Goal: Task Accomplishment & Management: Manage account settings

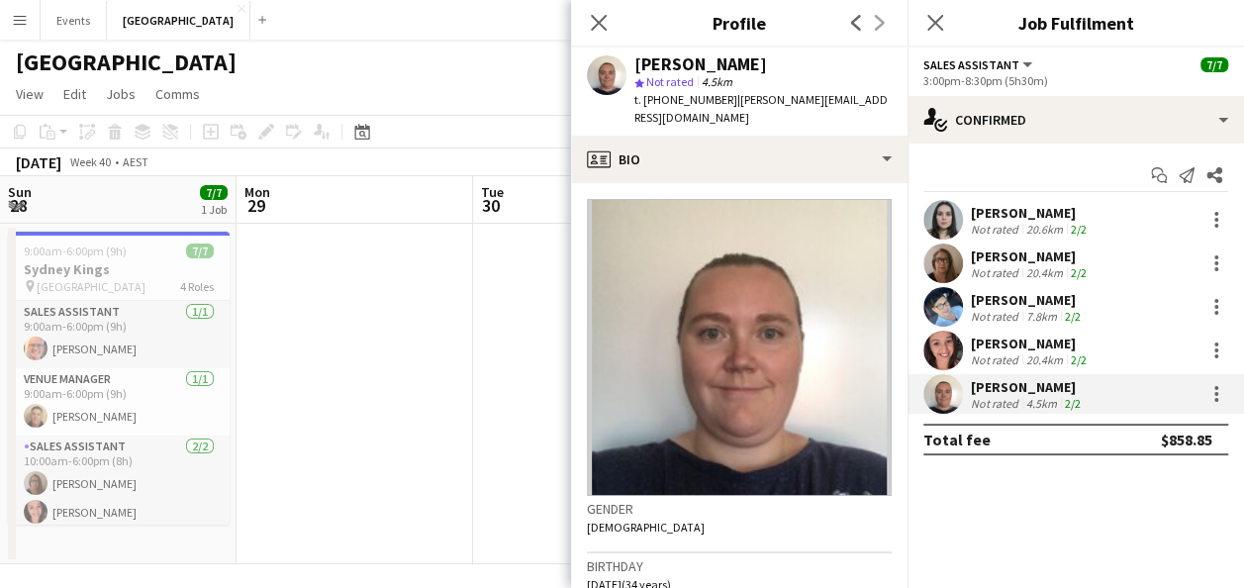
scroll to position [92, 0]
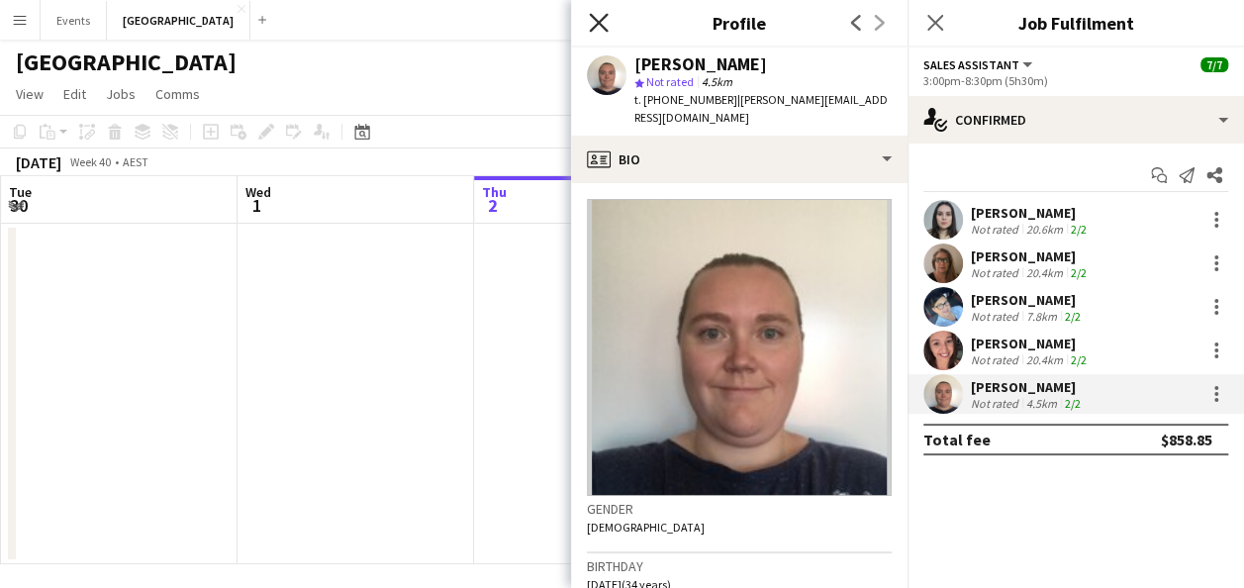
click at [598, 29] on icon "Close pop-in" at bounding box center [598, 22] width 19 height 19
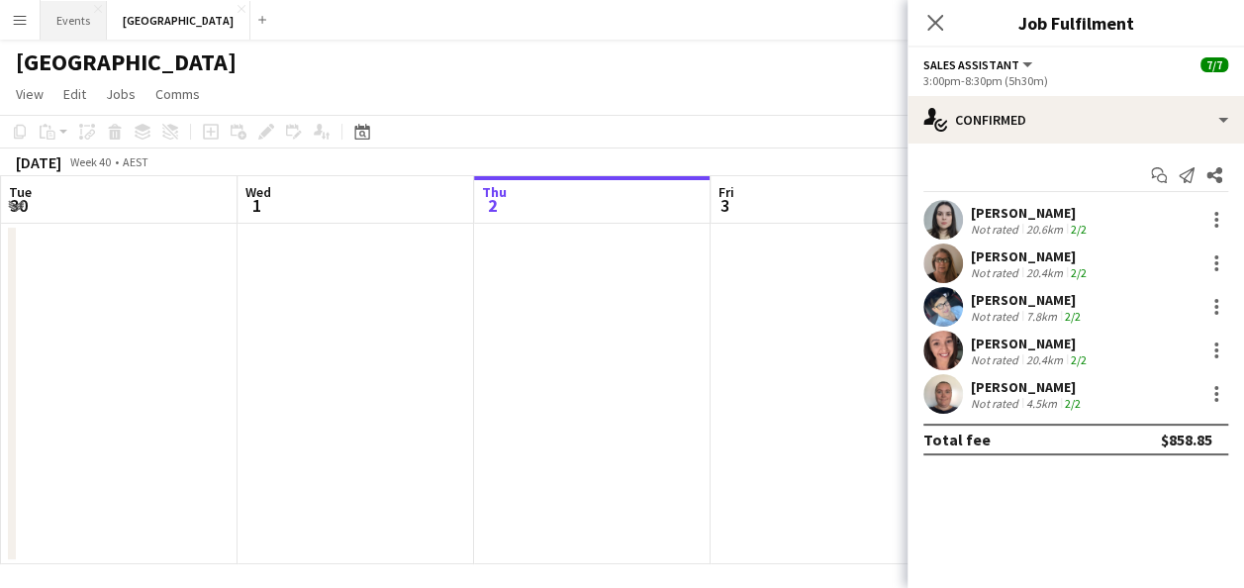
click at [61, 30] on button "Events Close" at bounding box center [74, 20] width 66 height 39
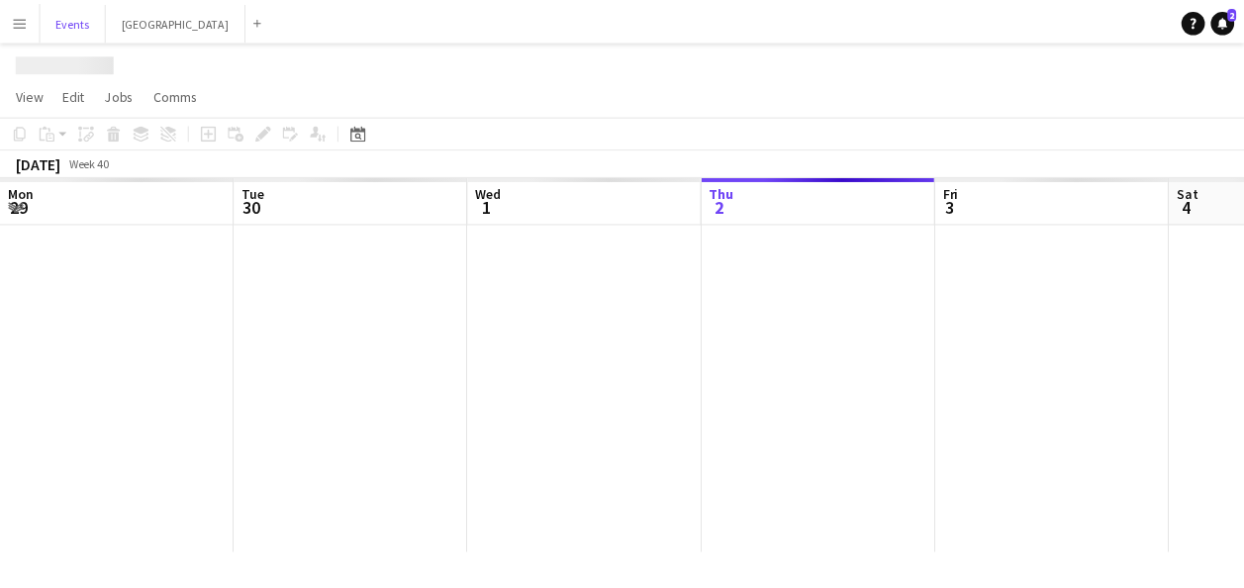
scroll to position [0, 473]
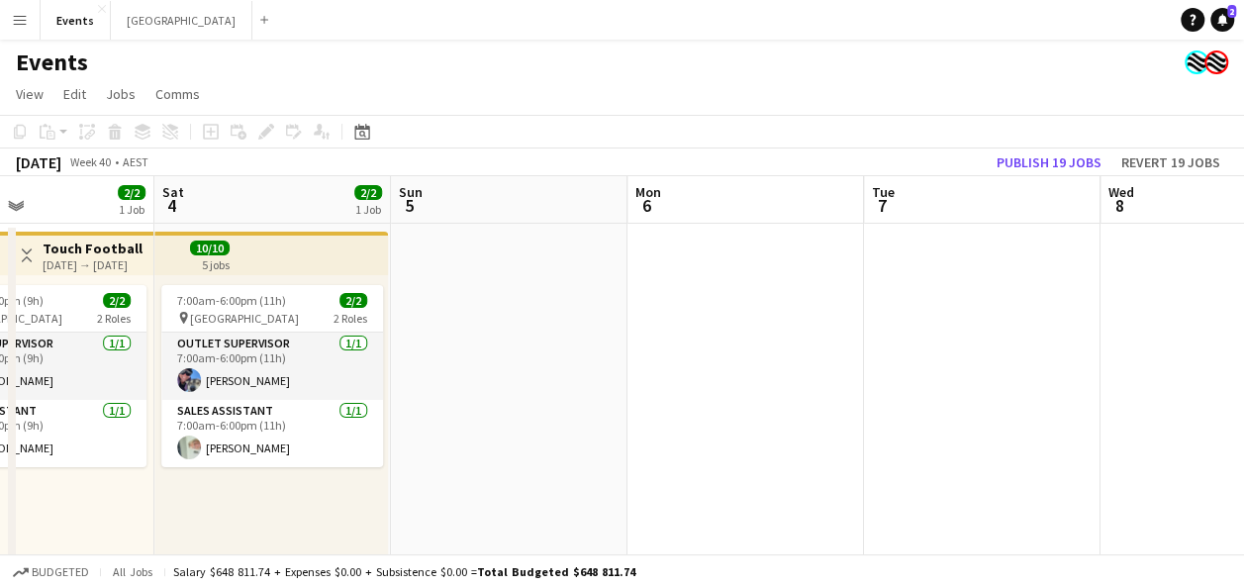
drag, startPoint x: 1031, startPoint y: 344, endPoint x: 475, endPoint y: 356, distance: 556.4
click at [474, 356] on app-calendar-viewport "Wed 1 2/2 1 Job Thu 2 2/2 1 Job Fri 3 2/2 1 Job Sat 4 2/2 1 Job Sun 5 Mon 6 Tue…" at bounding box center [622, 383] width 1244 height 414
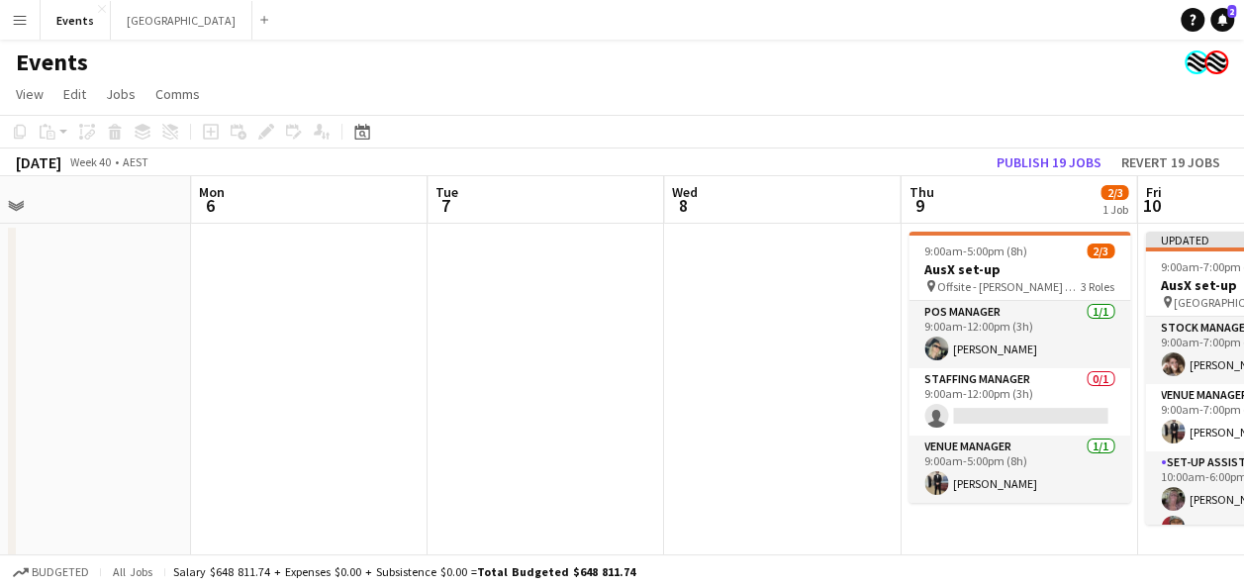
drag, startPoint x: 849, startPoint y: 362, endPoint x: 382, endPoint y: 365, distance: 467.2
click at [384, 368] on app-calendar-viewport "Wed 1 2/2 1 Job Thu 2 2/2 1 Job Fri 3 2/2 1 Job Sat 4 2/2 1 Job Sun 5 Mon 6 Tue…" at bounding box center [622, 505] width 1244 height 659
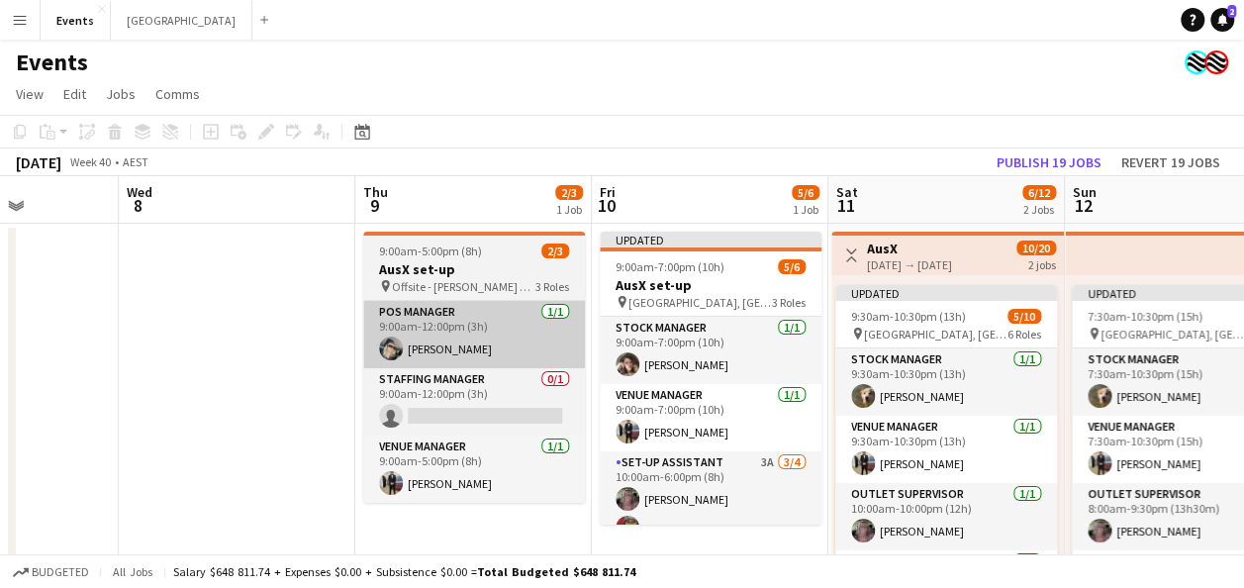
drag, startPoint x: 873, startPoint y: 370, endPoint x: 434, endPoint y: 360, distance: 439.6
click at [432, 366] on app-calendar-viewport "Sun 5 Mon 6 Tue 7 Wed 8 Thu 9 2/3 1 Job Fri 10 5/6 1 Job Sat 11 6/12 2 Jobs Sun…" at bounding box center [622, 505] width 1244 height 659
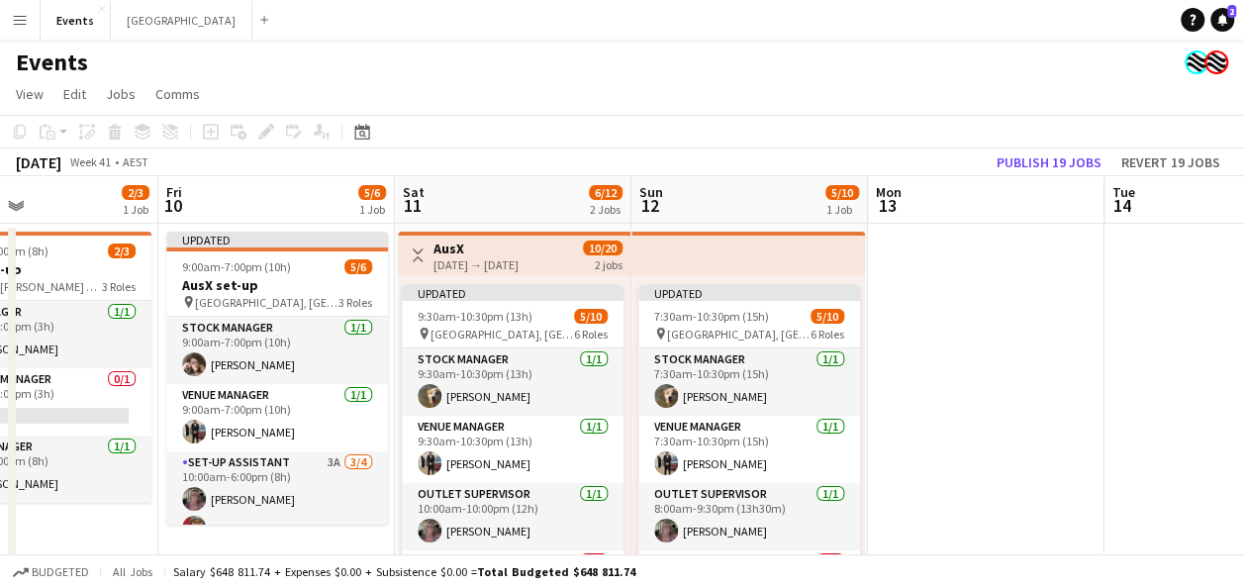
scroll to position [0, 559]
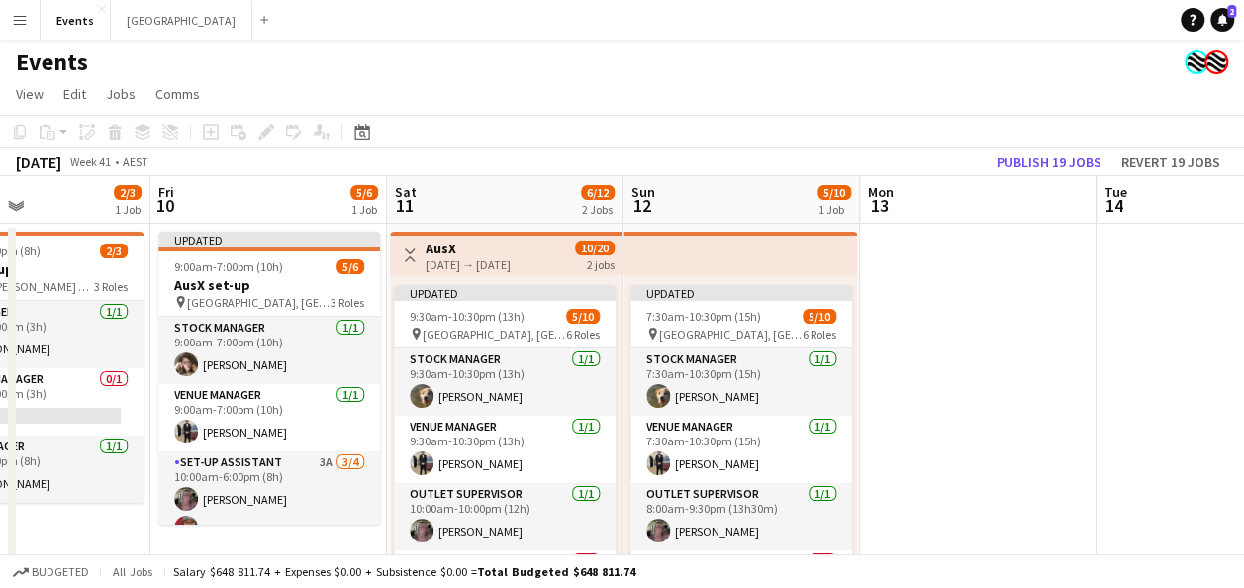
drag, startPoint x: 669, startPoint y: 371, endPoint x: 445, endPoint y: 372, distance: 223.7
click at [445, 372] on app-calendar-viewport "Tue 7 Wed 8 Thu 9 2/3 1 Job Fri 10 5/6 1 Job Sat 11 6/12 2 Jobs Sun 12 5/10 1 J…" at bounding box center [622, 505] width 1244 height 659
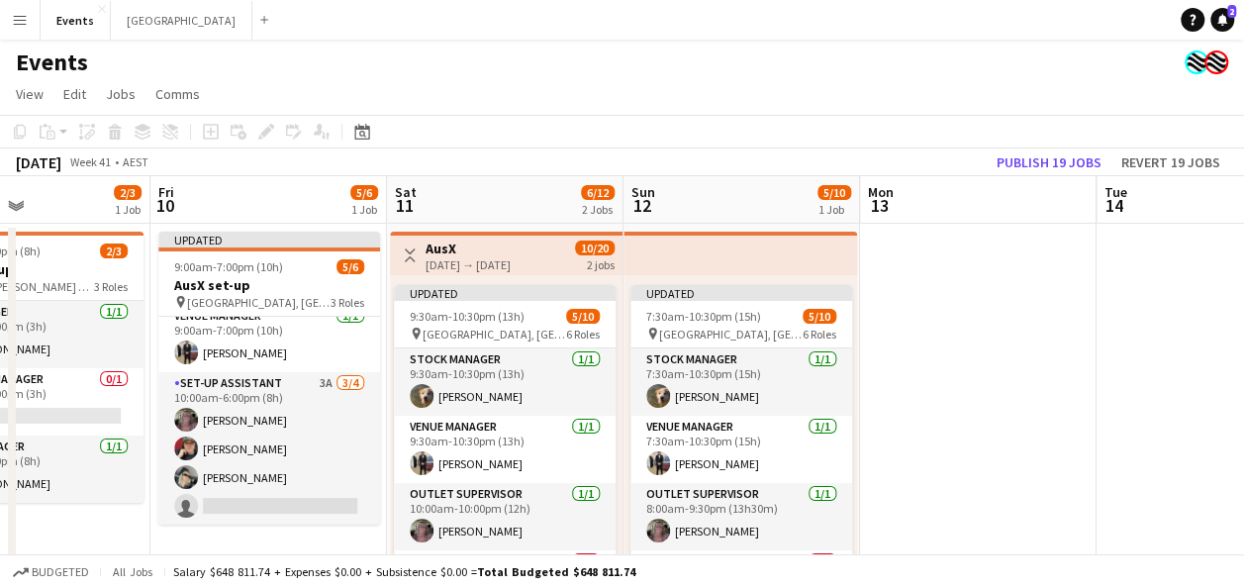
scroll to position [0, 0]
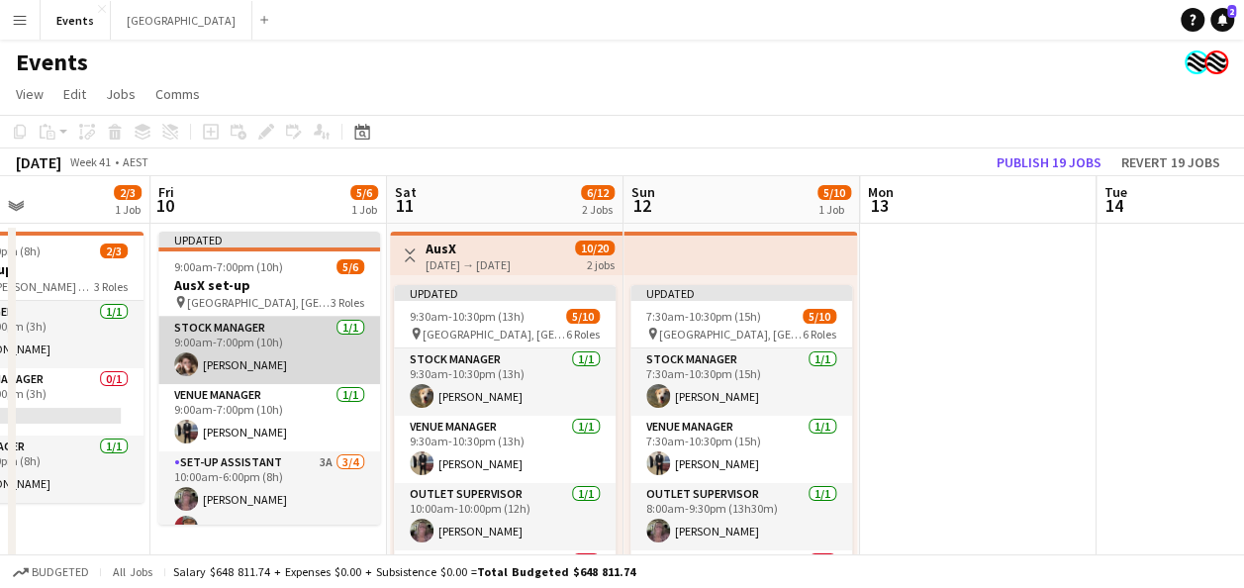
click at [276, 347] on app-card-role "Stock Manager [DATE] 9:00am-7:00pm (10h) [PERSON_NAME]" at bounding box center [269, 350] width 222 height 67
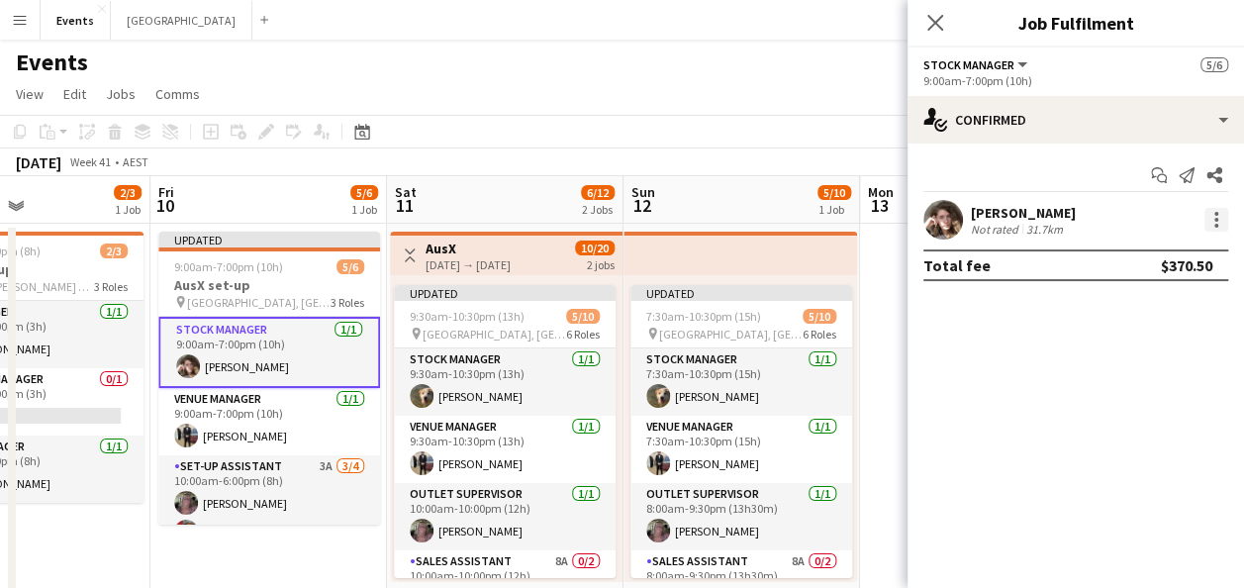
click at [1221, 220] on div at bounding box center [1217, 220] width 24 height 24
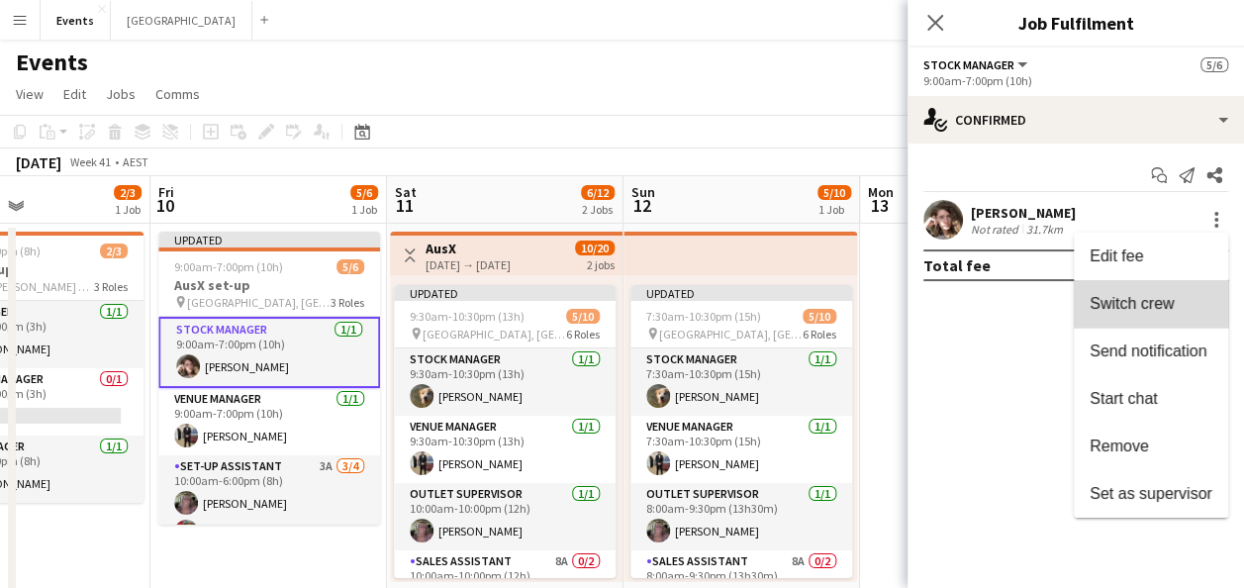
click at [1164, 295] on span "Switch crew" at bounding box center [1132, 303] width 84 height 17
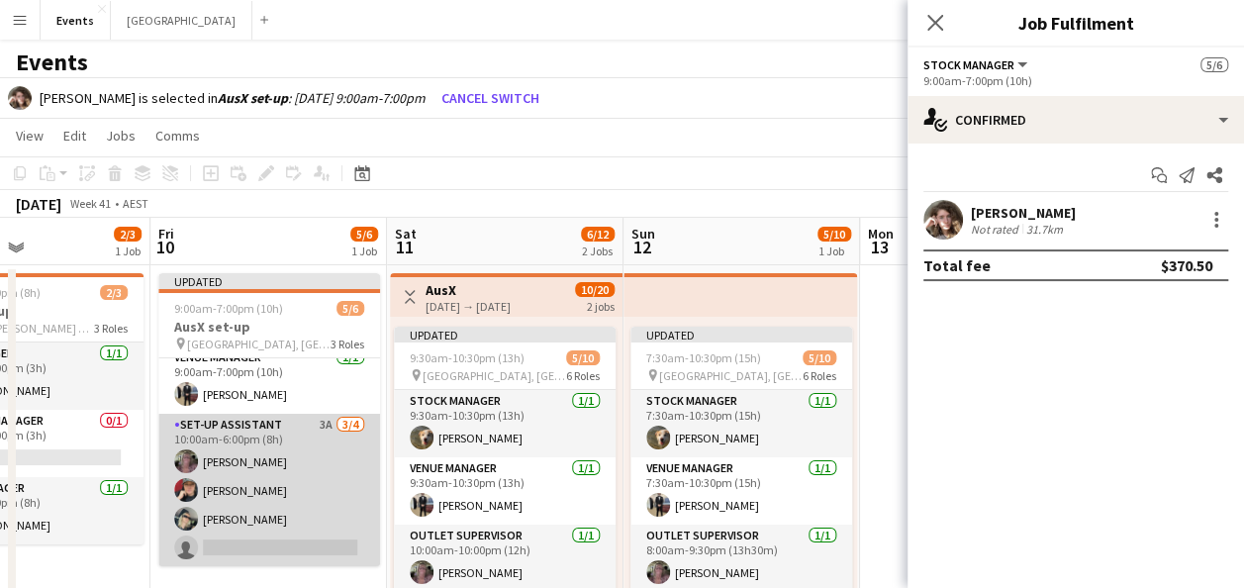
click at [251, 513] on app-card-role "Set-up Assistant 3A [DATE] 10:00am-6:00pm (8h) [PERSON_NAME] [PERSON_NAME] [PER…" at bounding box center [269, 490] width 222 height 153
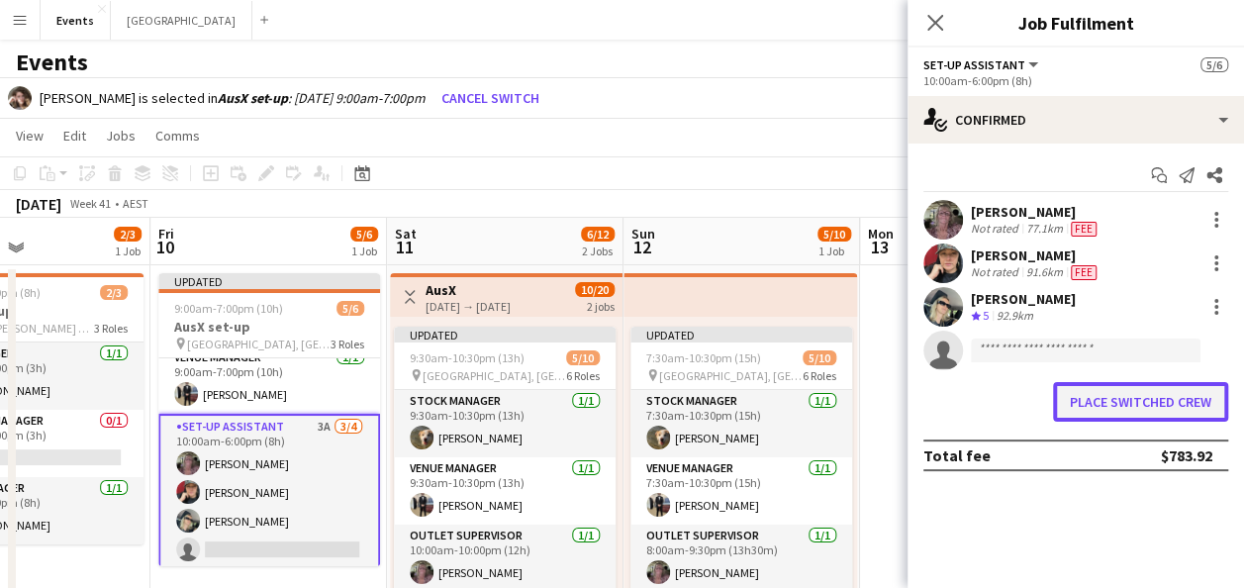
click at [1126, 404] on button "Place switched crew" at bounding box center [1140, 402] width 175 height 40
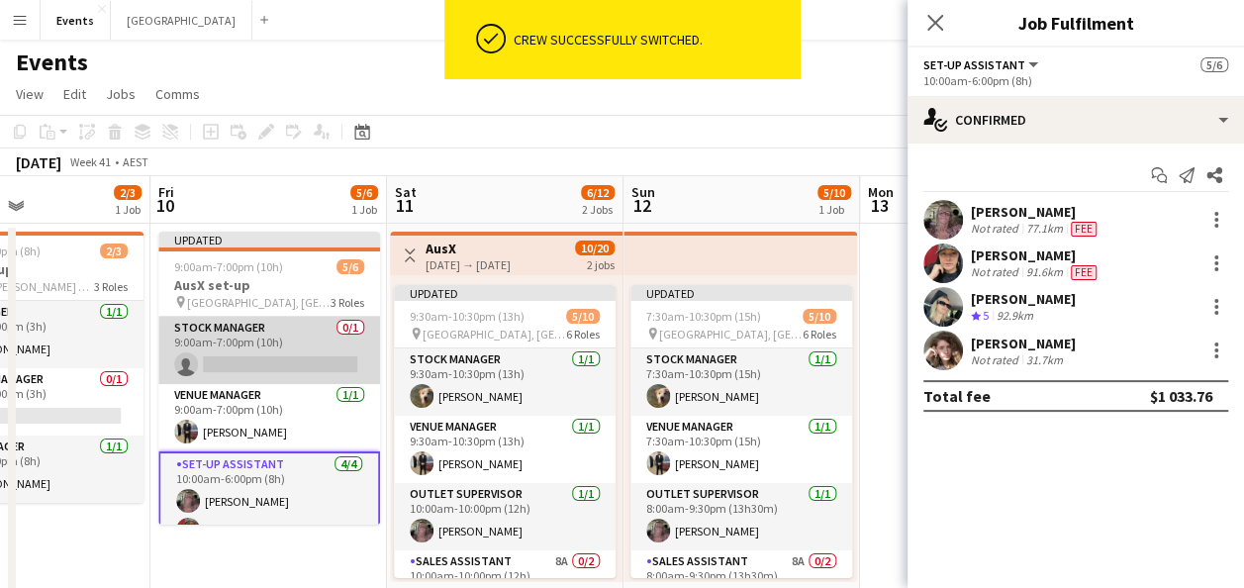
click at [273, 350] on app-card-role "Stock Manager 0/1 9:00am-7:00pm (10h) single-neutral-actions" at bounding box center [269, 350] width 222 height 67
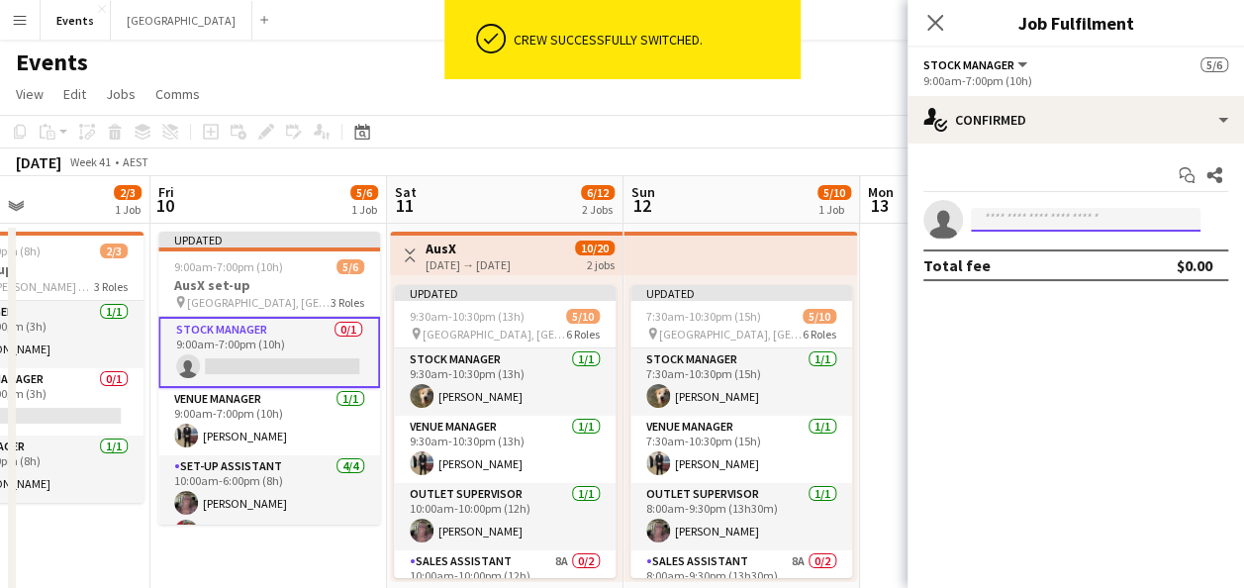
click at [1036, 220] on input at bounding box center [1086, 220] width 230 height 24
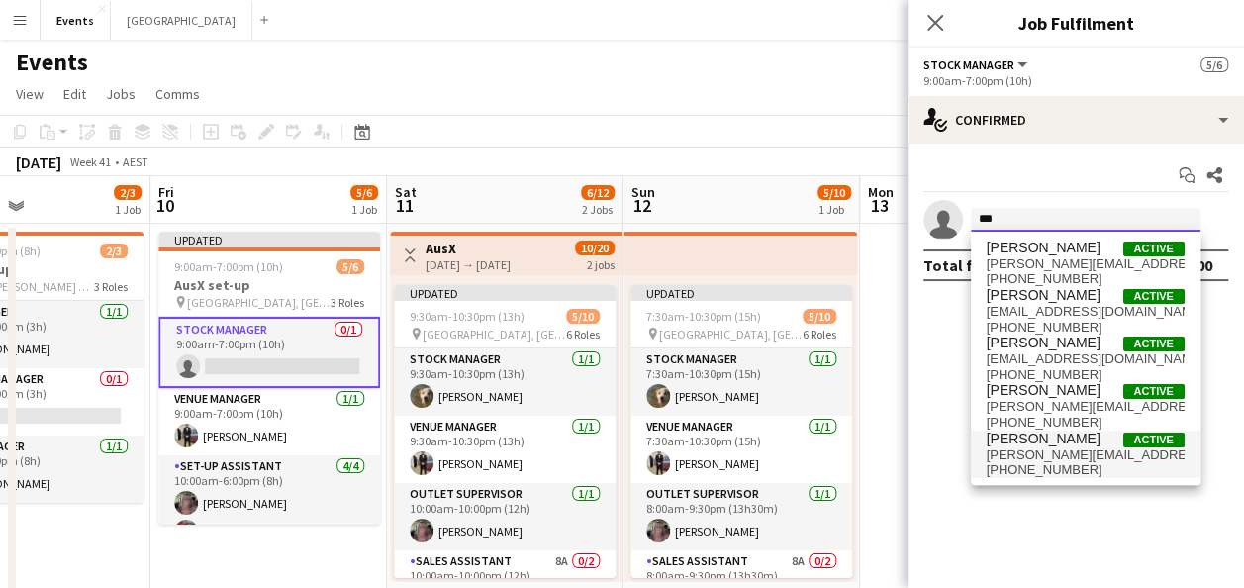
type input "***"
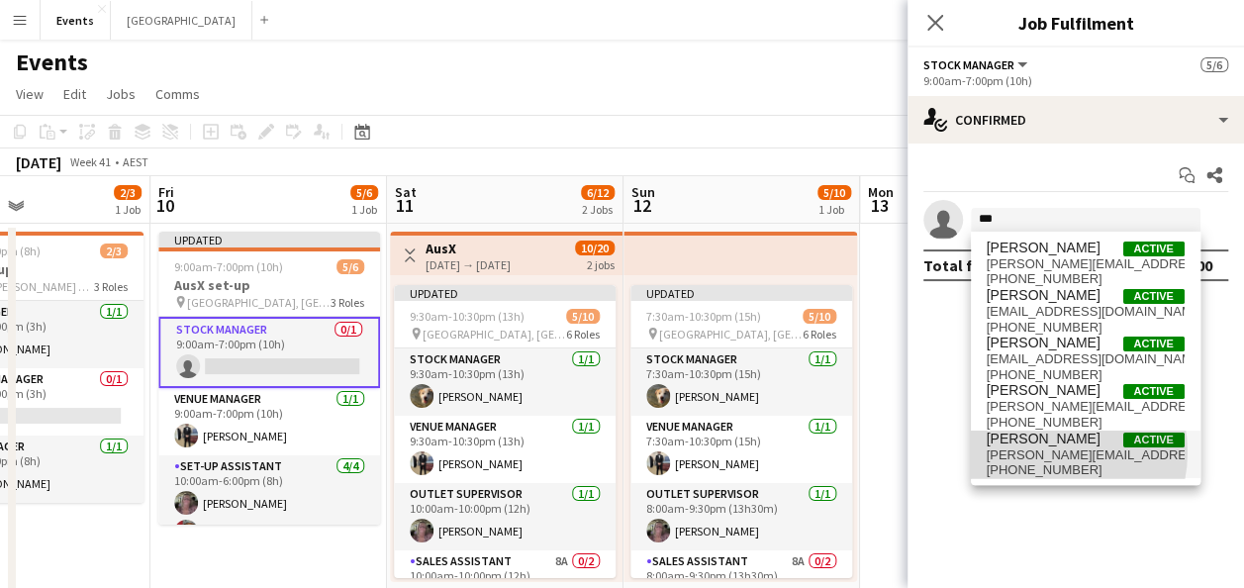
click at [1037, 452] on span "[PERSON_NAME][EMAIL_ADDRESS][DOMAIN_NAME]" at bounding box center [1086, 455] width 198 height 16
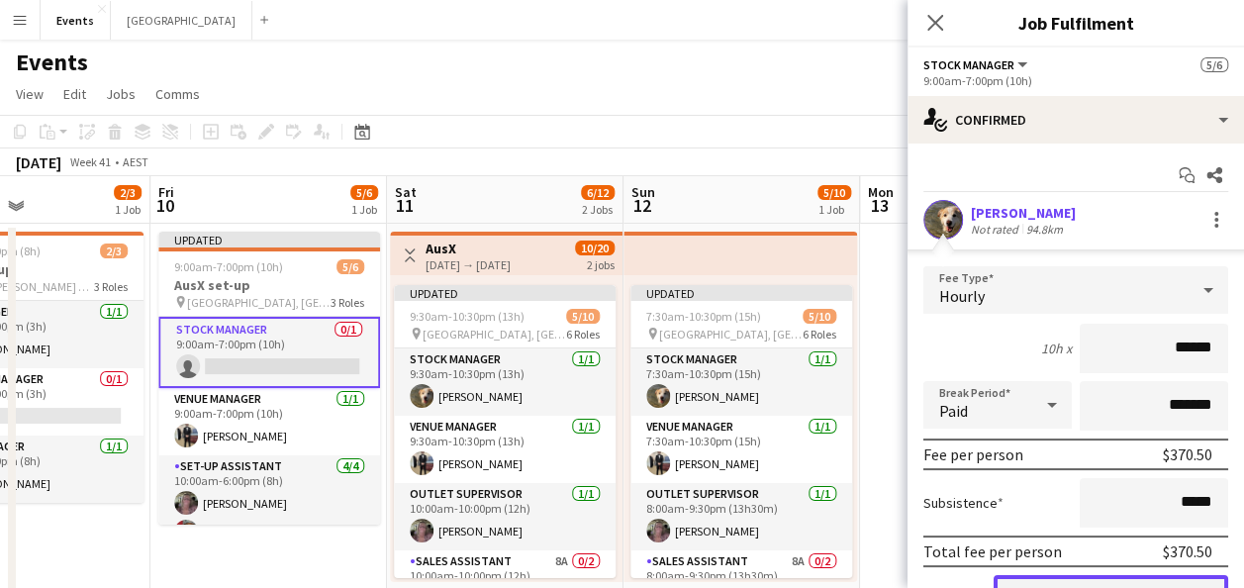
click at [1090, 580] on button "Confirm" at bounding box center [1111, 595] width 235 height 40
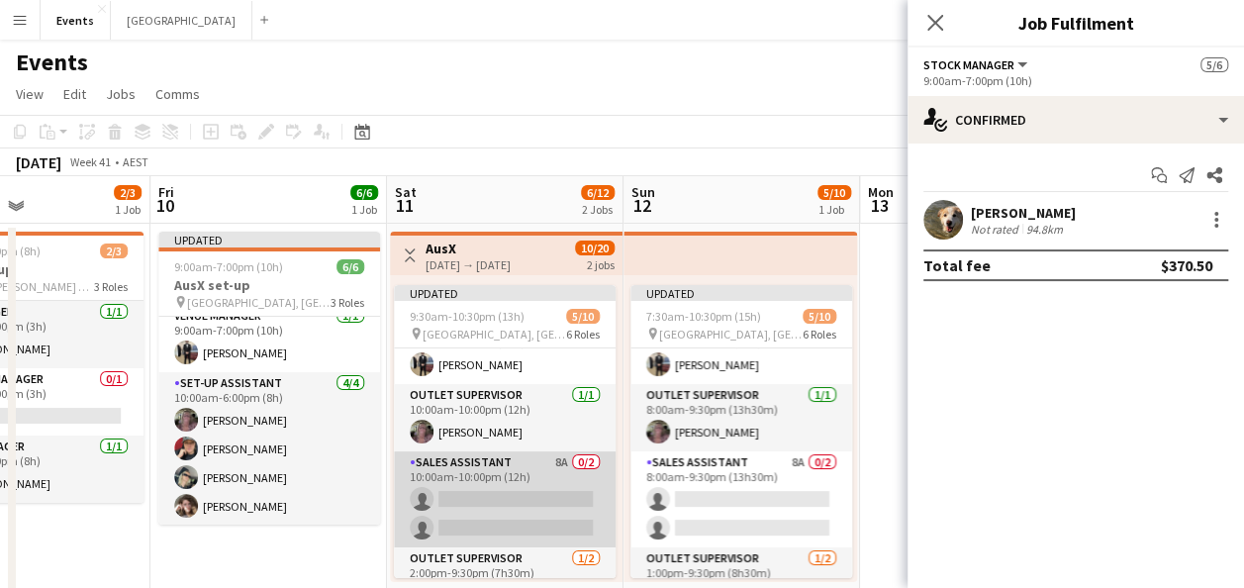
click at [533, 481] on app-card-role "Sales Assistant 8A 0/2 10:00am-10:00pm (12h) single-neutral-actions single-neut…" at bounding box center [505, 499] width 222 height 96
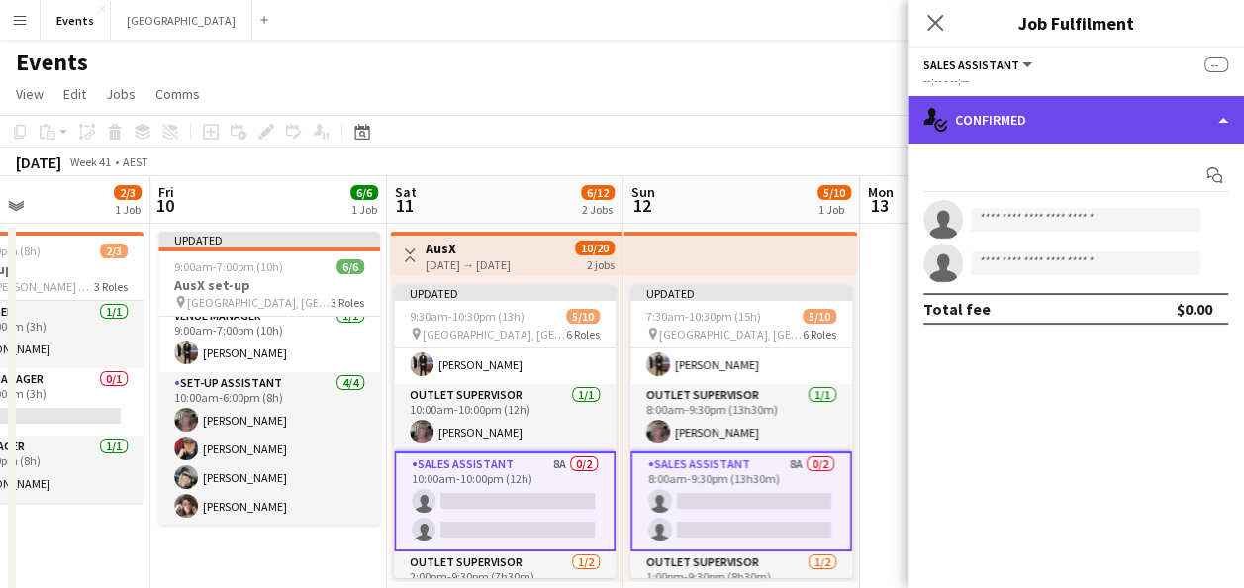
click at [1039, 123] on div "single-neutral-actions-check-2 Confirmed" at bounding box center [1076, 120] width 337 height 48
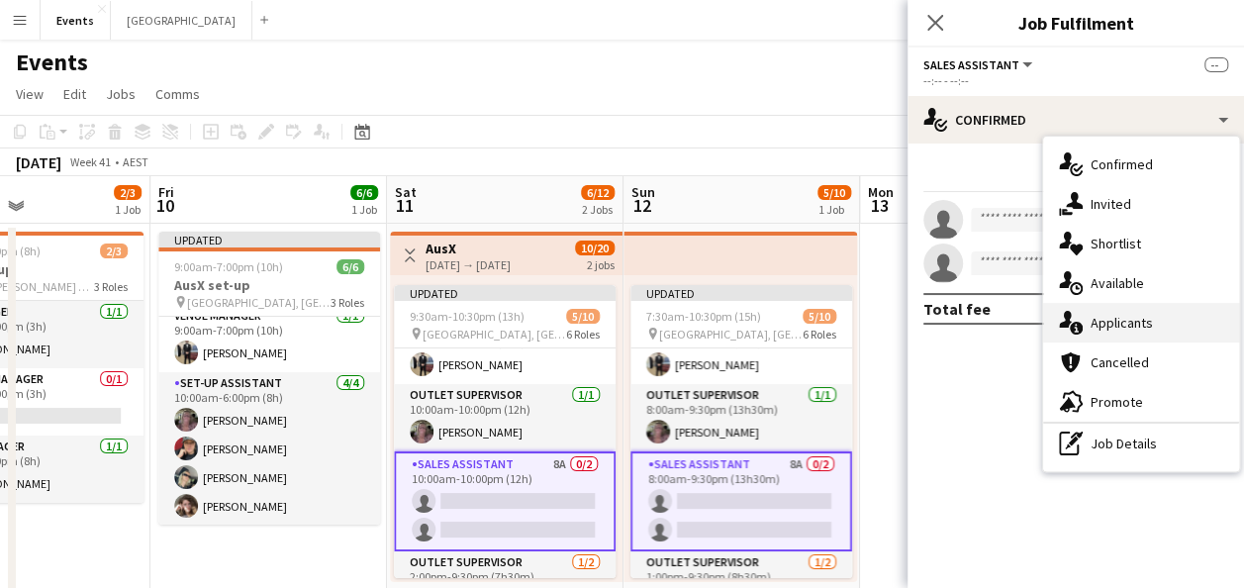
click at [1147, 311] on div "single-neutral-actions-information Applicants" at bounding box center [1141, 323] width 196 height 40
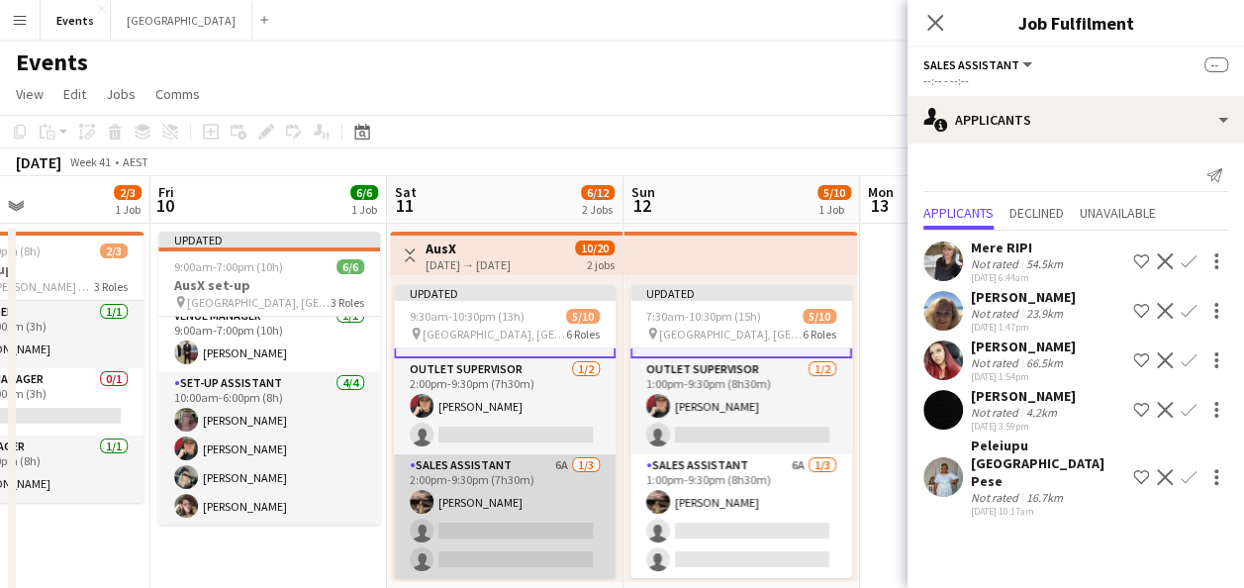
click at [518, 491] on app-card-role "Sales Assistant 6A [DATE] 2:00pm-9:30pm (7h30m) [PERSON_NAME] single-neutral-ac…" at bounding box center [505, 516] width 222 height 125
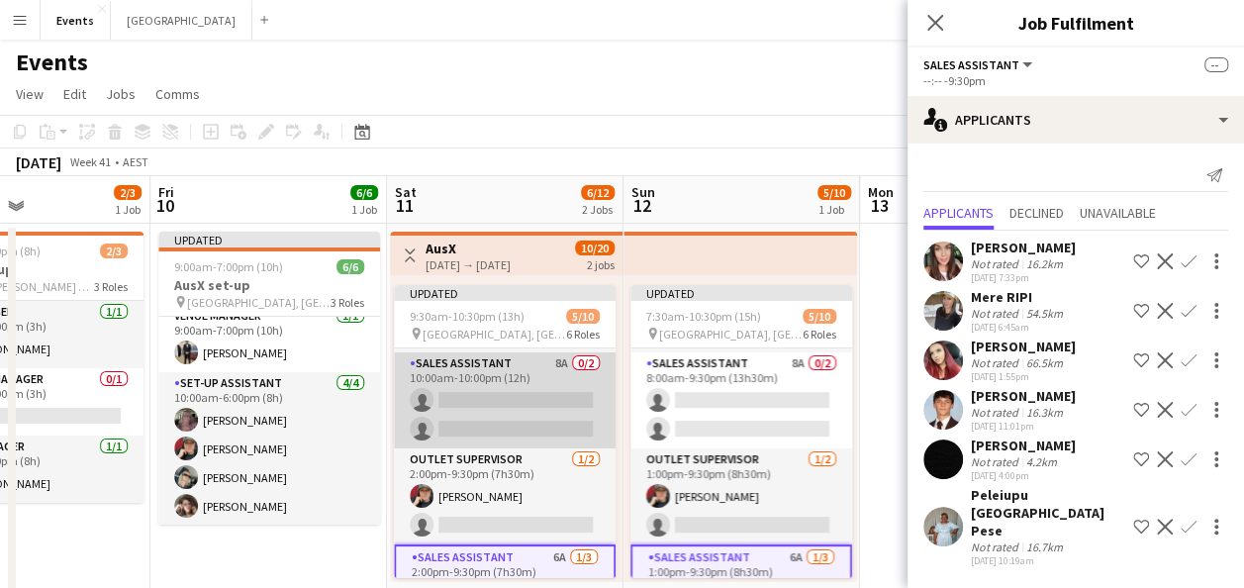
click at [538, 384] on app-card-role "Sales Assistant 8A 0/2 10:00am-10:00pm (12h) single-neutral-actions single-neut…" at bounding box center [505, 400] width 222 height 96
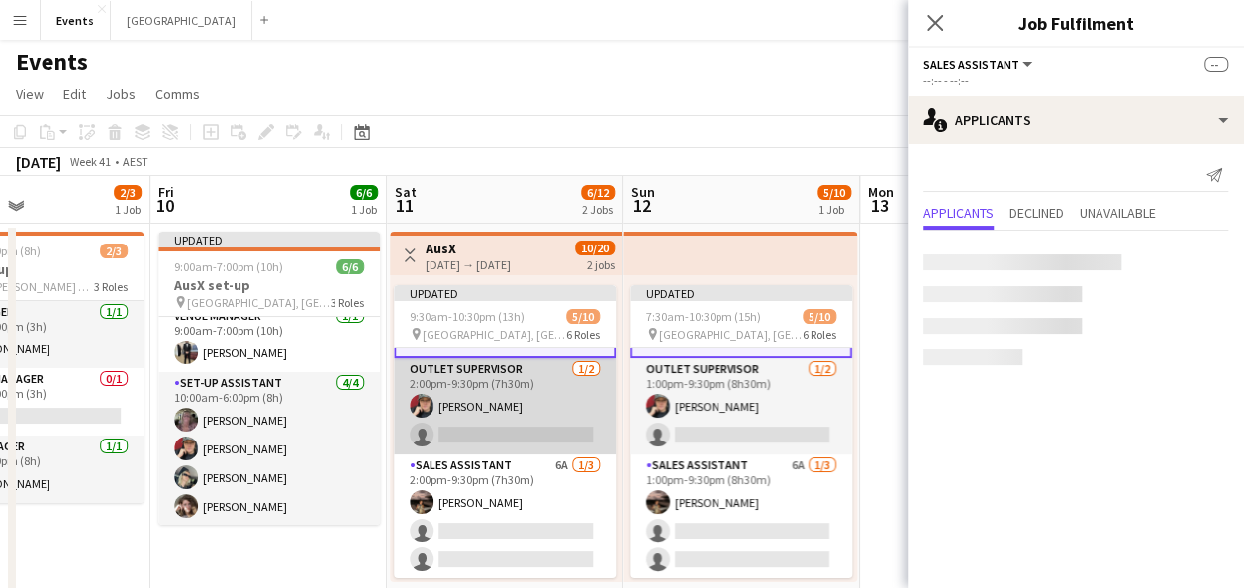
click at [535, 410] on app-card-role "Outlet Supervisor [DATE] 2:00pm-9:30pm (7h30m) [PERSON_NAME] single-neutral-act…" at bounding box center [505, 406] width 222 height 96
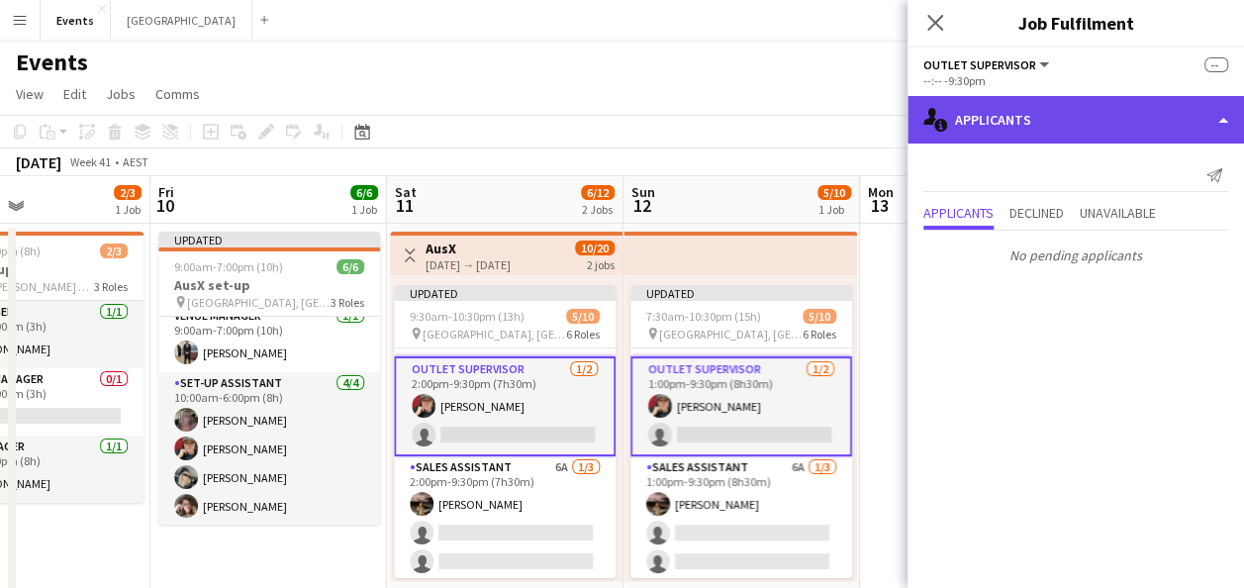
click at [1011, 120] on div "single-neutral-actions-information Applicants" at bounding box center [1076, 120] width 337 height 48
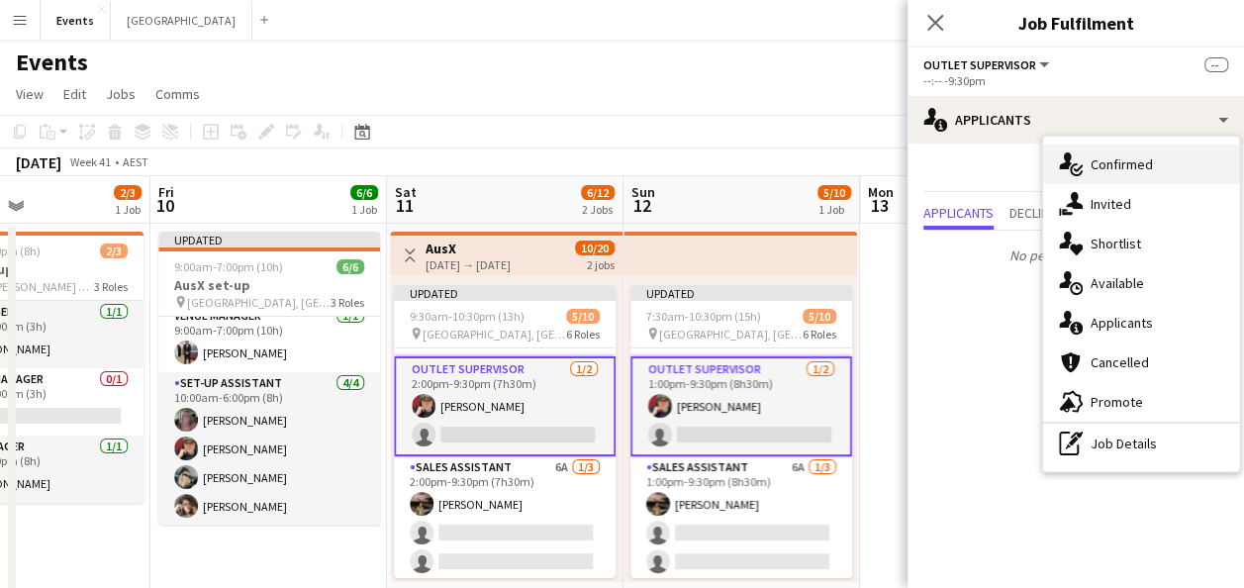
click at [1149, 163] on span "Confirmed" at bounding box center [1122, 164] width 62 height 18
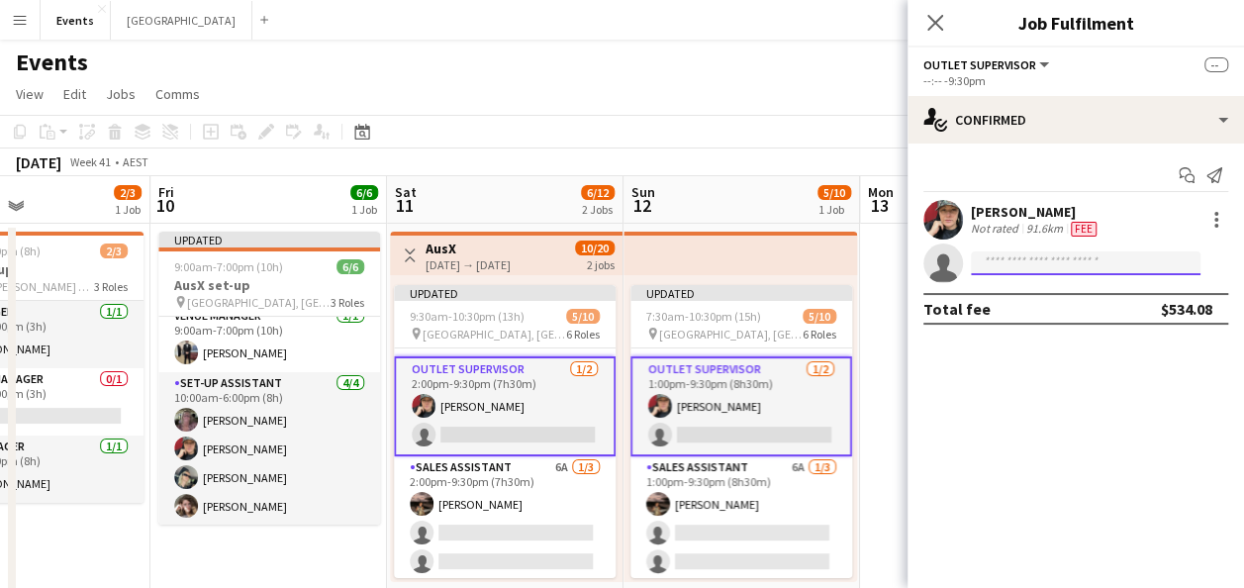
click at [1097, 260] on input at bounding box center [1086, 263] width 230 height 24
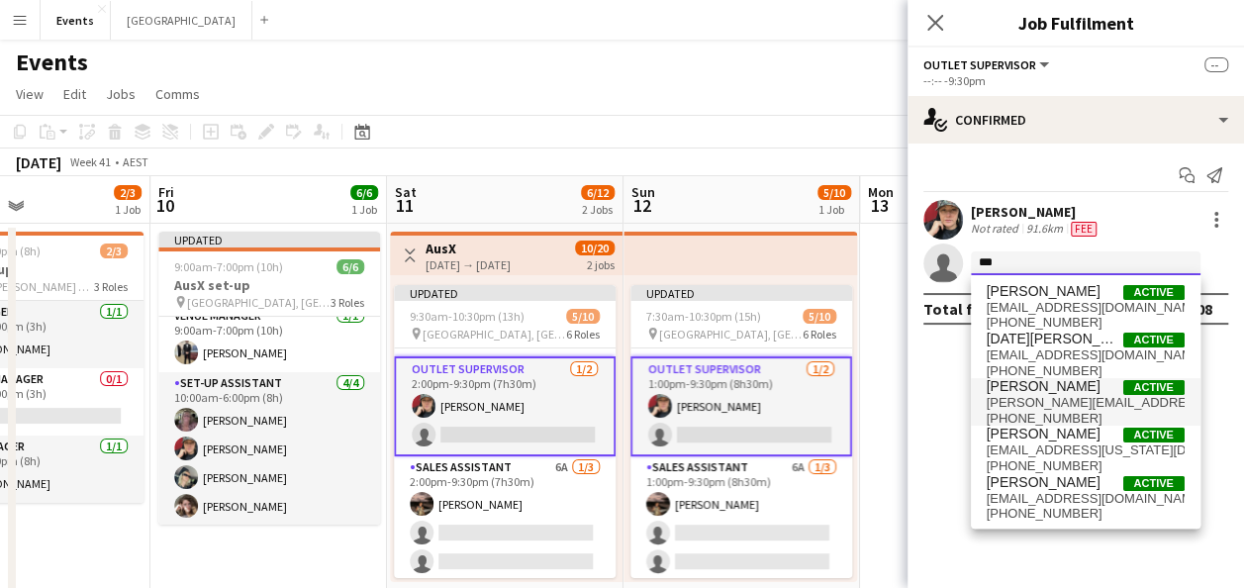
type input "***"
click at [1047, 398] on span "[PERSON_NAME][EMAIL_ADDRESS][PERSON_NAME][DOMAIN_NAME]" at bounding box center [1086, 403] width 198 height 16
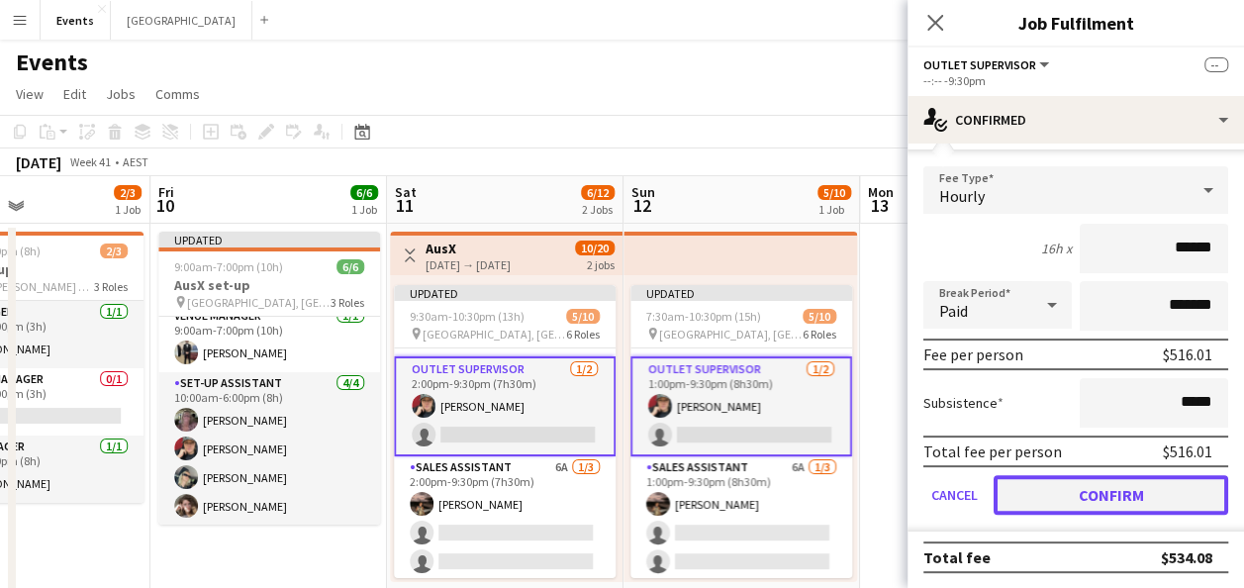
click at [1098, 493] on button "Confirm" at bounding box center [1111, 495] width 235 height 40
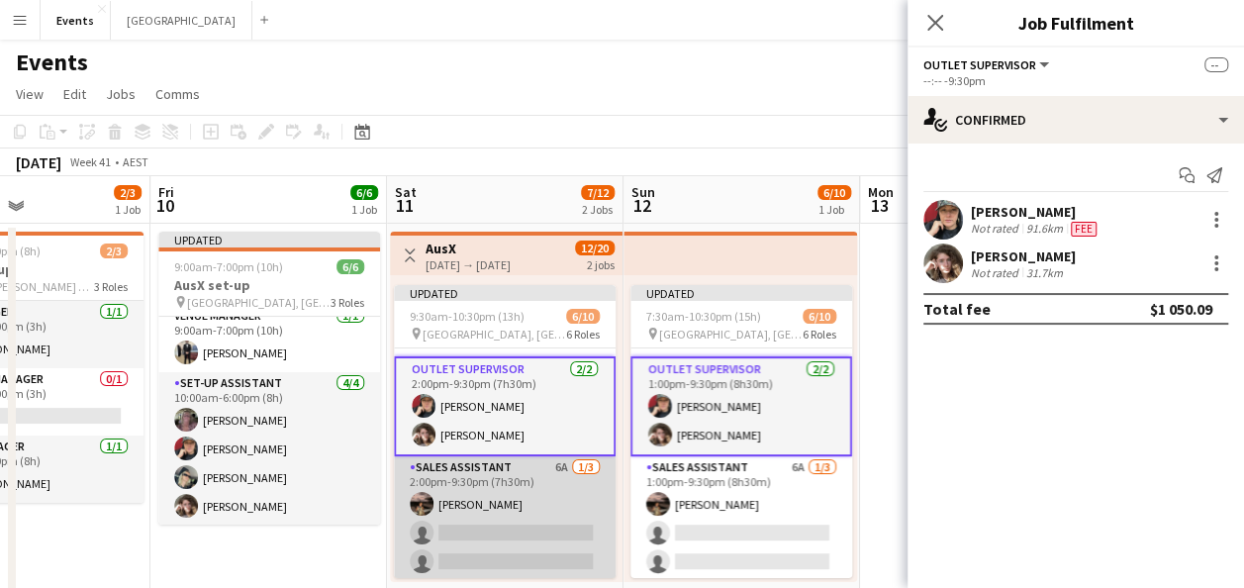
click at [535, 513] on app-card-role "Sales Assistant 6A [DATE] 2:00pm-9:30pm (7h30m) [PERSON_NAME] single-neutral-ac…" at bounding box center [505, 518] width 222 height 125
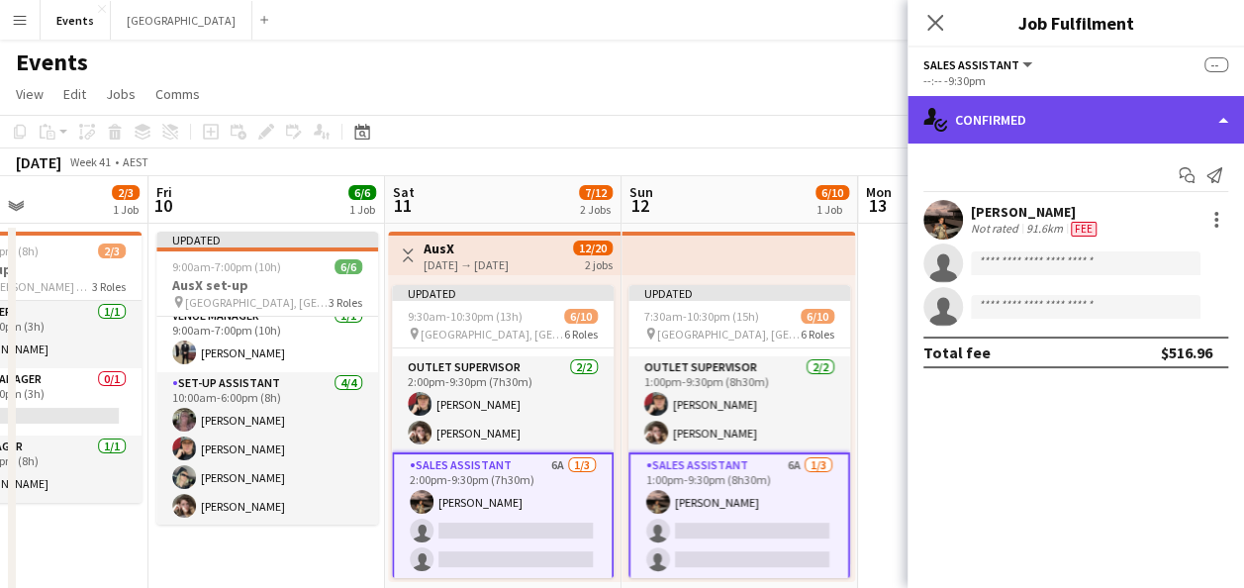
click at [982, 107] on div "single-neutral-actions-check-2 Confirmed" at bounding box center [1076, 120] width 337 height 48
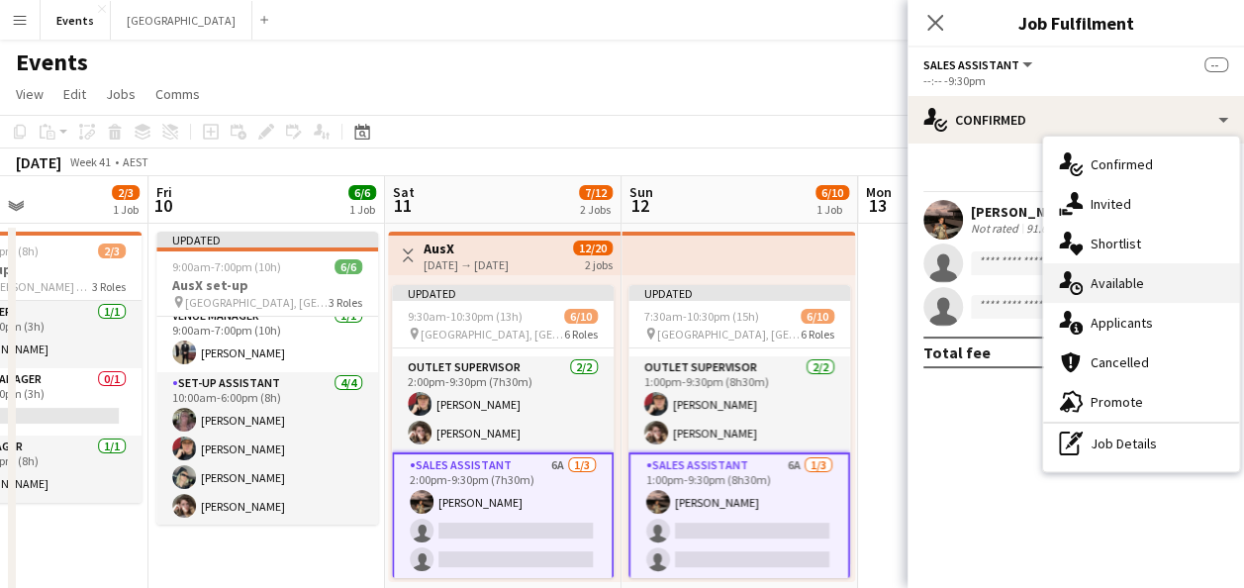
click at [1149, 281] on div "single-neutral-actions-upload Available" at bounding box center [1141, 283] width 196 height 40
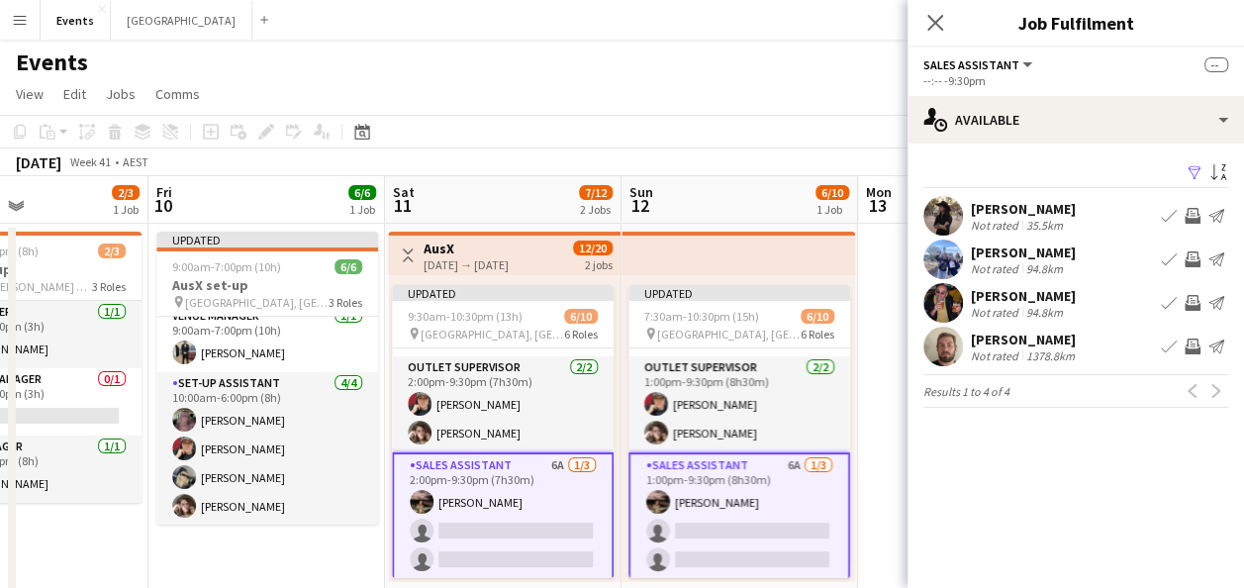
click at [1029, 90] on app-options-switcher "Sales Assistant All roles Sales Assistant -- --:-- -9:30pm" at bounding box center [1076, 72] width 337 height 49
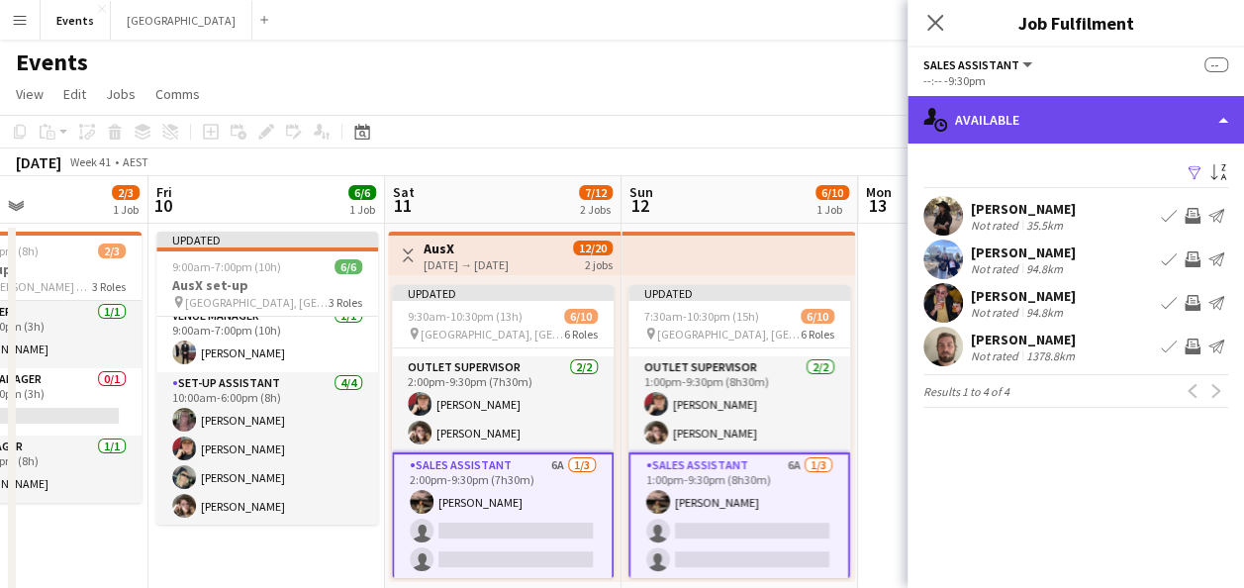
click at [1031, 99] on div "single-neutral-actions-upload Available" at bounding box center [1076, 120] width 337 height 48
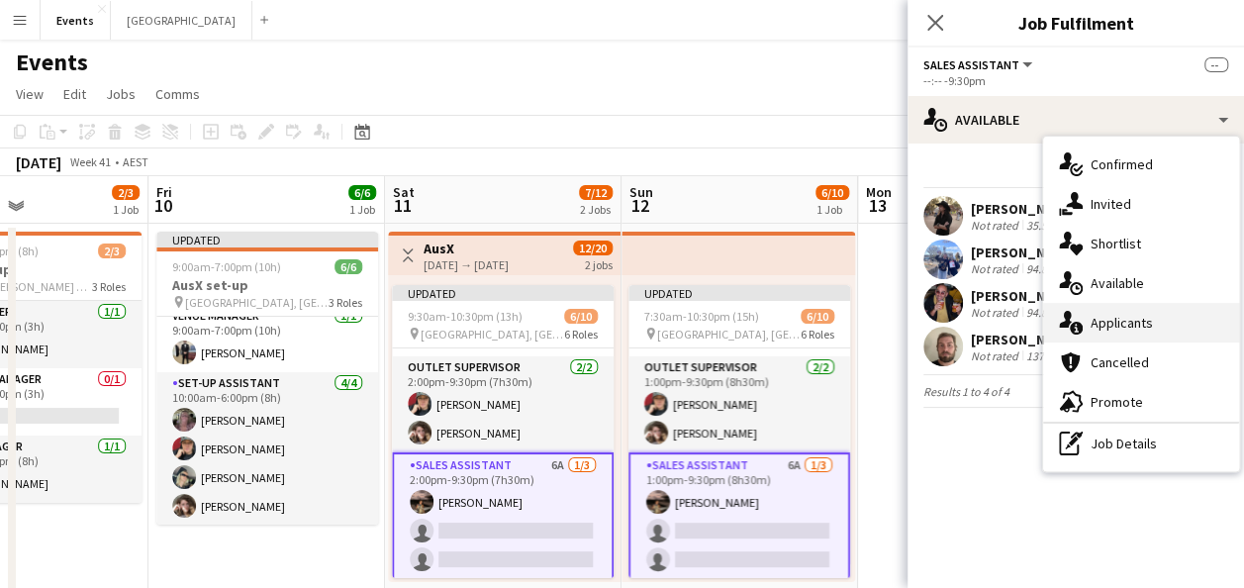
click at [1158, 333] on div "single-neutral-actions-information Applicants" at bounding box center [1141, 323] width 196 height 40
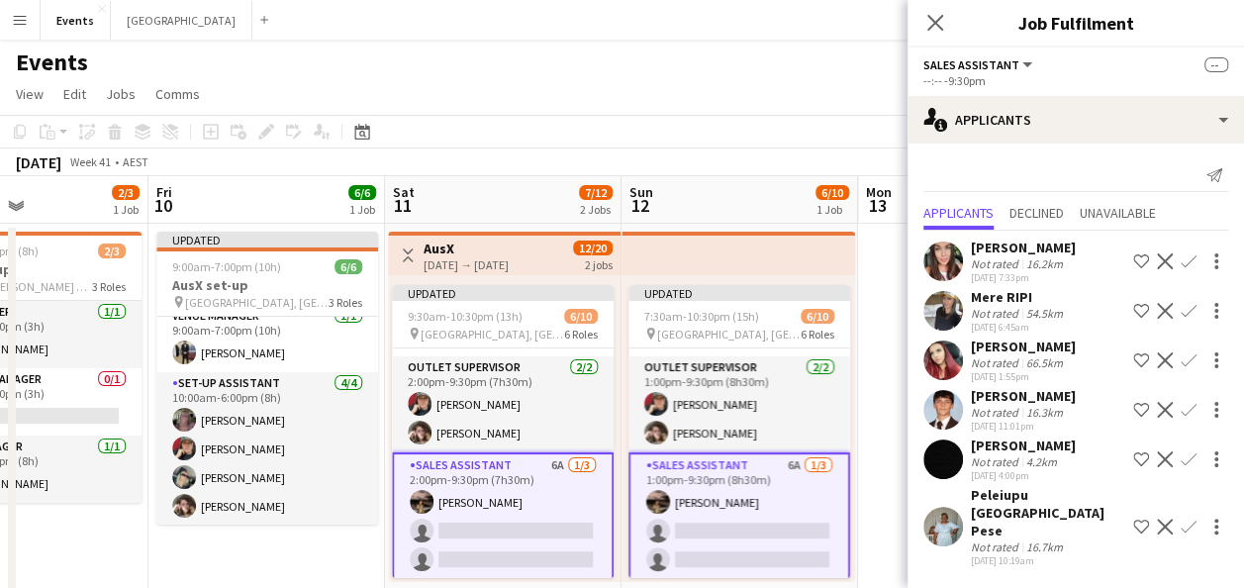
click at [1190, 459] on app-icon "Confirm" at bounding box center [1189, 459] width 16 height 16
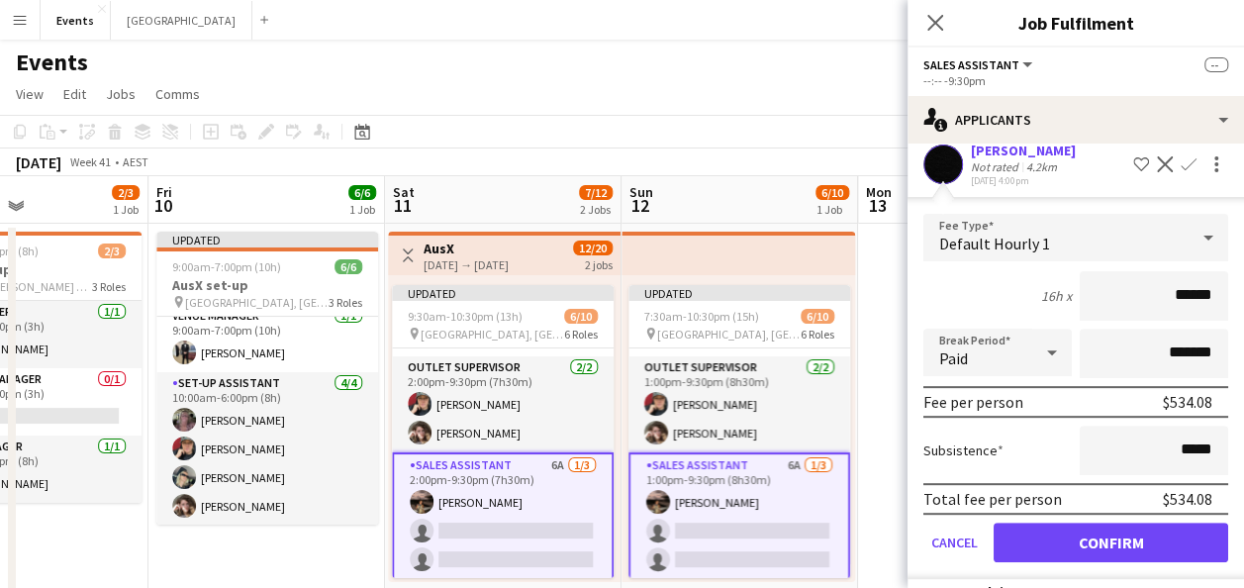
scroll to position [324, 0]
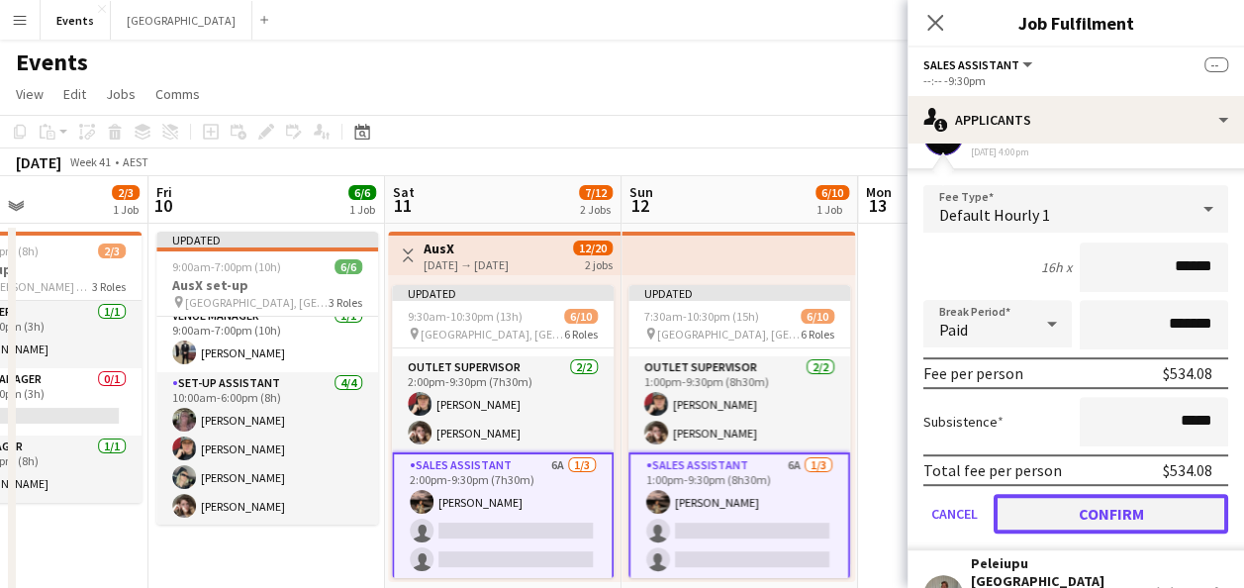
drag, startPoint x: 1101, startPoint y: 517, endPoint x: 1081, endPoint y: 517, distance: 19.8
click at [1100, 517] on button "Confirm" at bounding box center [1111, 514] width 235 height 40
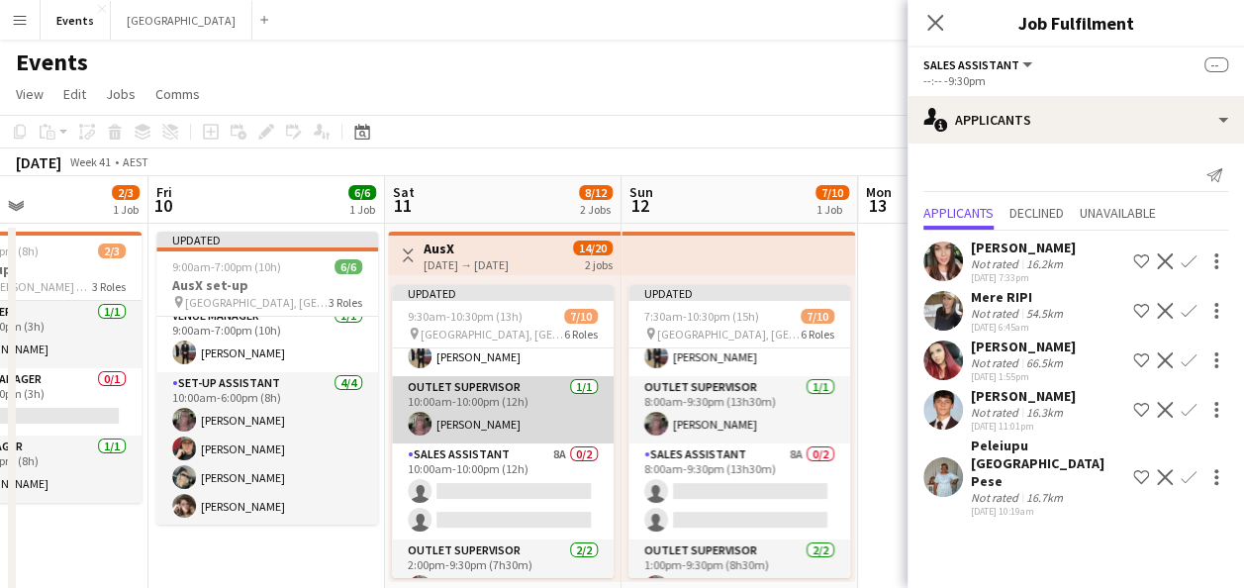
scroll to position [92, 0]
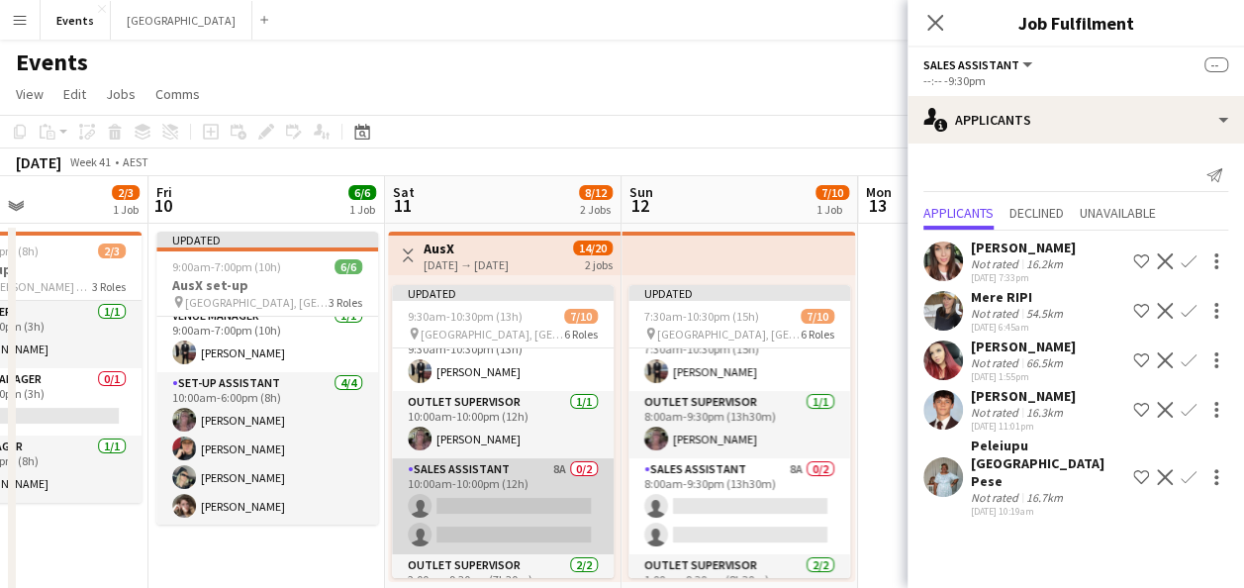
click at [520, 480] on app-card-role "Sales Assistant 8A 0/2 10:00am-10:00pm (12h) single-neutral-actions single-neut…" at bounding box center [503, 506] width 222 height 96
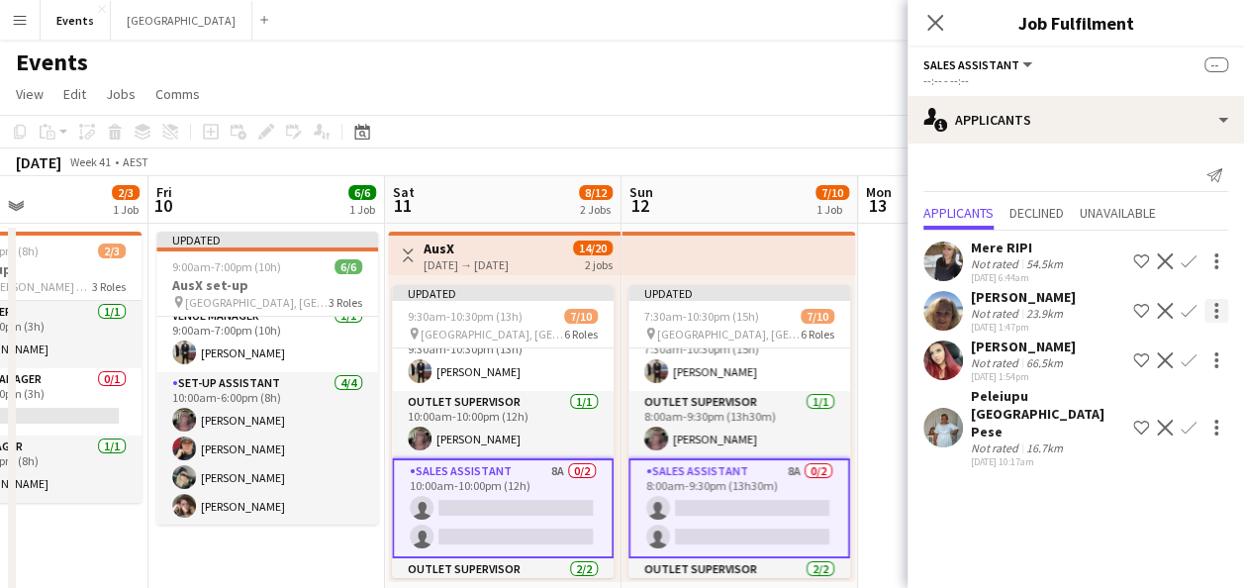
click at [1192, 305] on app-icon "Confirm" at bounding box center [1189, 311] width 16 height 16
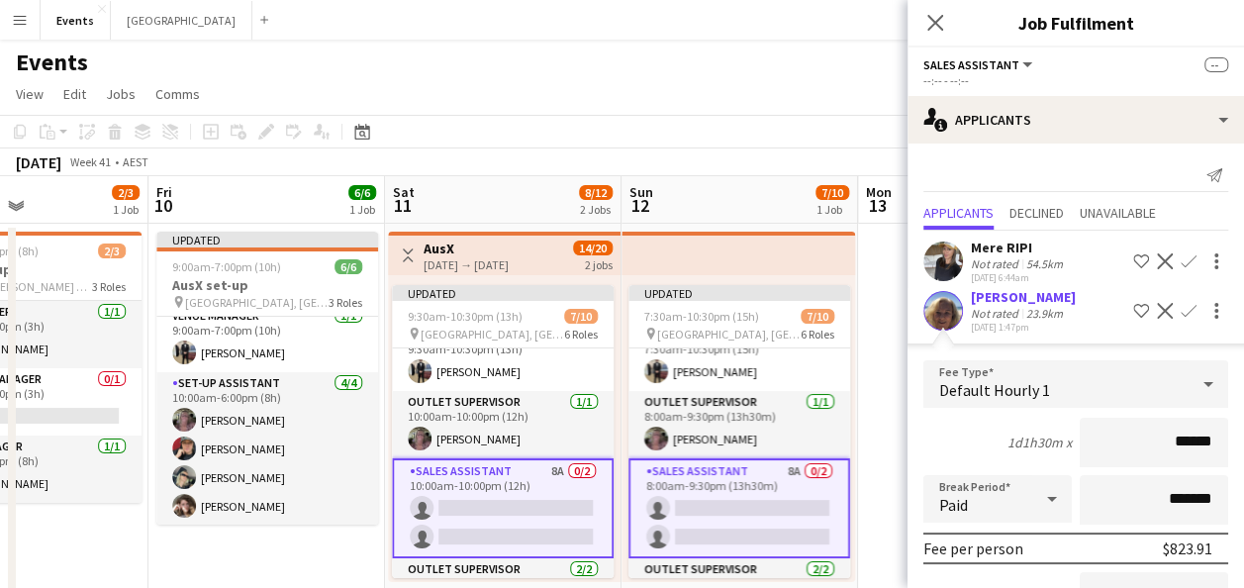
scroll to position [99, 0]
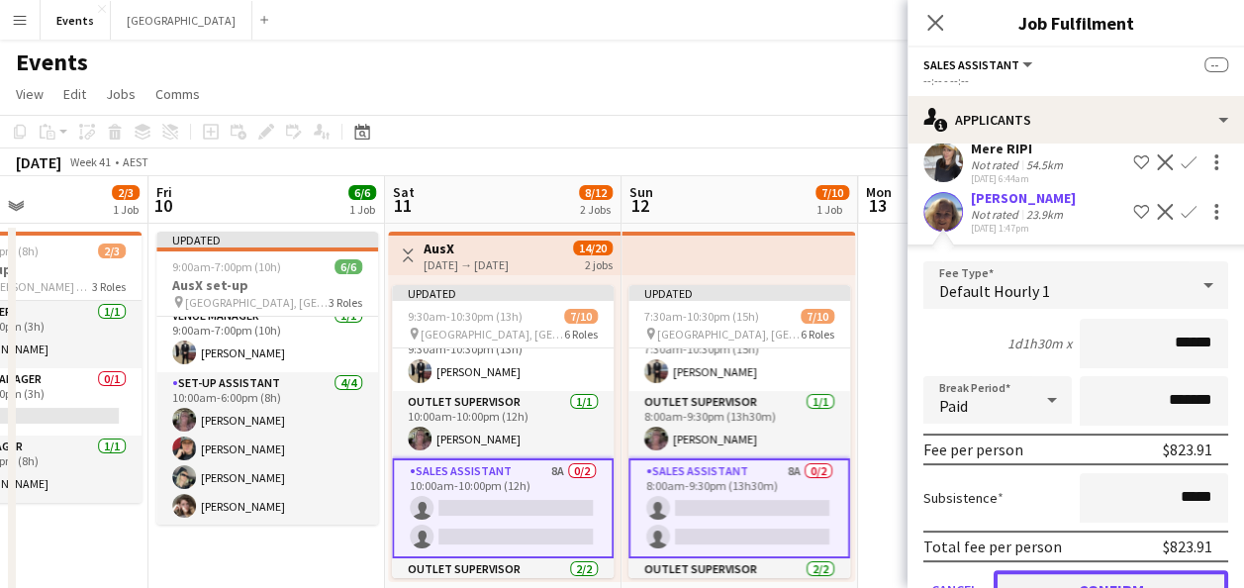
click at [1132, 572] on button "Confirm" at bounding box center [1111, 590] width 235 height 40
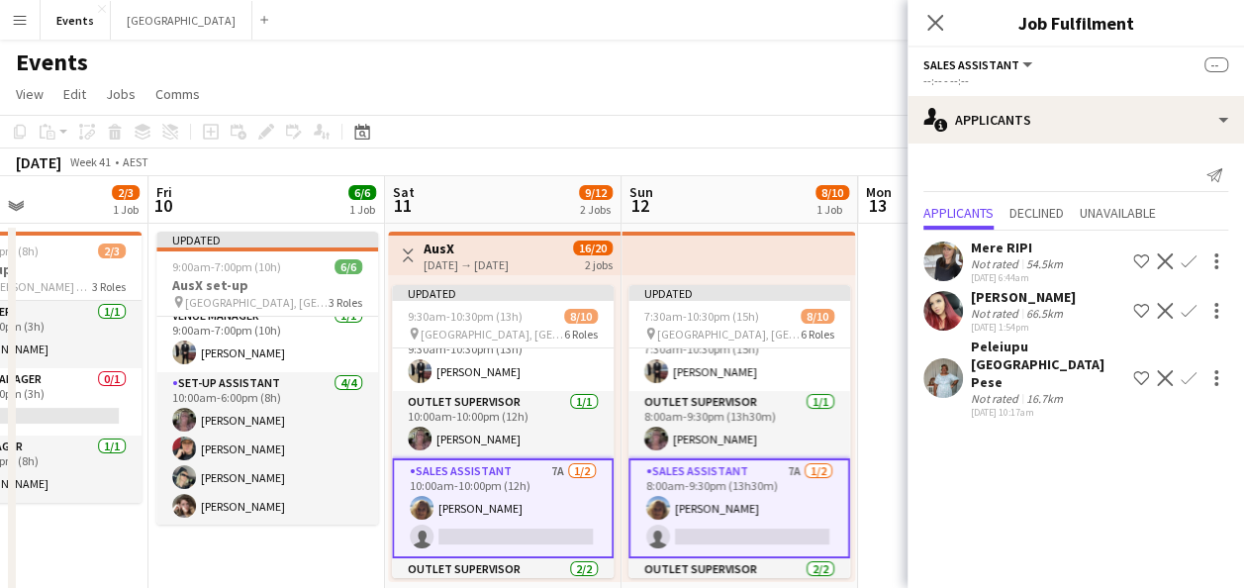
scroll to position [0, 0]
click at [1188, 309] on app-icon "Confirm" at bounding box center [1189, 311] width 16 height 16
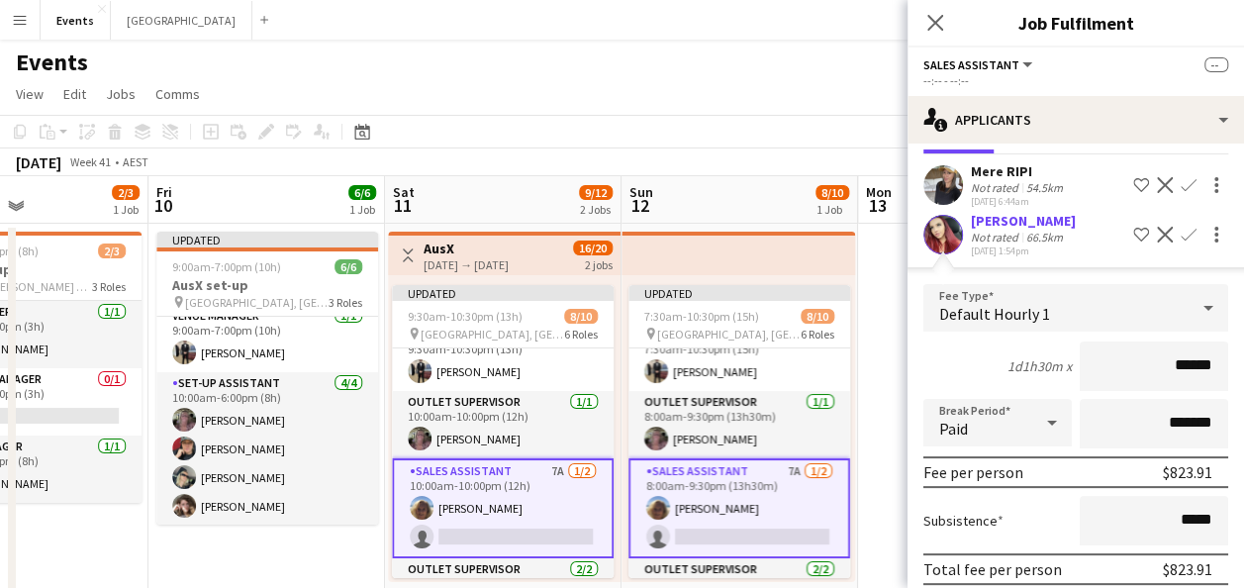
scroll to position [99, 0]
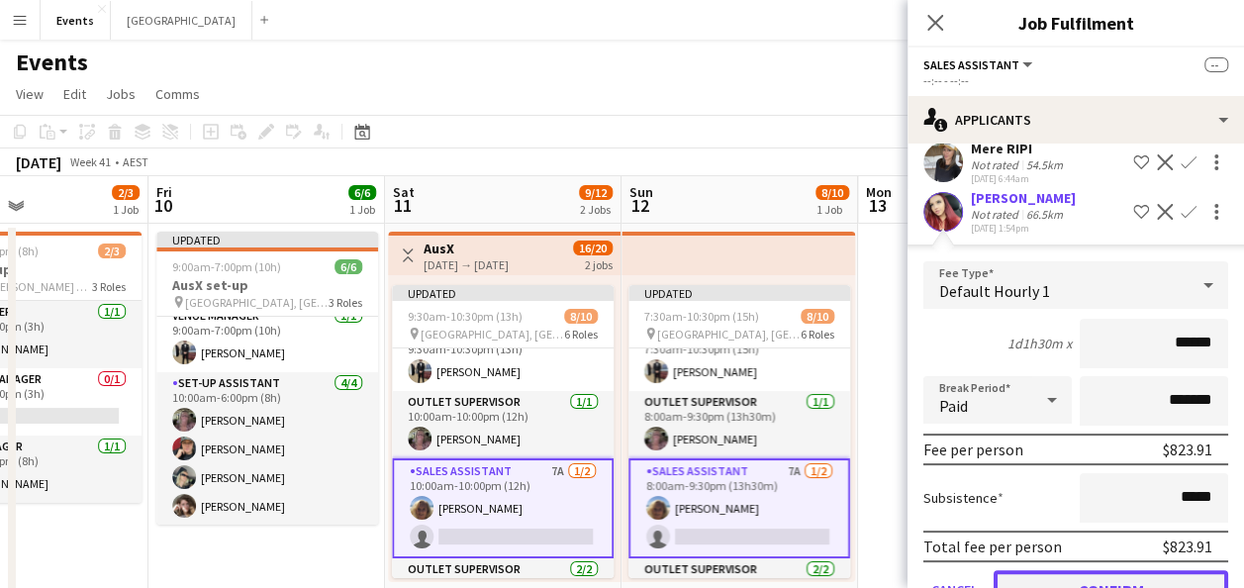
click at [1135, 578] on button "Confirm" at bounding box center [1111, 590] width 235 height 40
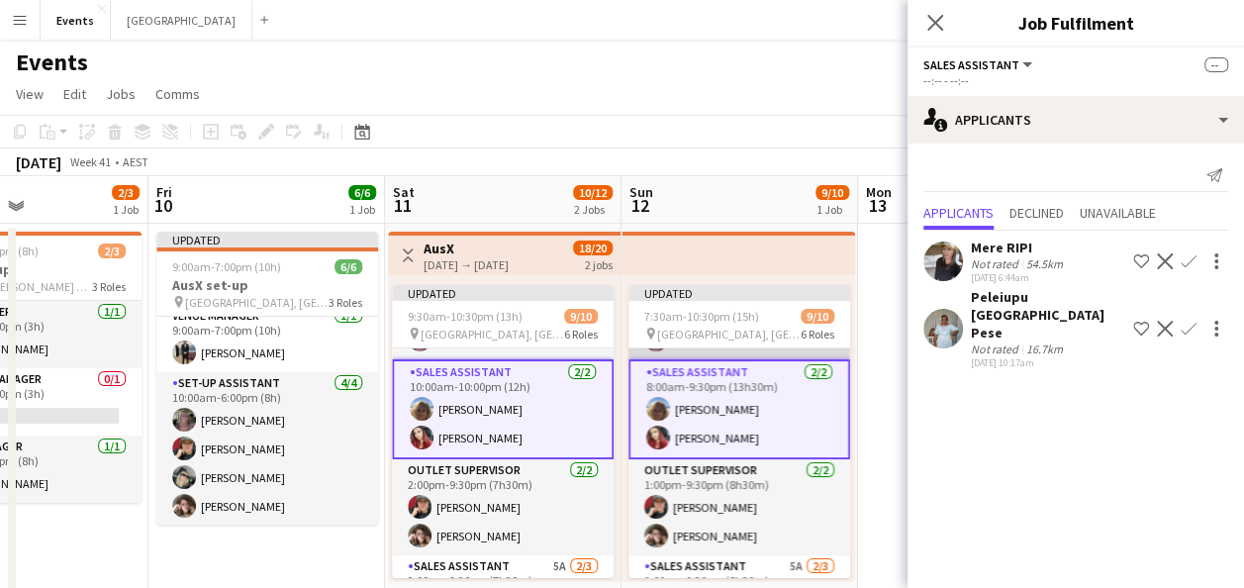
scroll to position [290, 0]
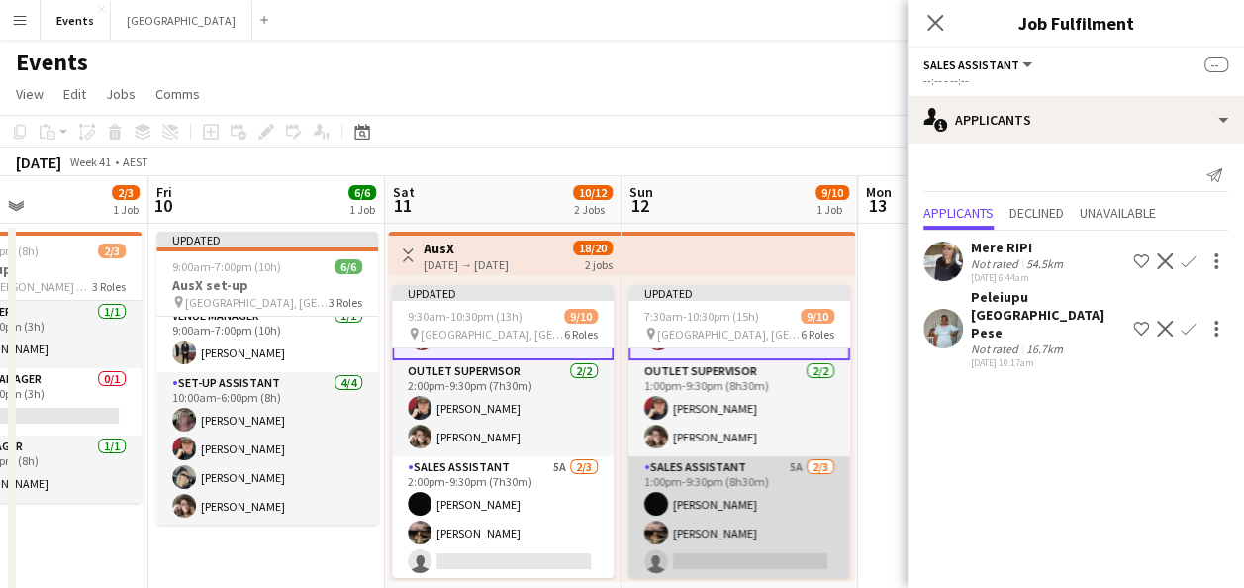
click at [778, 495] on app-card-role "Sales Assistant 5A [DATE] 1:00pm-9:30pm (8h30m) [PERSON_NAME] [PERSON_NAME] sin…" at bounding box center [740, 518] width 222 height 125
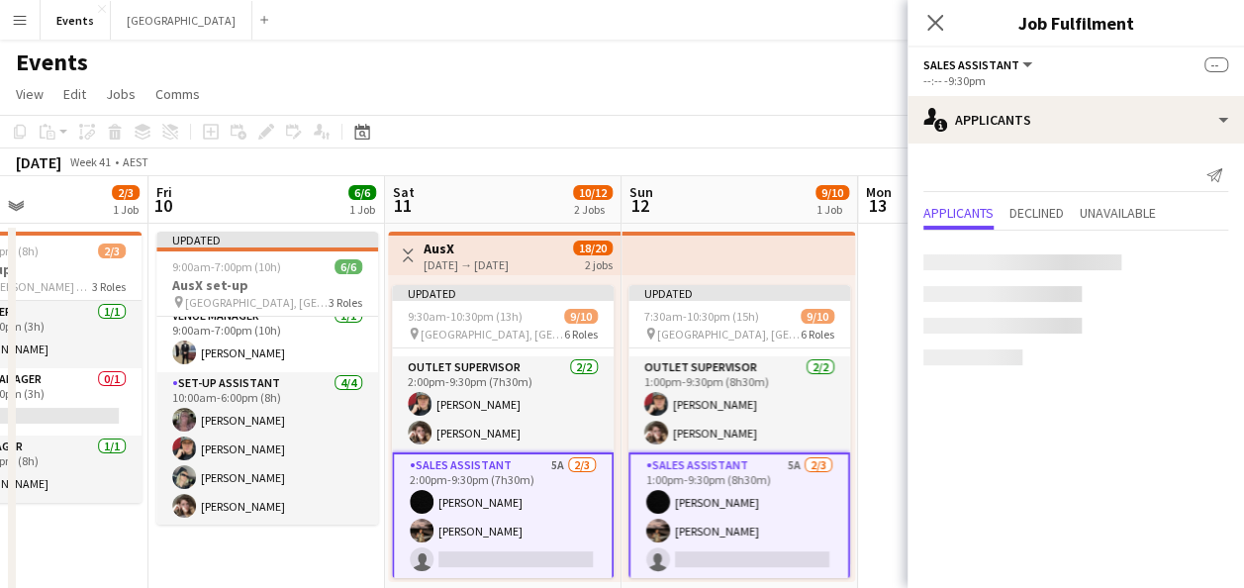
scroll to position [288, 0]
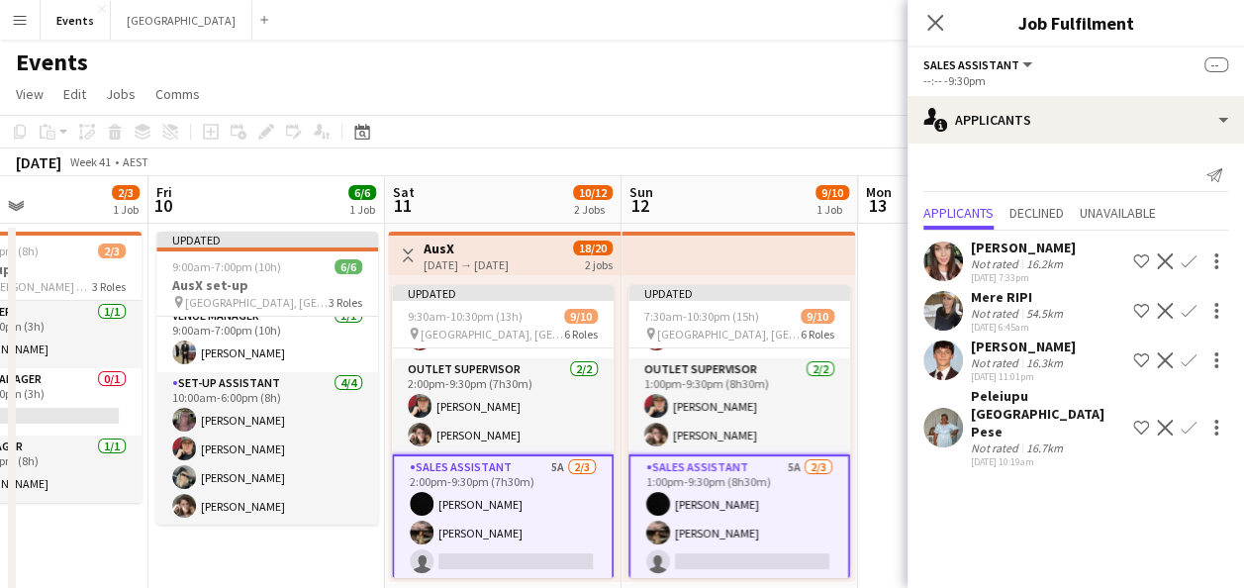
click at [1190, 357] on app-icon "Confirm" at bounding box center [1189, 360] width 16 height 16
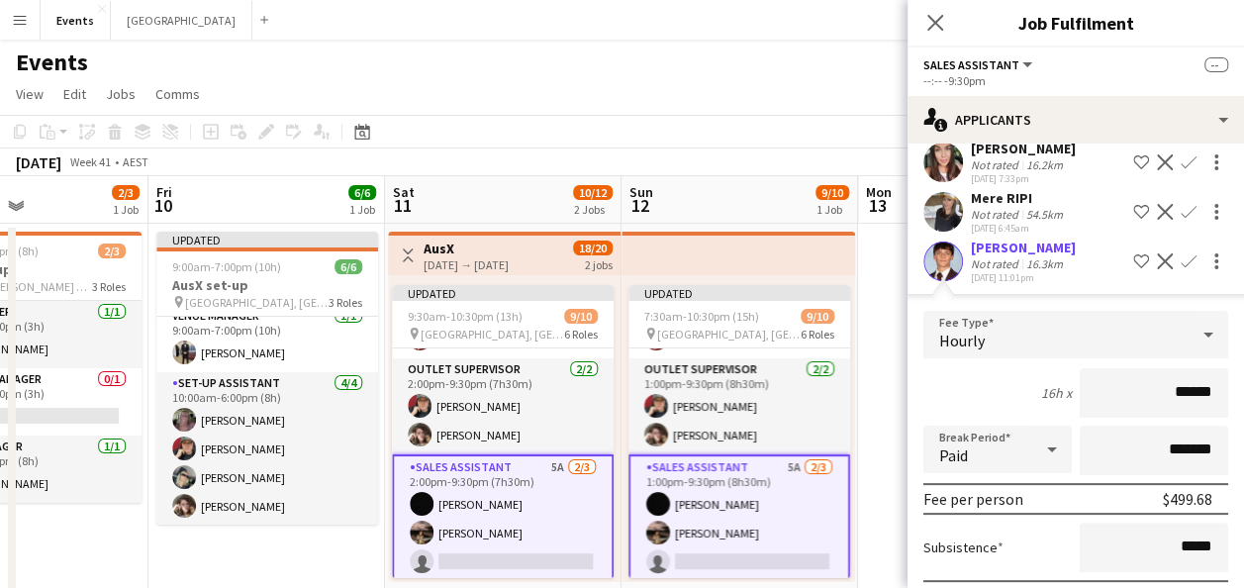
scroll to position [198, 0]
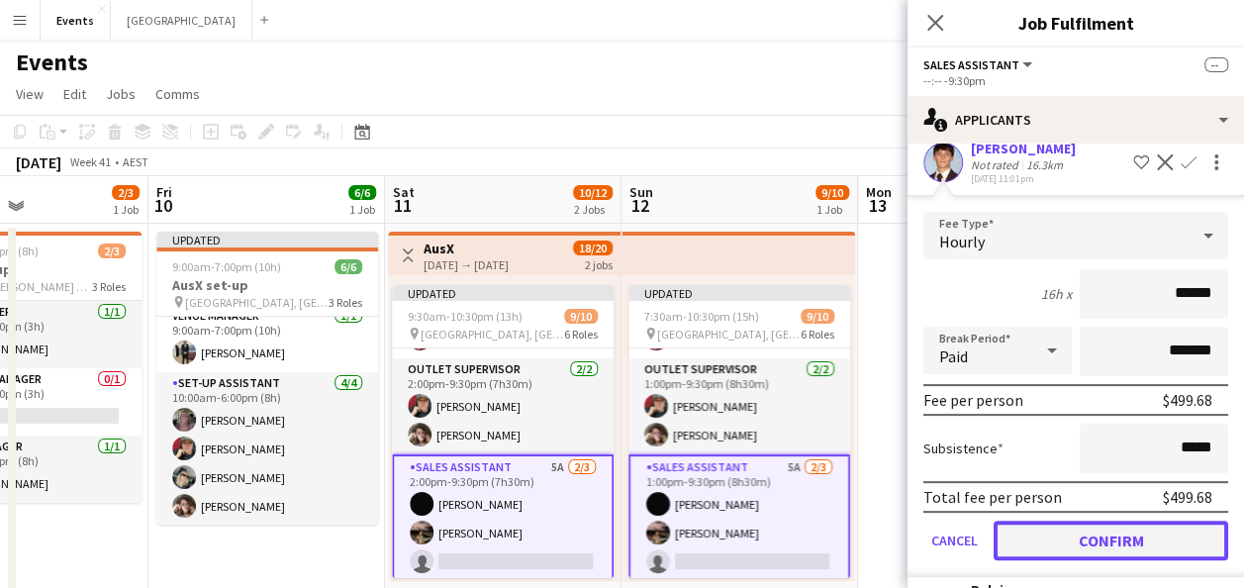
click at [1112, 535] on button "Confirm" at bounding box center [1111, 541] width 235 height 40
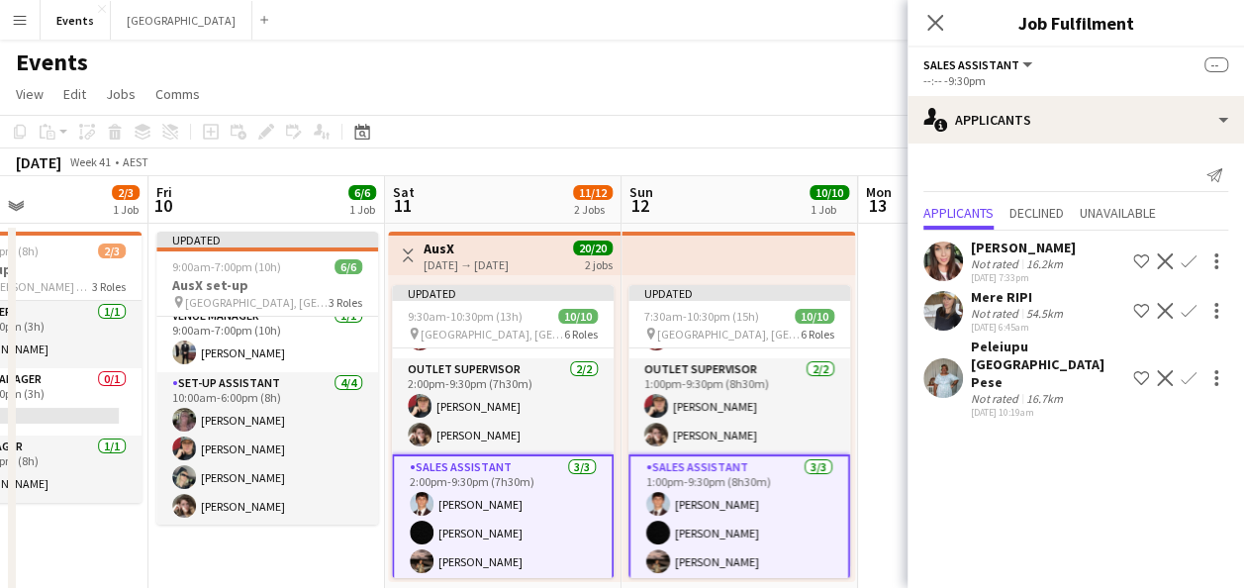
scroll to position [0, 0]
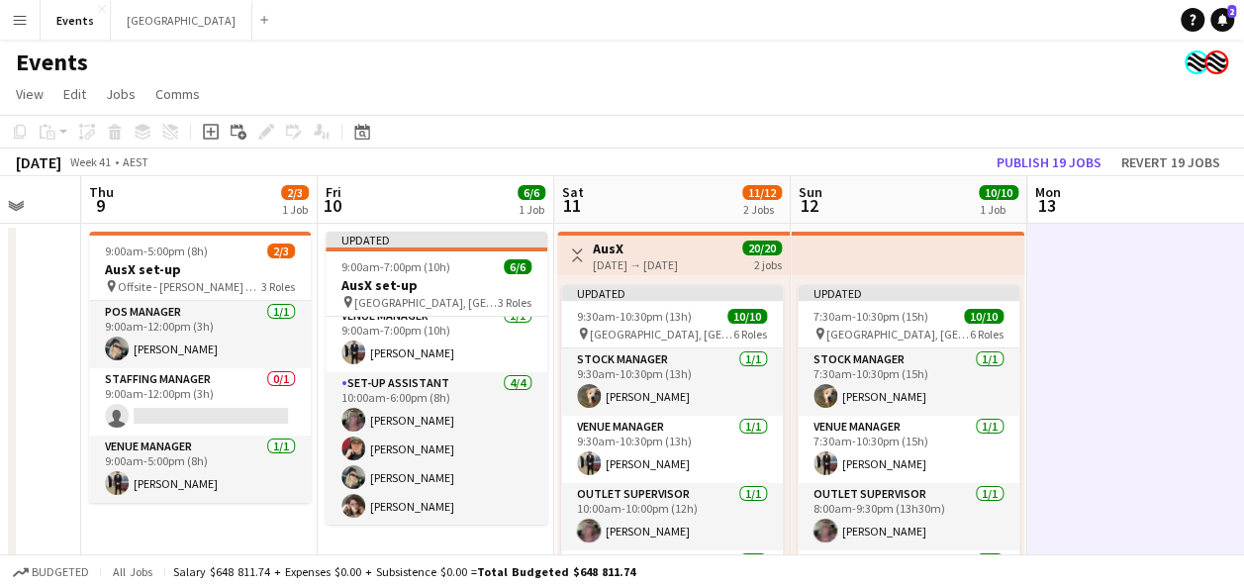
scroll to position [0, 627]
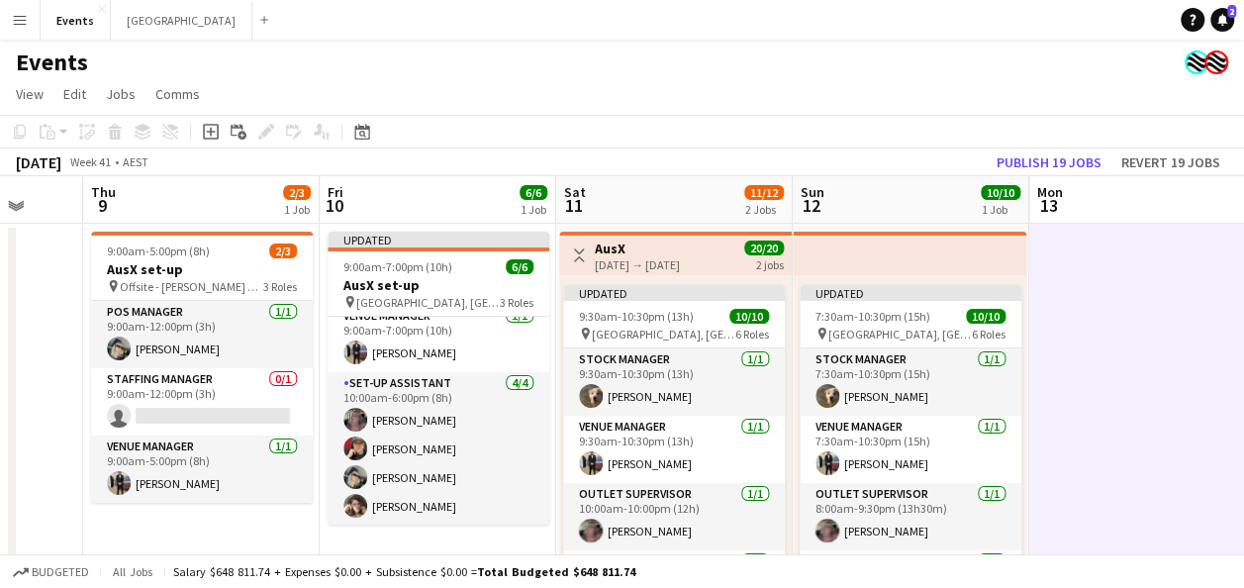
drag, startPoint x: 958, startPoint y: 396, endPoint x: 1105, endPoint y: 404, distance: 146.7
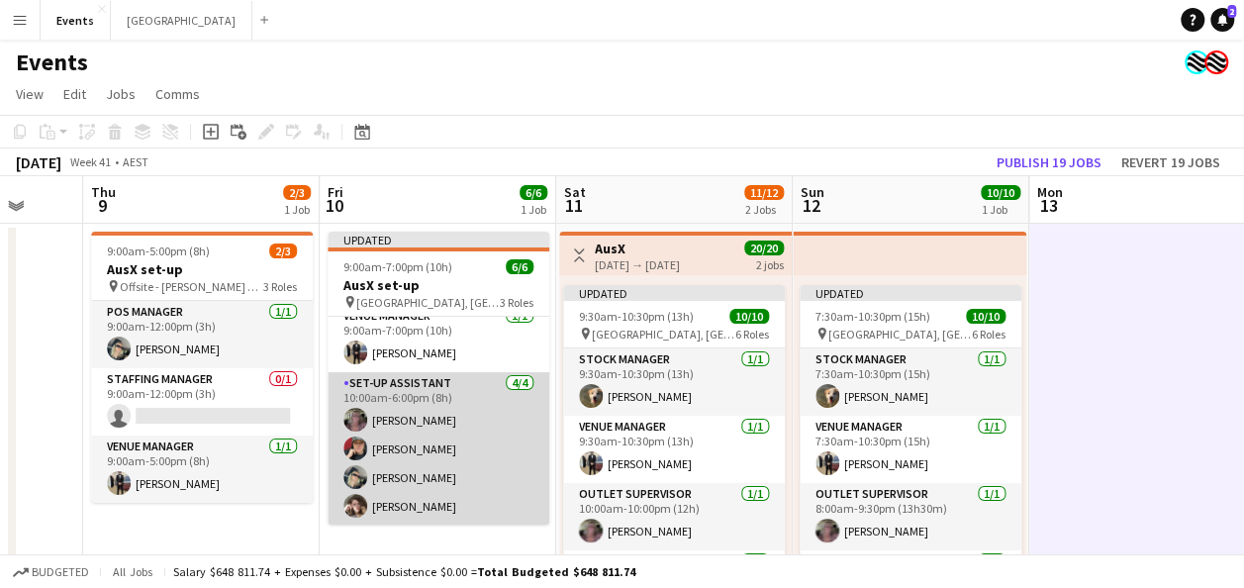
scroll to position [0, 0]
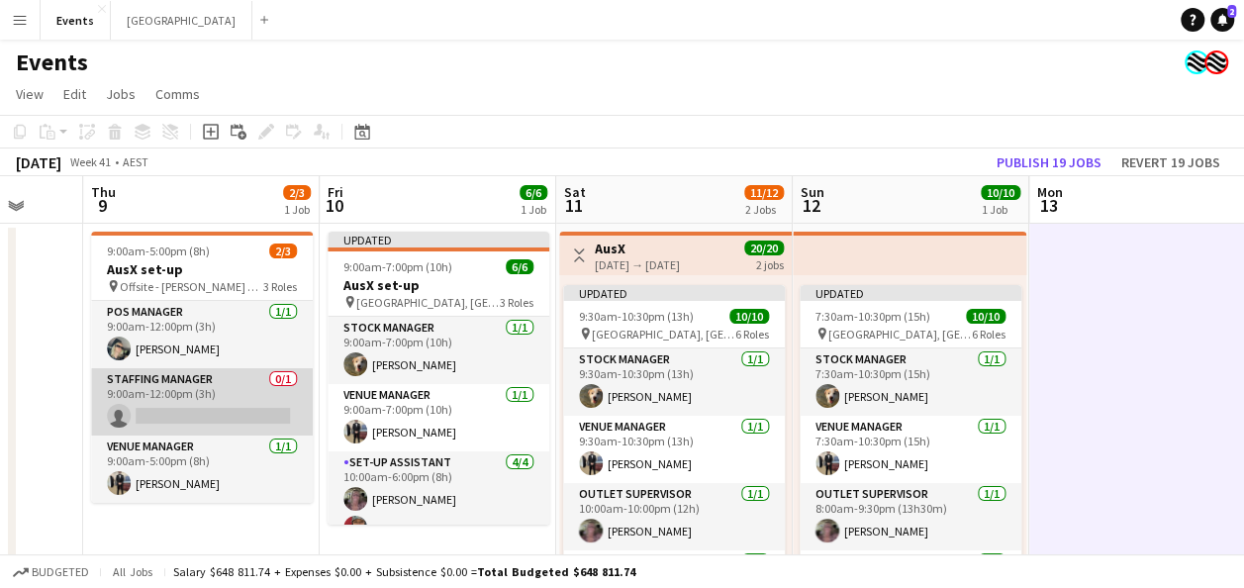
click at [230, 386] on app-card-role "Staffing Manager 0/1 9:00am-12:00pm (3h) single-neutral-actions" at bounding box center [202, 401] width 222 height 67
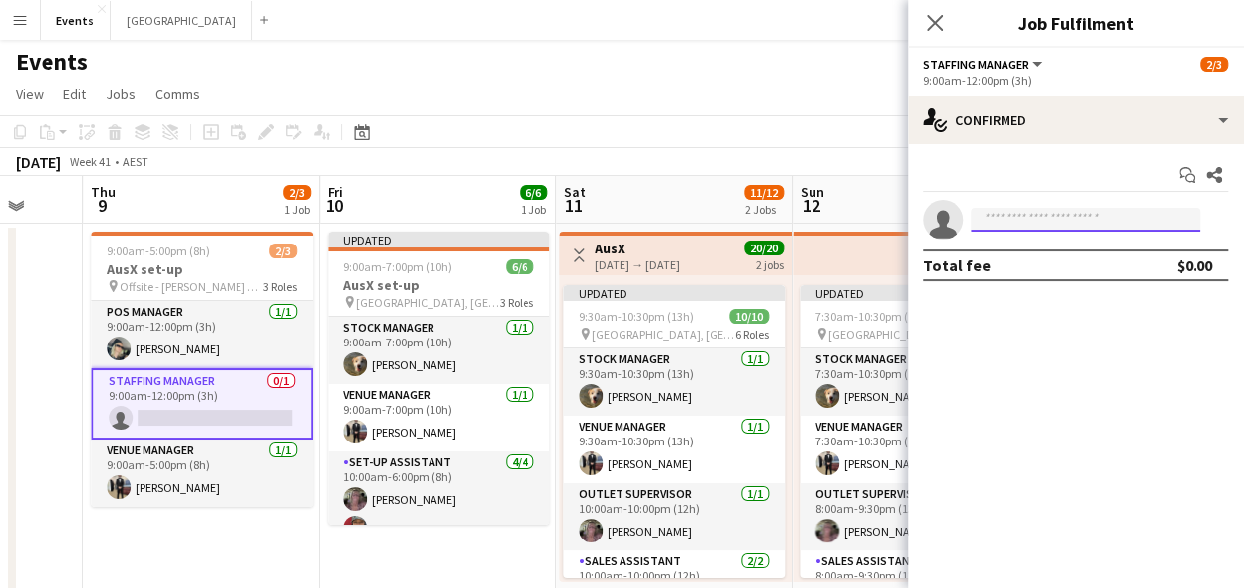
click at [1011, 226] on input at bounding box center [1086, 220] width 230 height 24
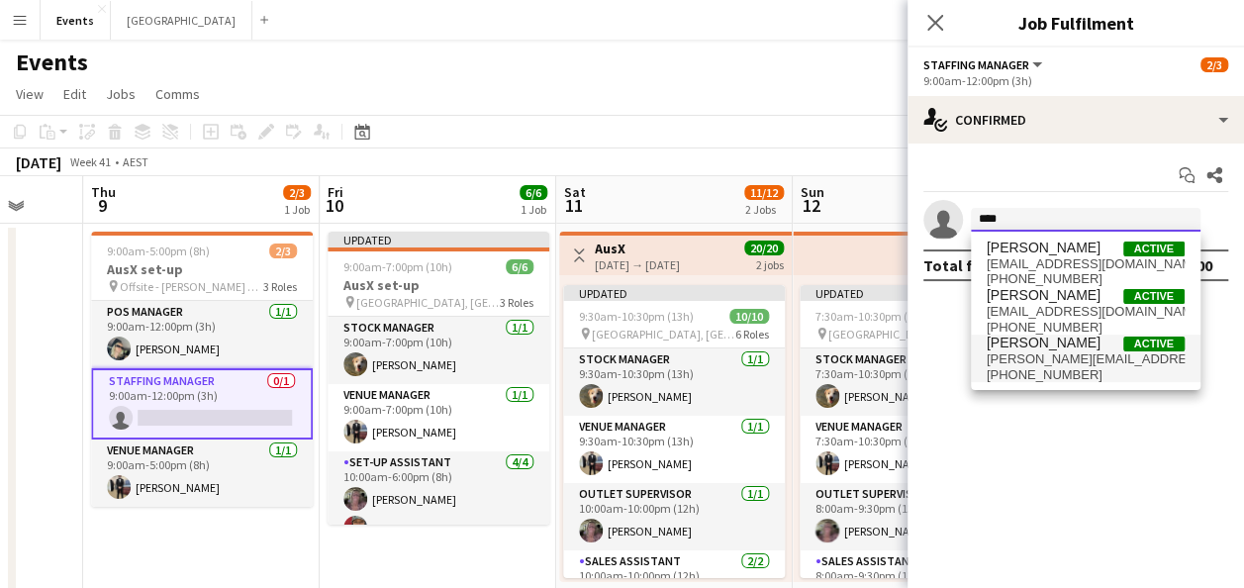
type input "****"
click at [1063, 353] on span "[PERSON_NAME][EMAIL_ADDRESS][DOMAIN_NAME]" at bounding box center [1086, 359] width 198 height 16
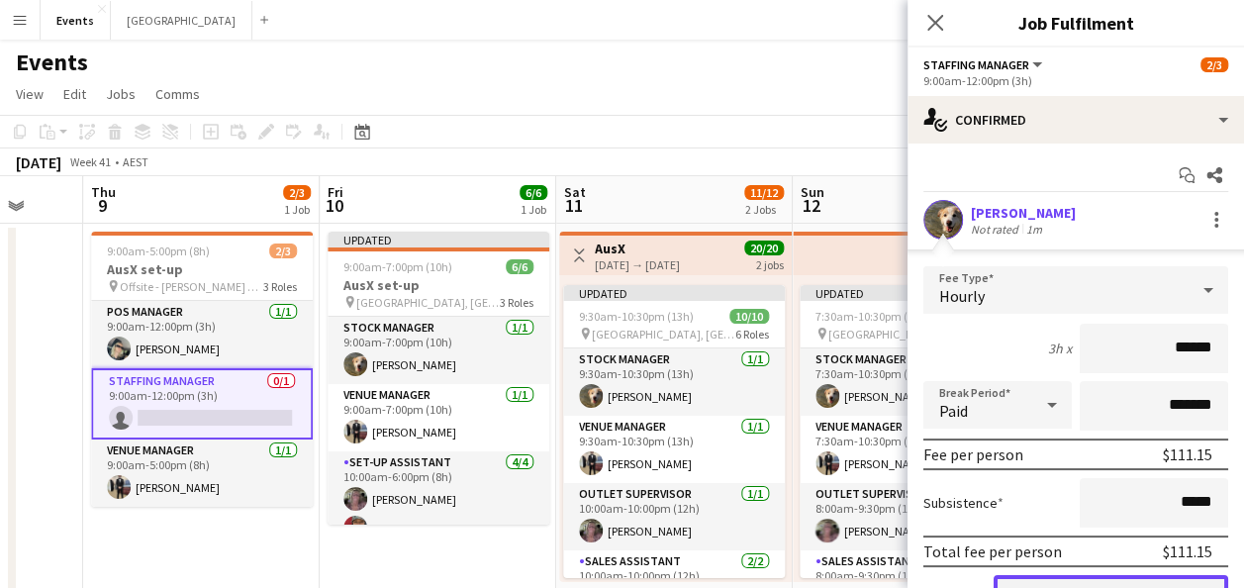
click at [1112, 580] on button "Confirm" at bounding box center [1111, 595] width 235 height 40
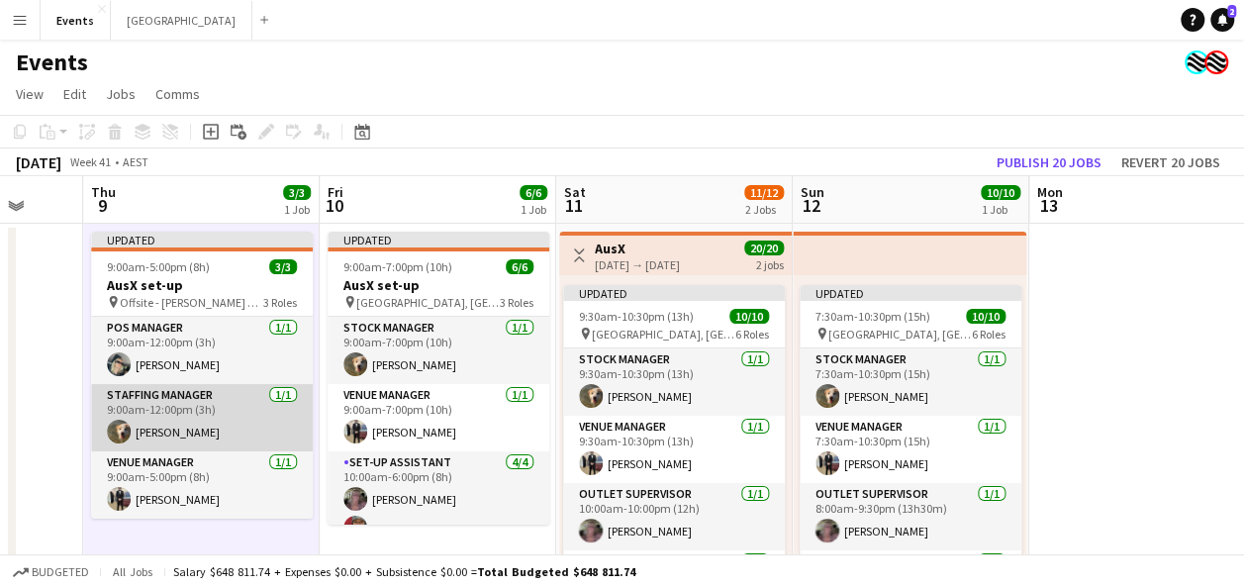
click at [198, 418] on app-card-role "Staffing Manager [DATE] 9:00am-12:00pm (3h) [PERSON_NAME]" at bounding box center [202, 417] width 222 height 67
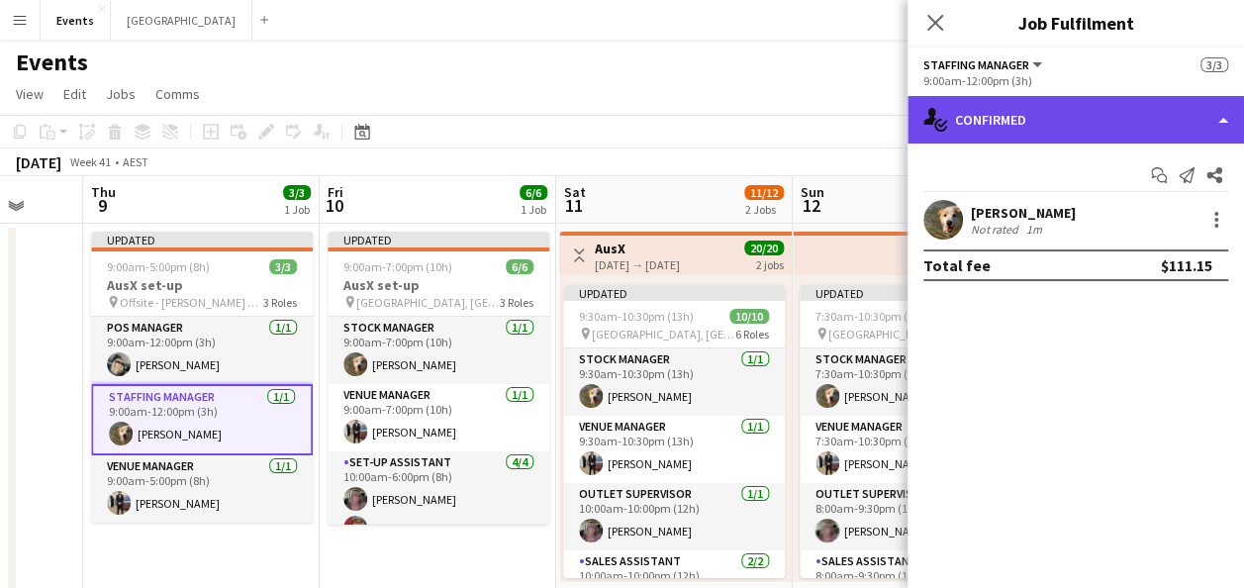
click at [1063, 119] on div "single-neutral-actions-check-2 Confirmed" at bounding box center [1076, 120] width 337 height 48
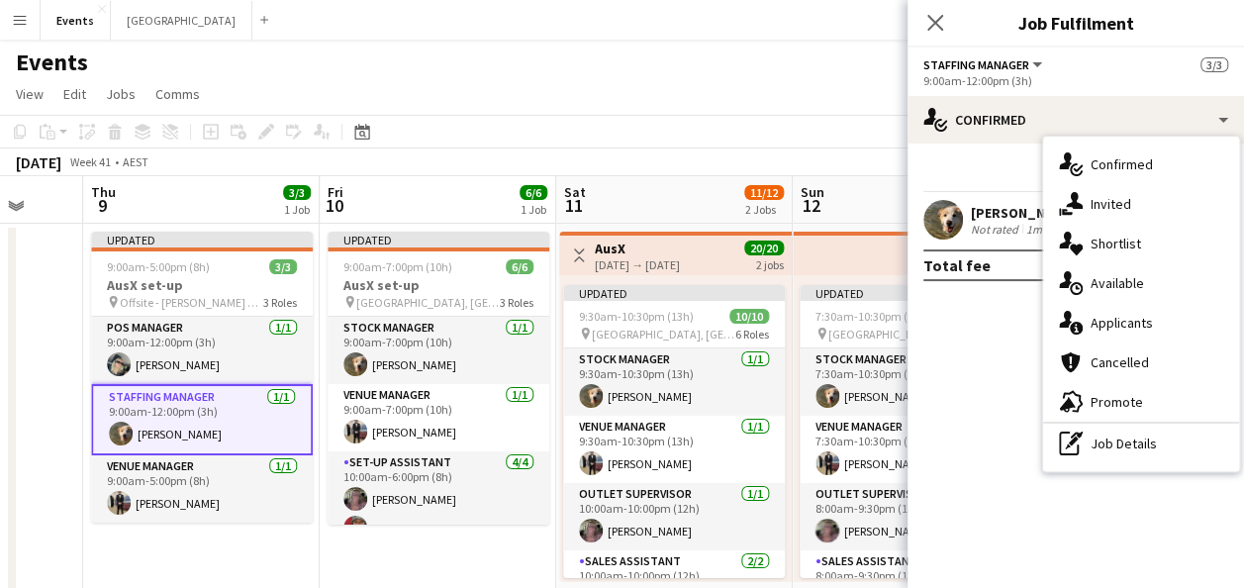
click at [1034, 63] on button "Staffing Manager" at bounding box center [984, 64] width 122 height 15
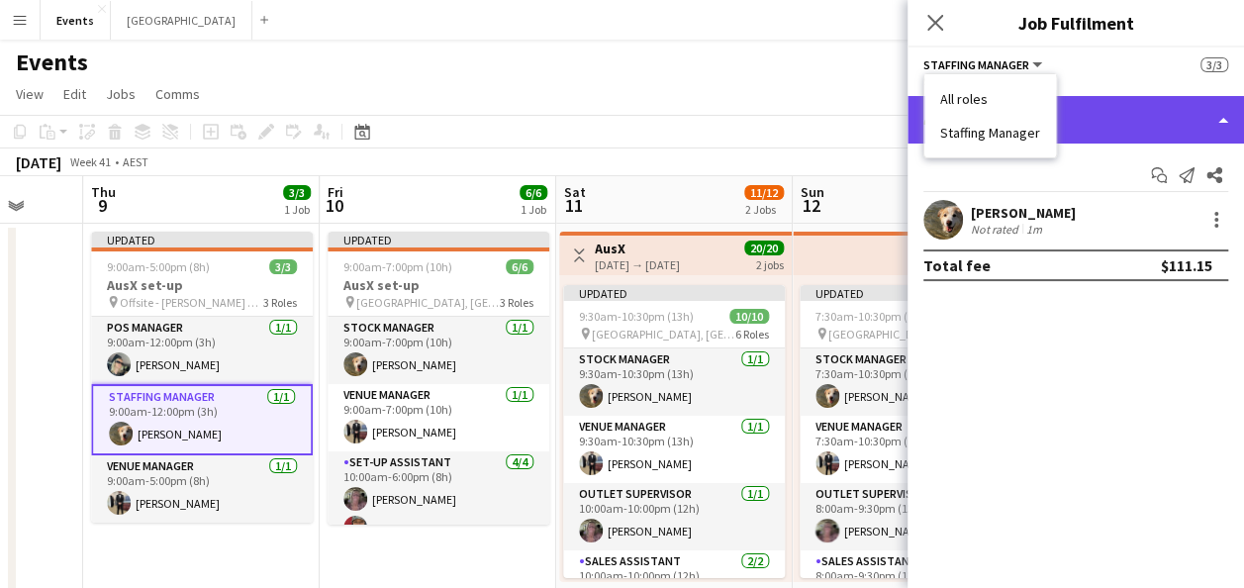
click at [1104, 105] on div "single-neutral-actions-check-2 Confirmed" at bounding box center [1076, 120] width 337 height 48
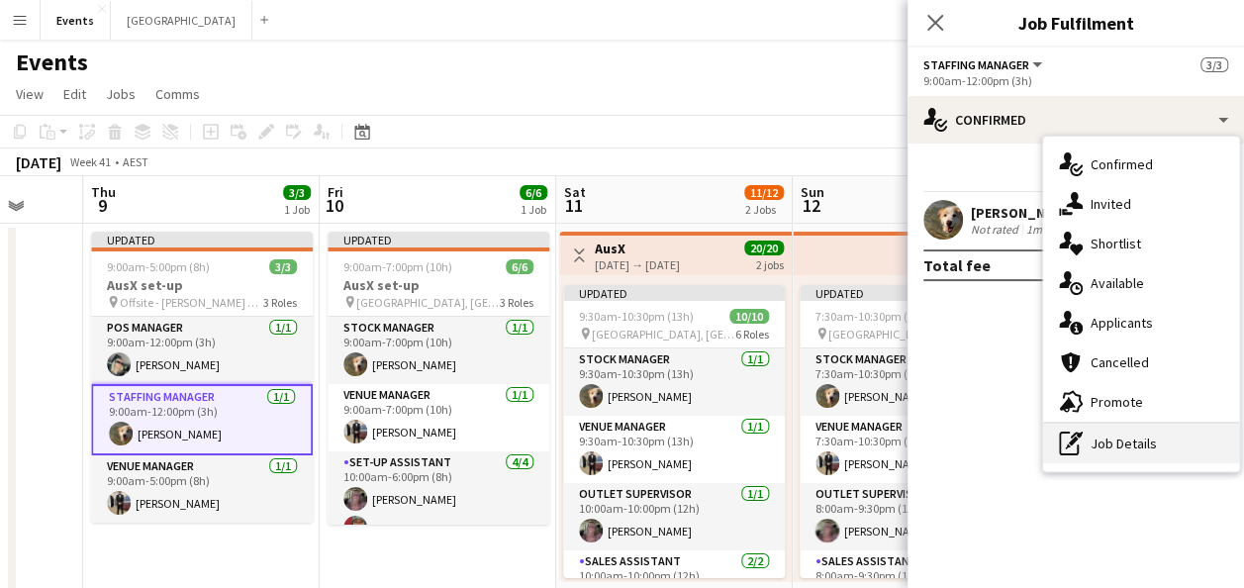
click at [1115, 455] on div "pen-write Job Details" at bounding box center [1141, 444] width 196 height 40
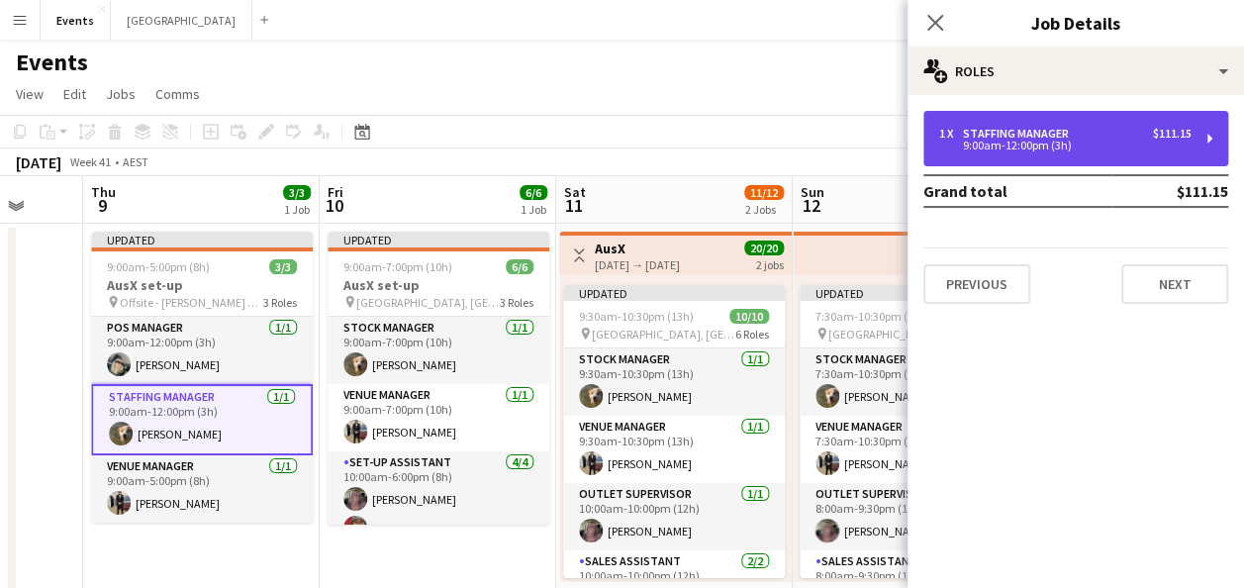
click at [1020, 145] on div "9:00am-12:00pm (3h)" at bounding box center [1065, 146] width 252 height 10
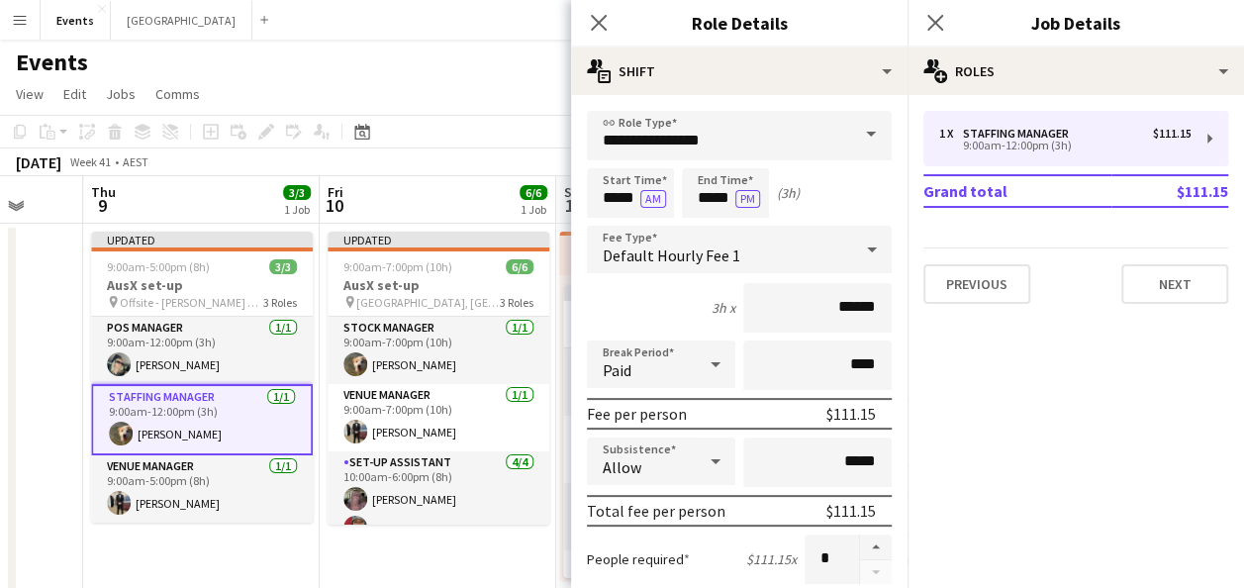
click at [850, 145] on span at bounding box center [871, 135] width 42 height 48
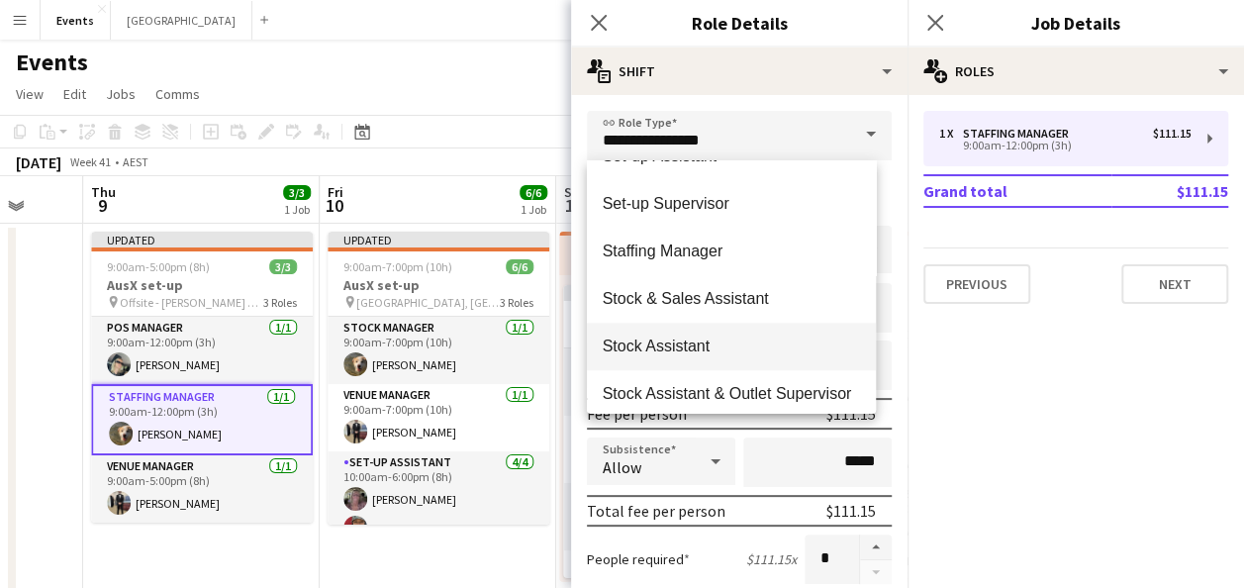
scroll to position [990, 0]
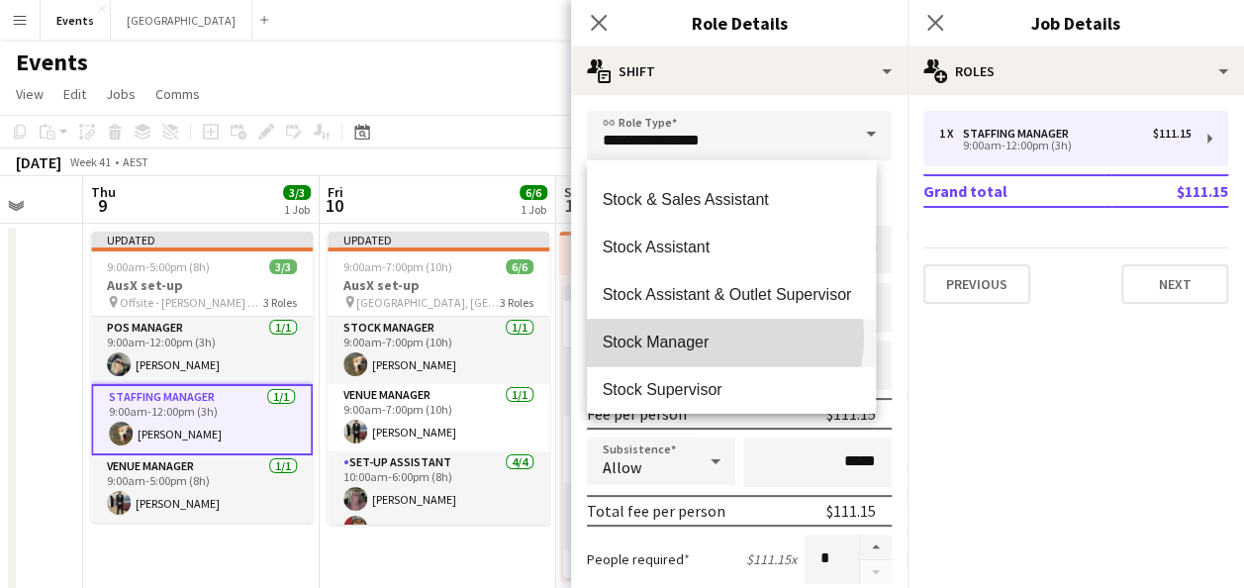
click at [715, 337] on span "Stock Manager" at bounding box center [732, 342] width 258 height 19
type input "**********"
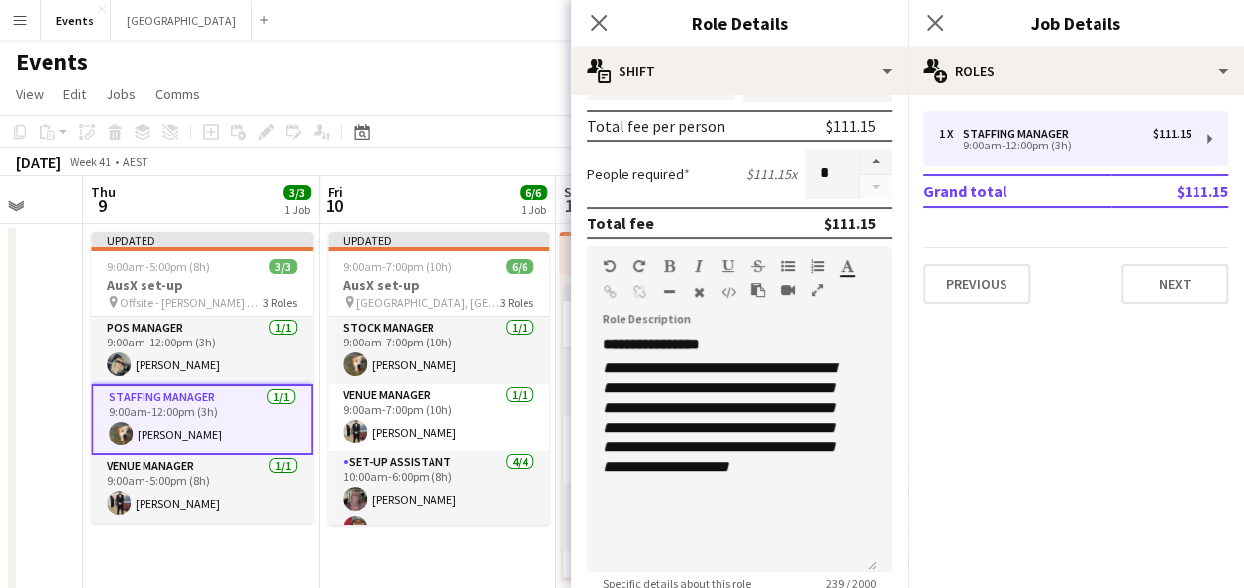
scroll to position [396, 0]
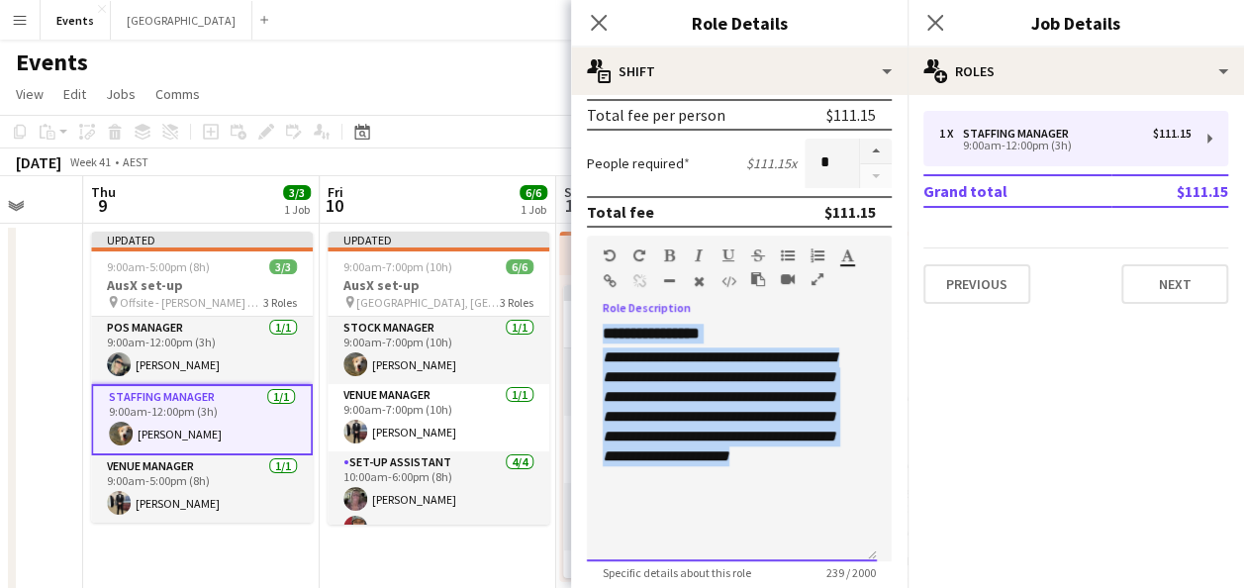
drag, startPoint x: 801, startPoint y: 483, endPoint x: 549, endPoint y: 322, distance: 298.7
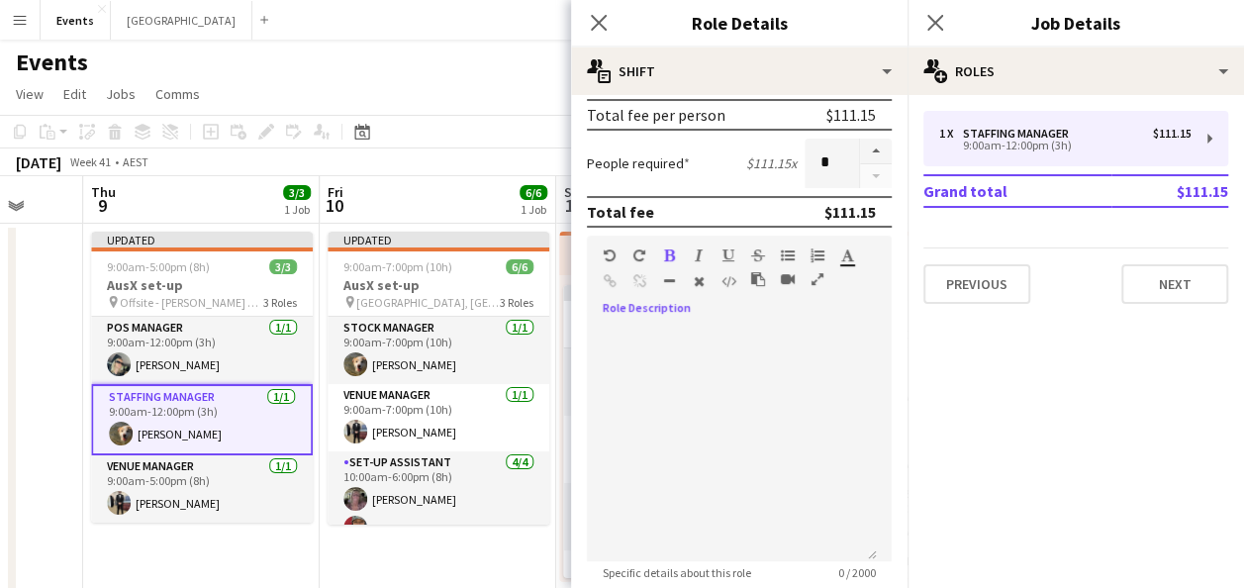
click at [668, 253] on icon "button" at bounding box center [669, 255] width 11 height 14
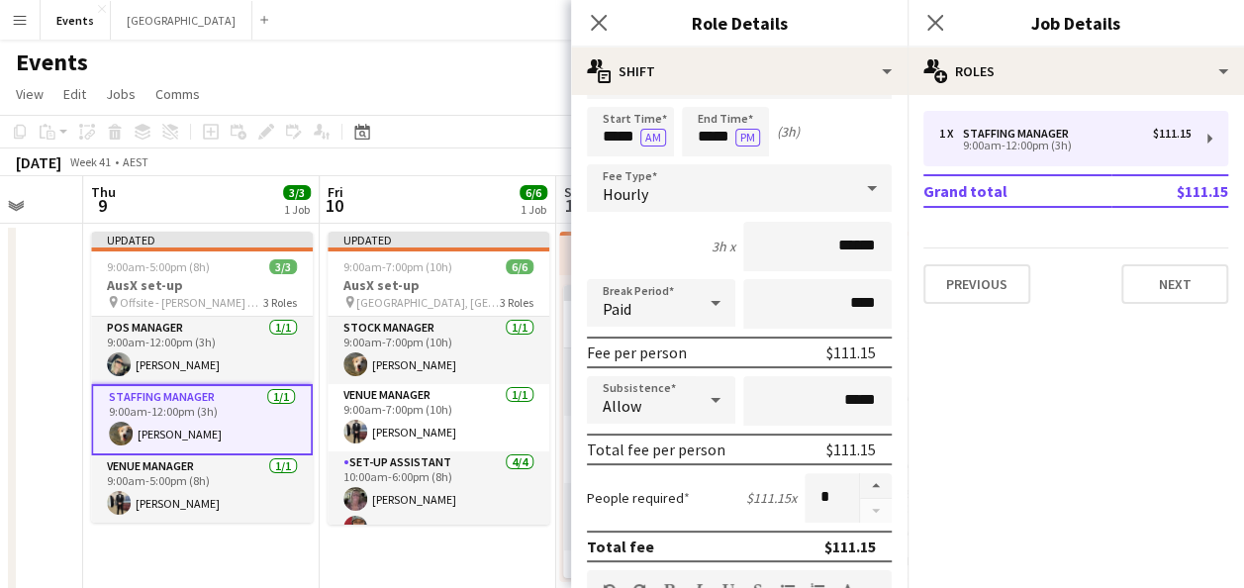
scroll to position [0, 0]
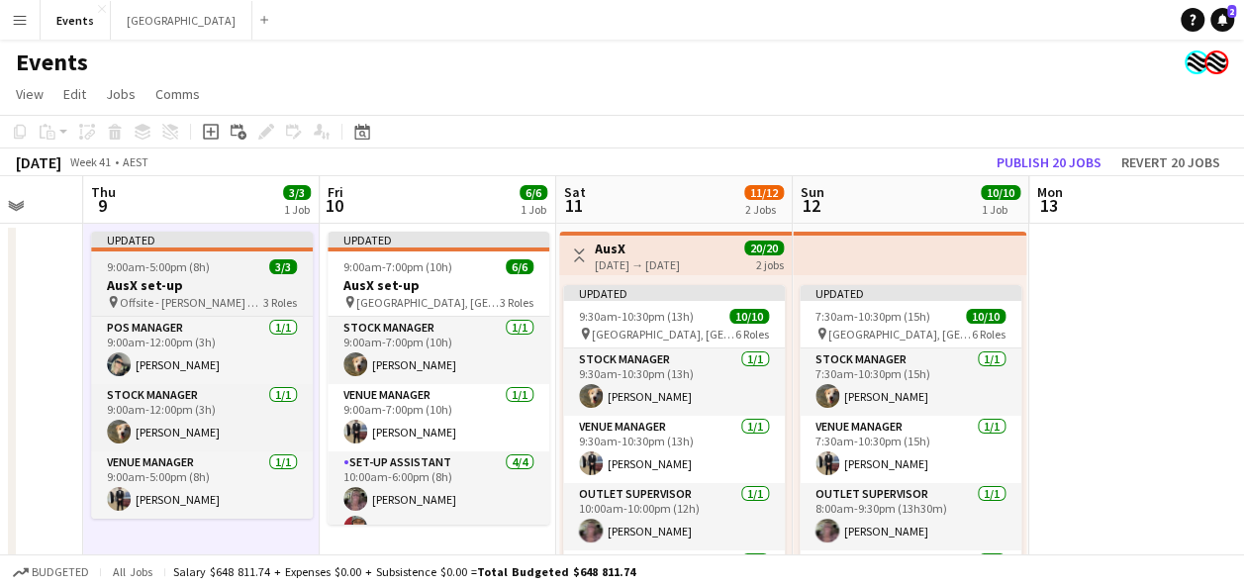
click at [231, 255] on app-job-card "Updated 9:00am-5:00pm (8h) 3/3 AusX set-up pin Offsite - [PERSON_NAME] house 3 …" at bounding box center [202, 375] width 222 height 287
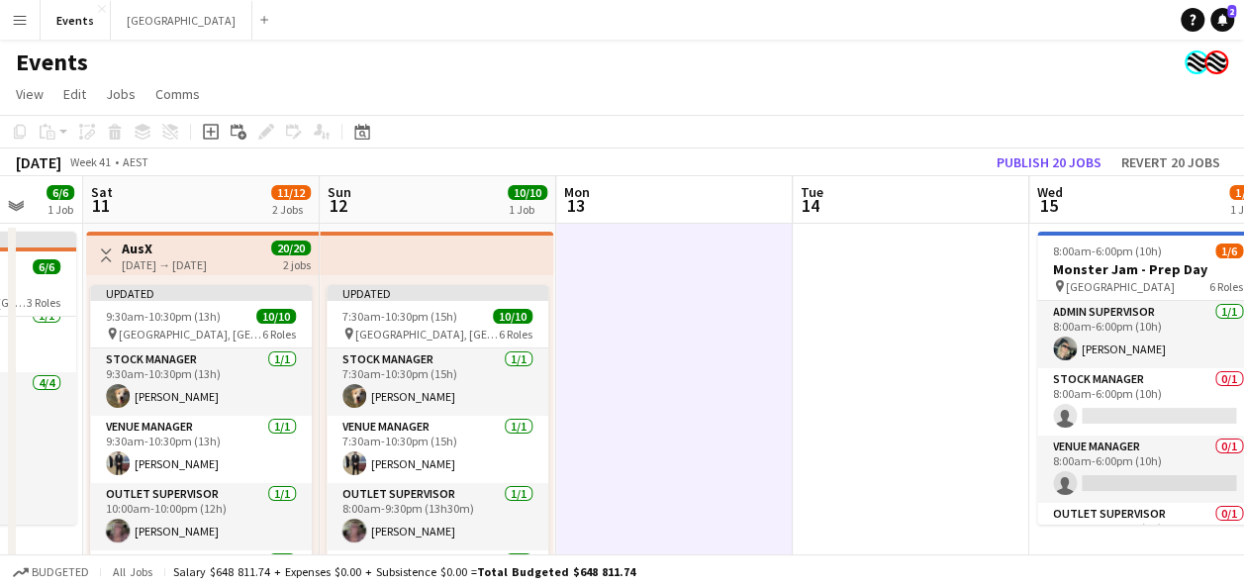
drag, startPoint x: 1128, startPoint y: 333, endPoint x: 629, endPoint y: 384, distance: 502.5
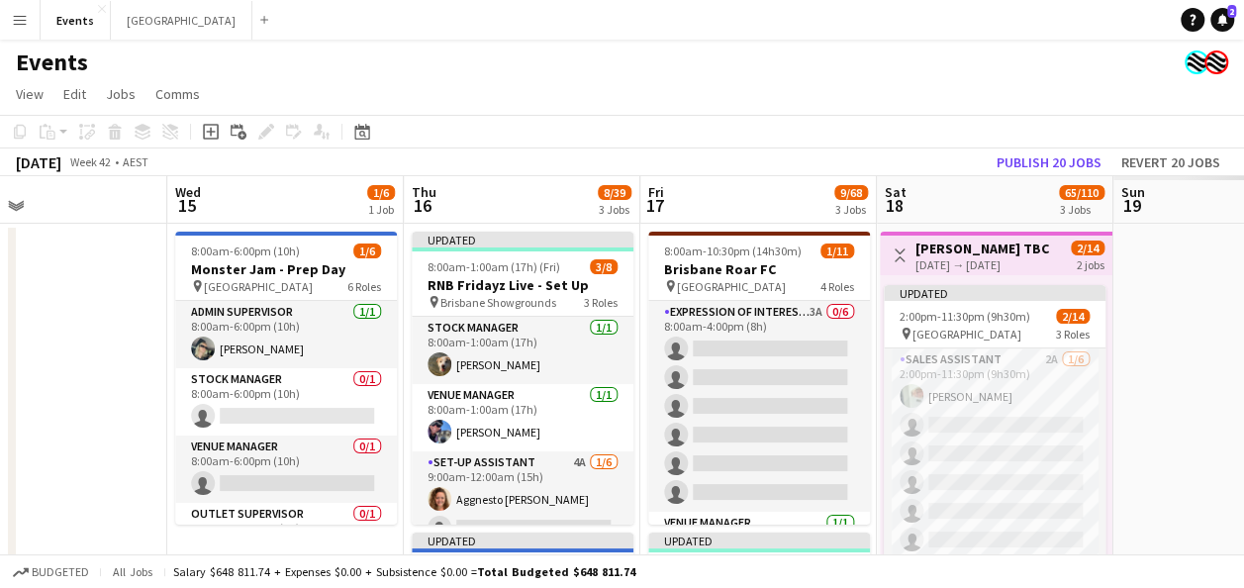
scroll to position [0, 641]
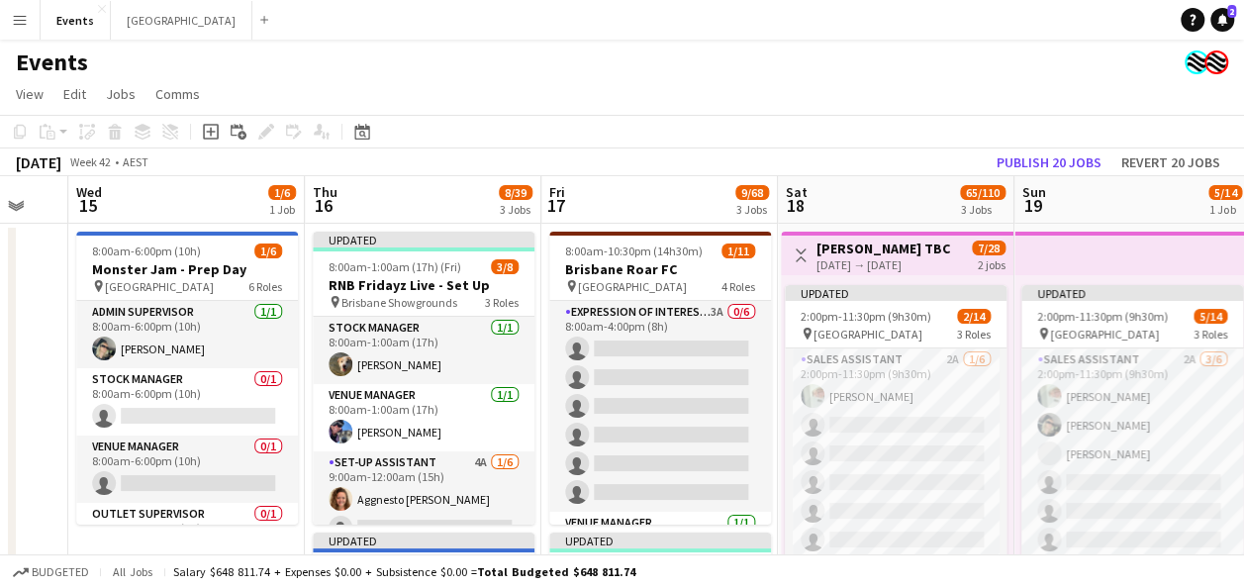
drag, startPoint x: 962, startPoint y: 368, endPoint x: 28, endPoint y: 378, distance: 934.4
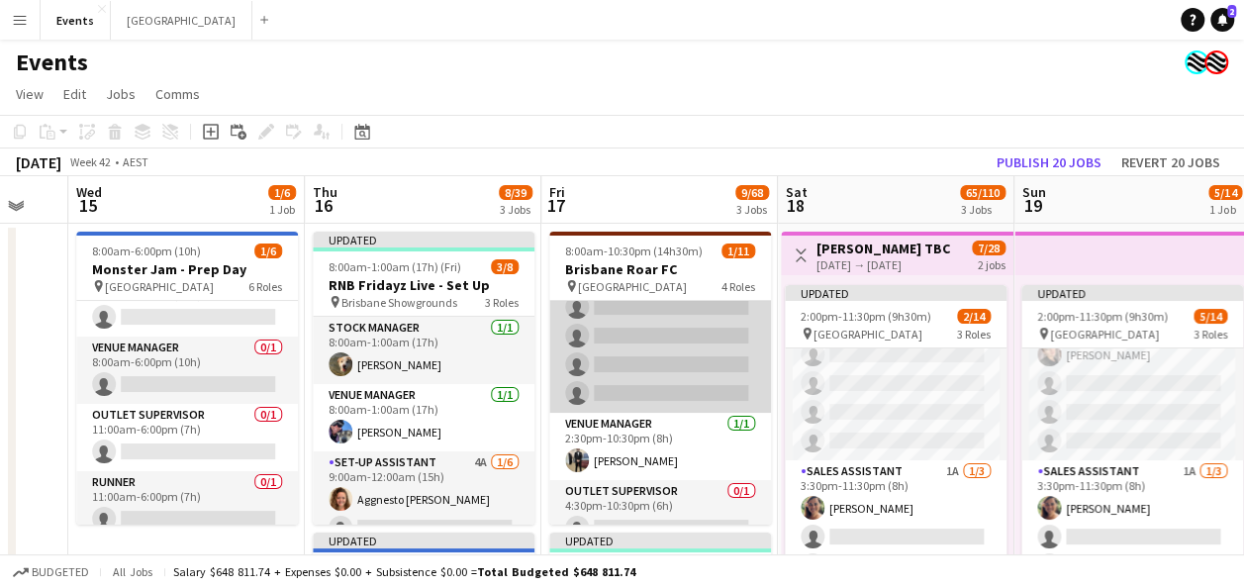
scroll to position [0, 0]
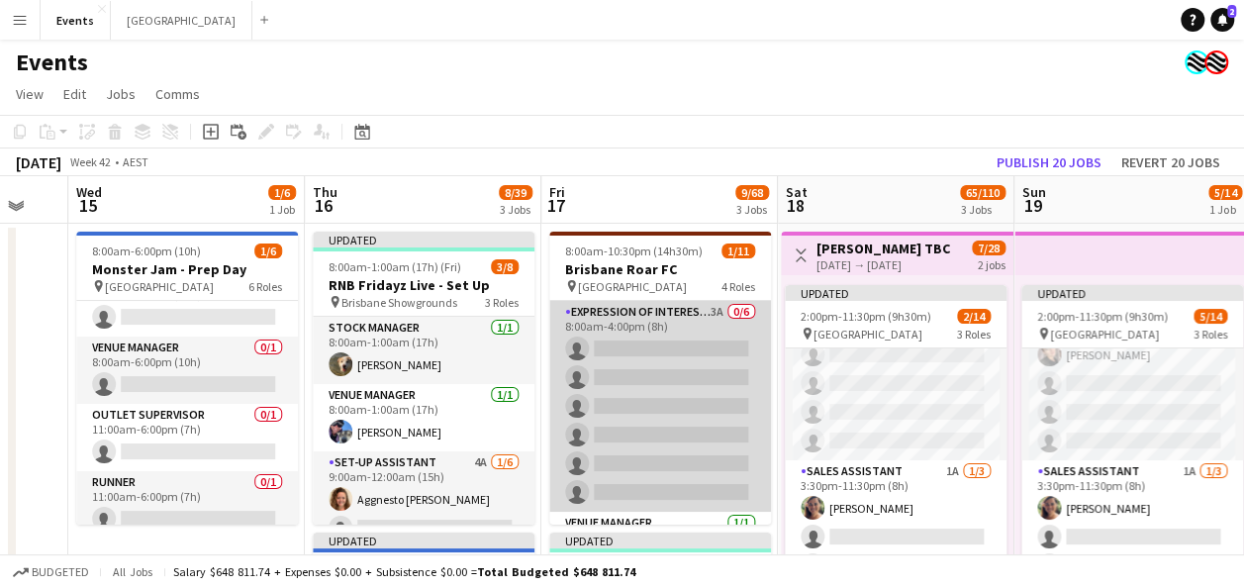
click at [669, 328] on app-card-role "Expression Of Interest (EOI) 3A 0/6 8:00am-4:00pm (8h) single-neutral-actions s…" at bounding box center [660, 406] width 222 height 211
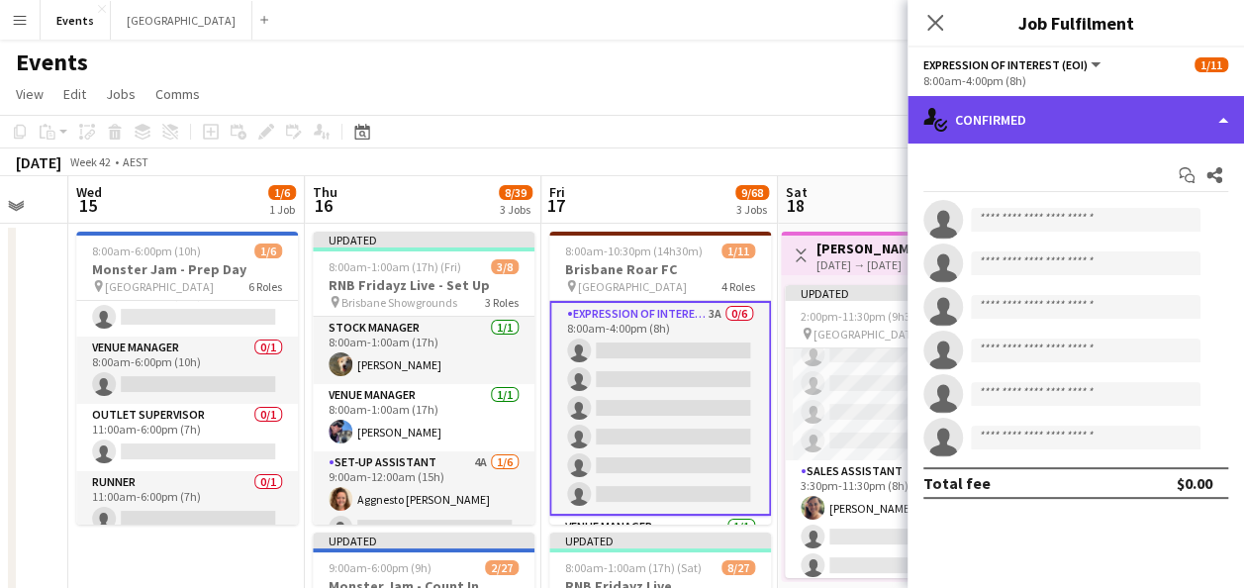
click at [1006, 122] on div "single-neutral-actions-check-2 Confirmed" at bounding box center [1076, 120] width 337 height 48
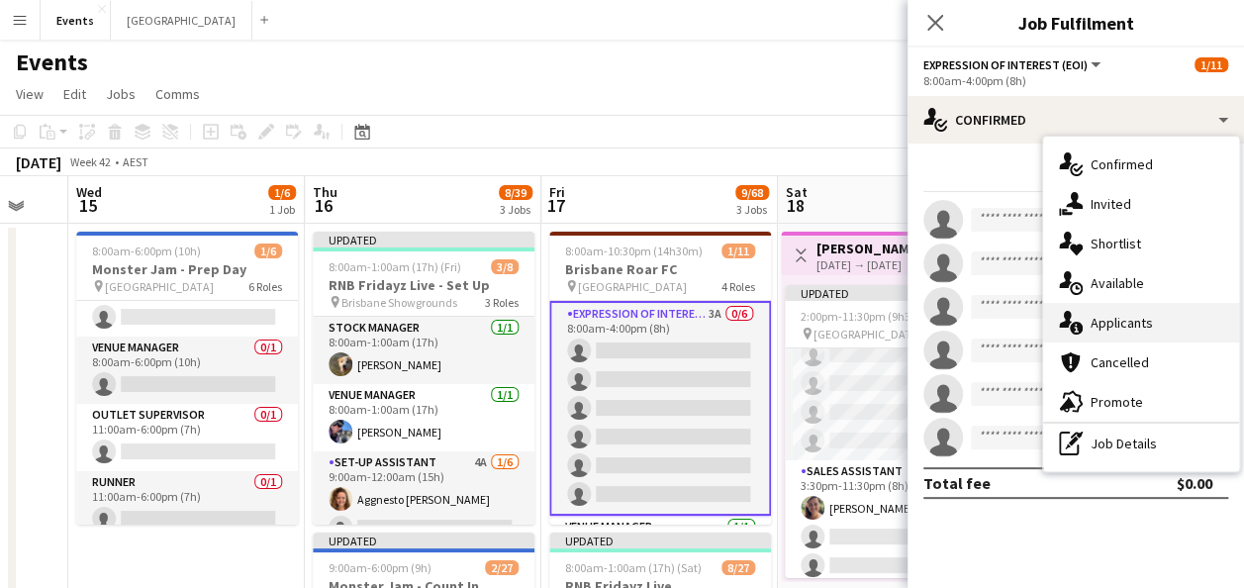
click at [1140, 320] on span "Applicants" at bounding box center [1122, 323] width 62 height 18
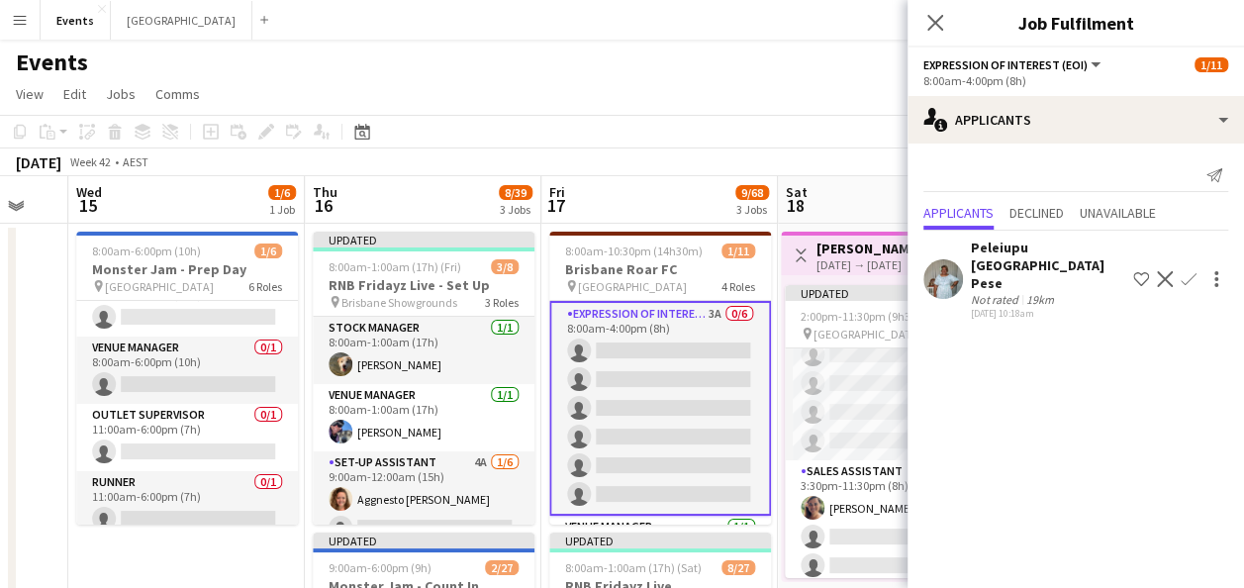
click at [1118, 206] on span "Unavailable" at bounding box center [1118, 213] width 76 height 14
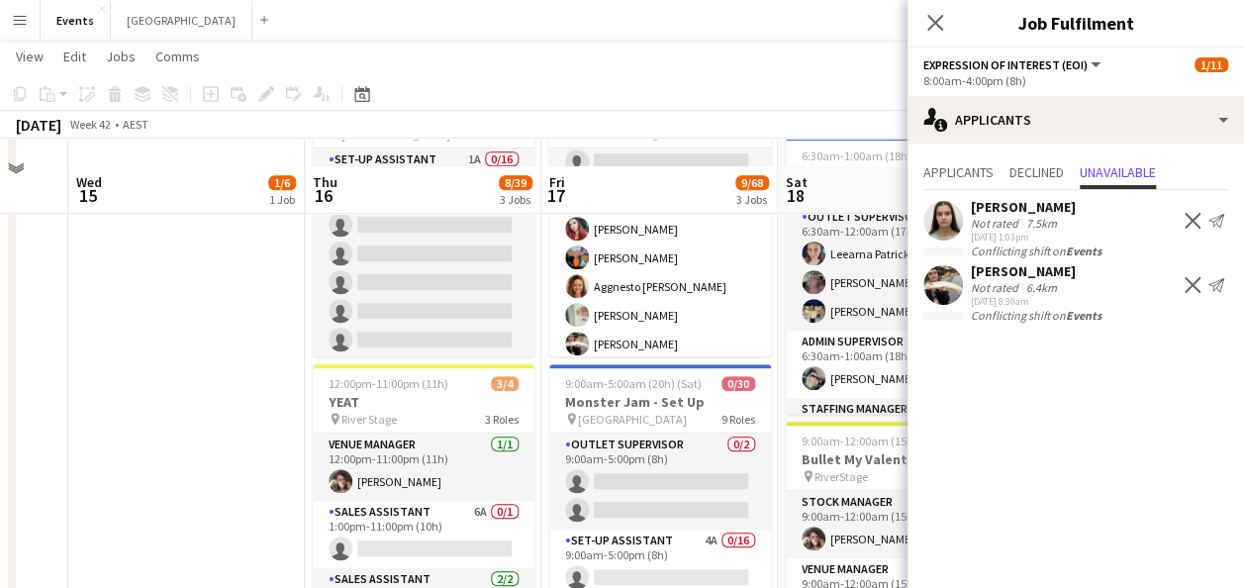
scroll to position [495, 0]
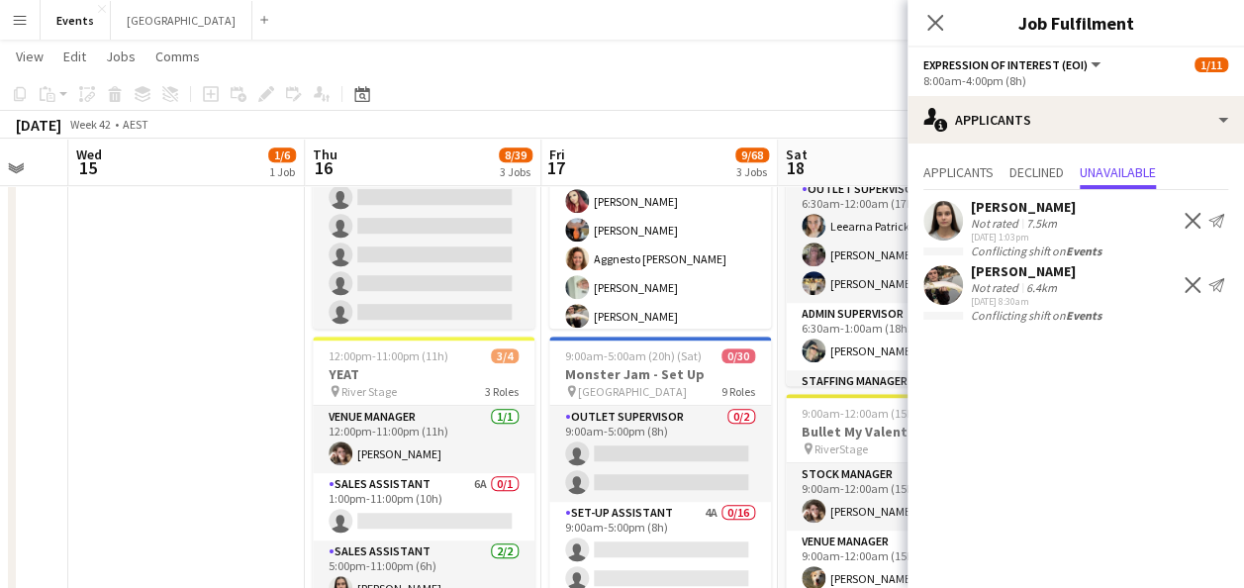
click at [212, 328] on app-date-cell "8:00am-6:00pm (10h) 1/6 Monster Jam - Prep Day pin Cbus Super Stadium 6 Roles A…" at bounding box center [186, 227] width 237 height 1000
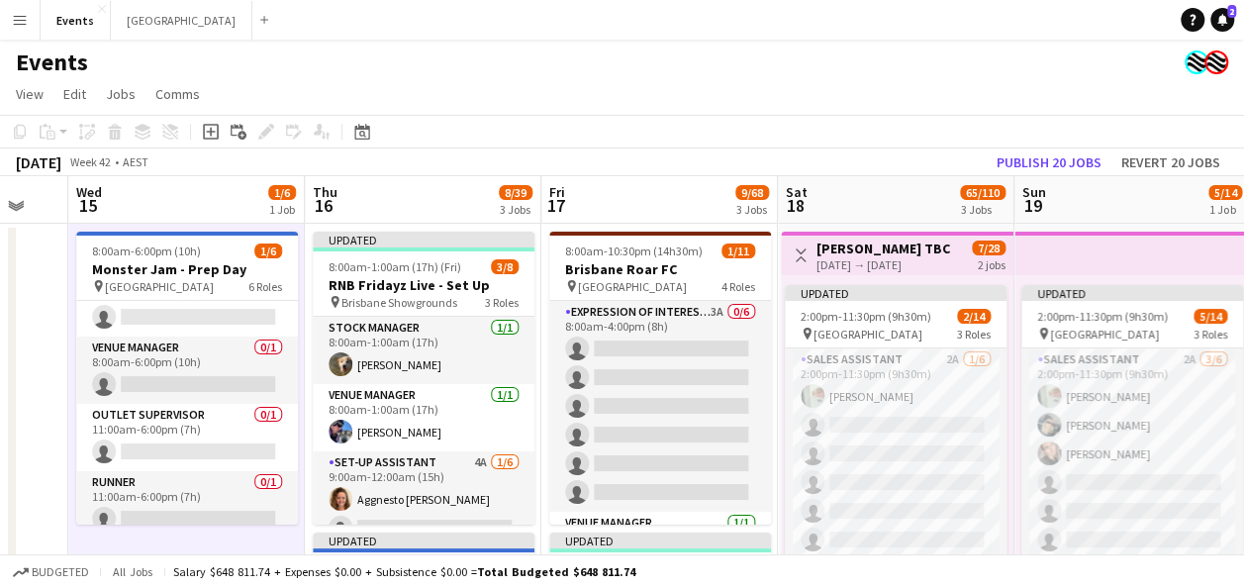
scroll to position [0, 653]
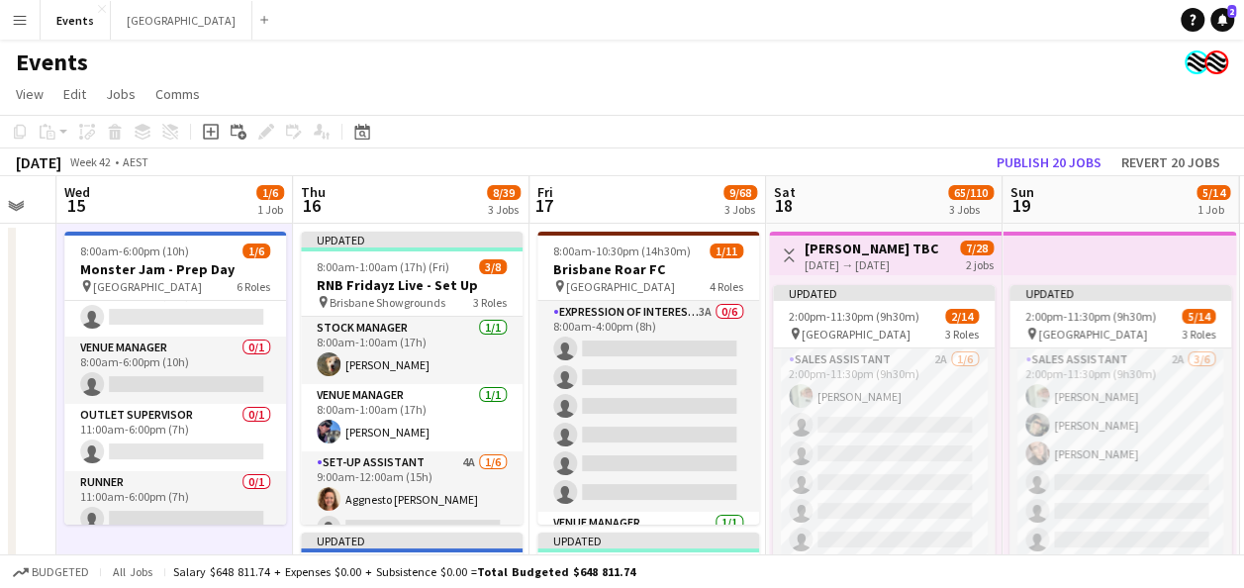
drag, startPoint x: 40, startPoint y: 321, endPoint x: -59, endPoint y: 347, distance: 102.5
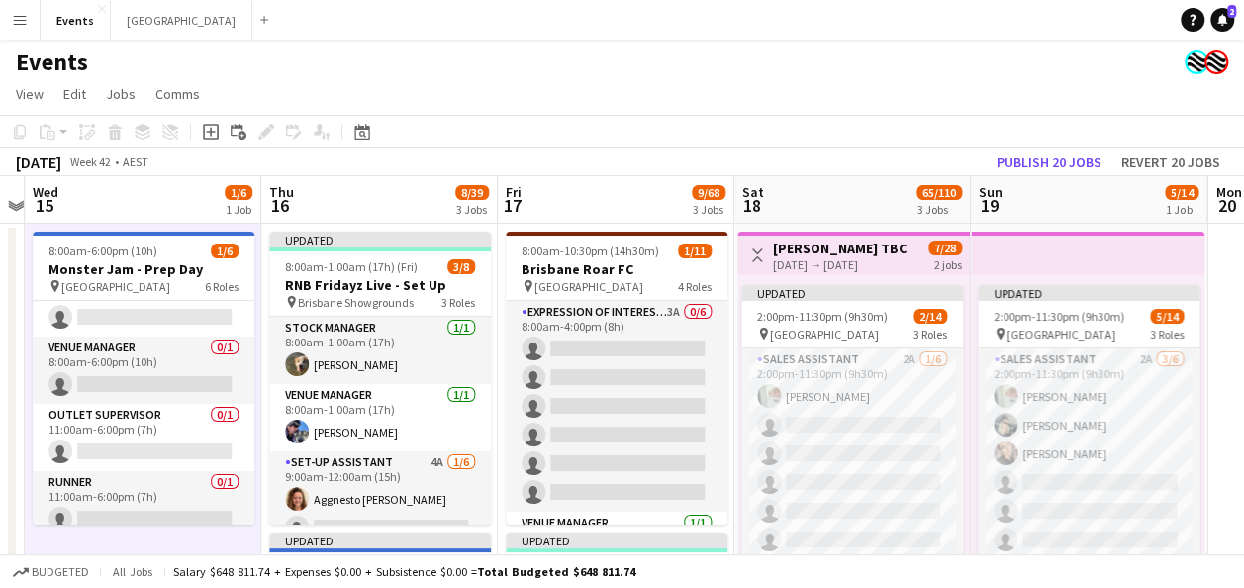
scroll to position [0, 681]
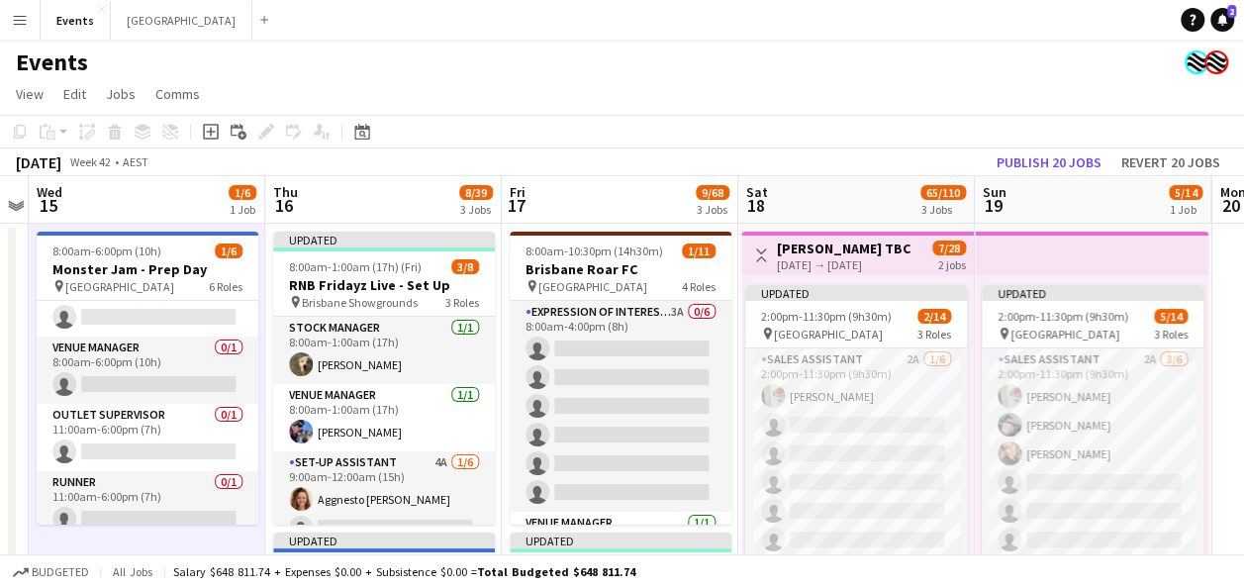
drag, startPoint x: 898, startPoint y: 441, endPoint x: 871, endPoint y: 449, distance: 27.9
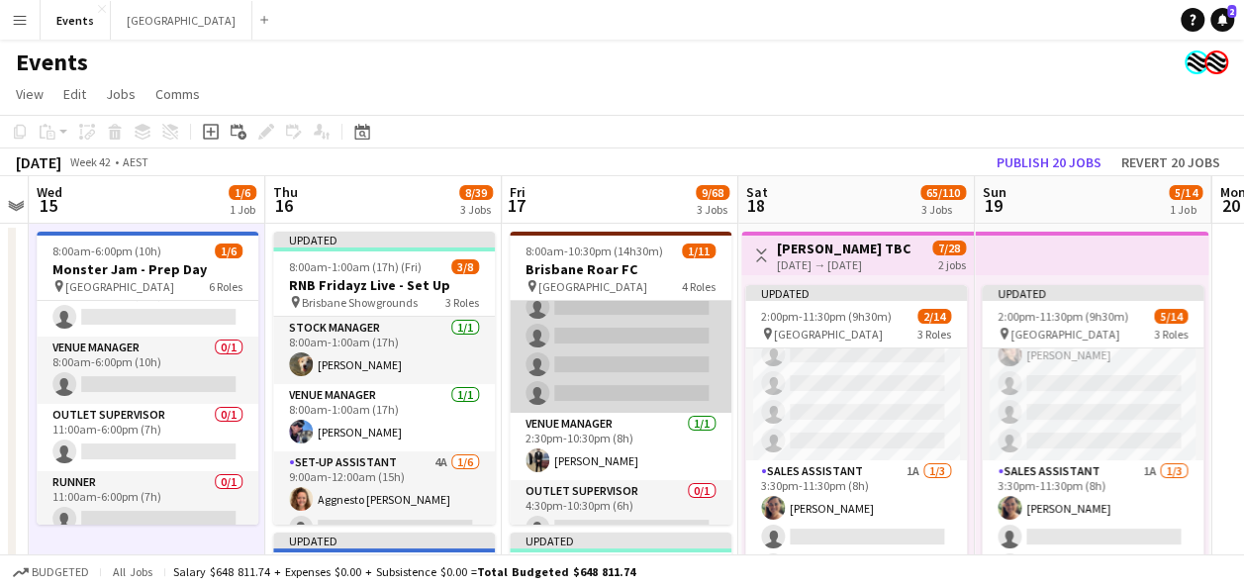
scroll to position [198, 0]
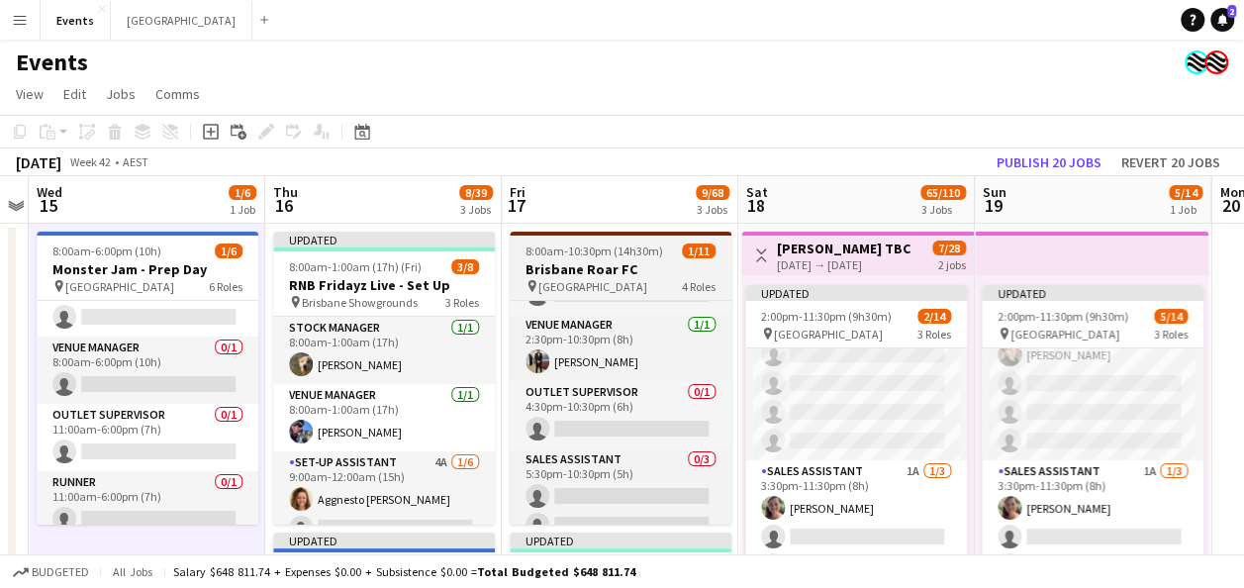
click at [602, 253] on span "8:00am-10:30pm (14h30m)" at bounding box center [595, 250] width 138 height 15
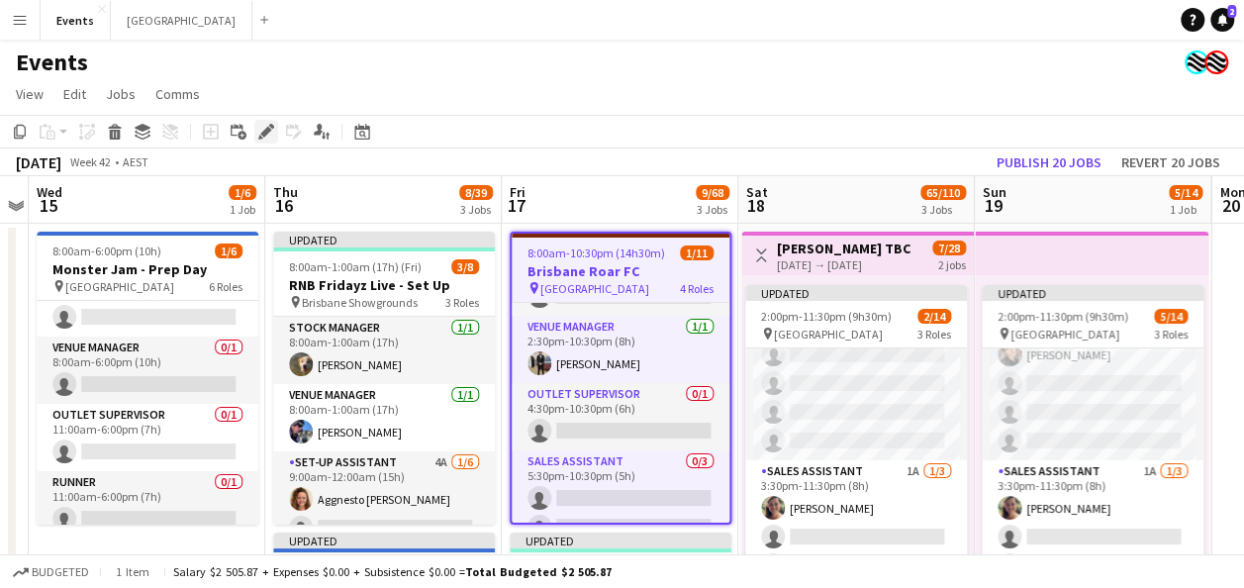
click at [269, 127] on icon "Edit" at bounding box center [266, 132] width 16 height 16
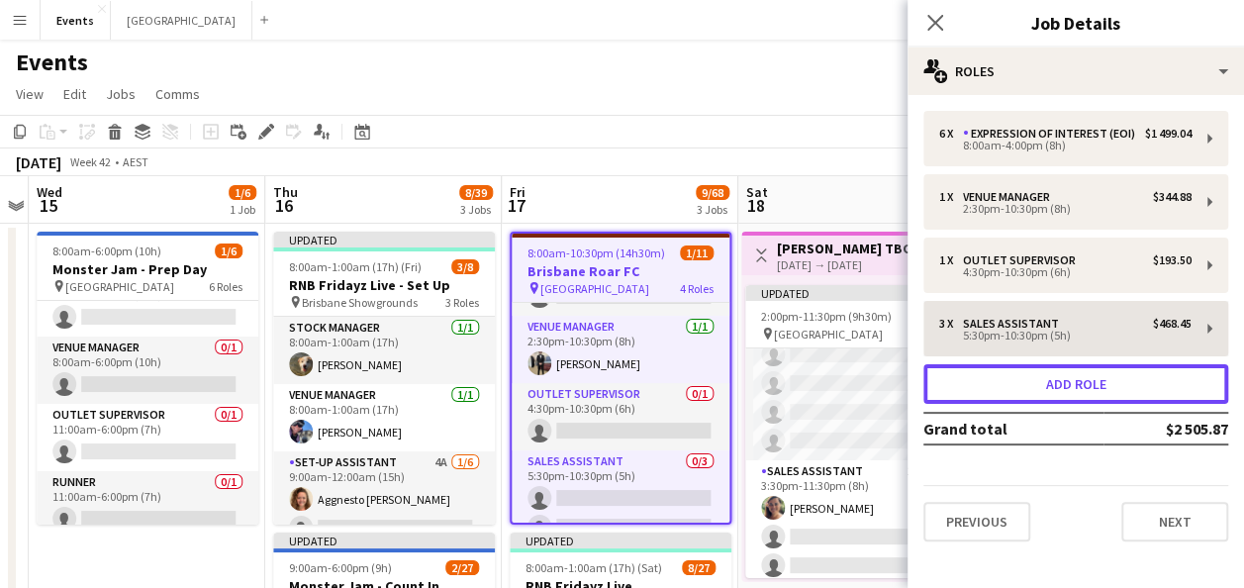
click at [1093, 388] on button "Add role" at bounding box center [1075, 384] width 305 height 40
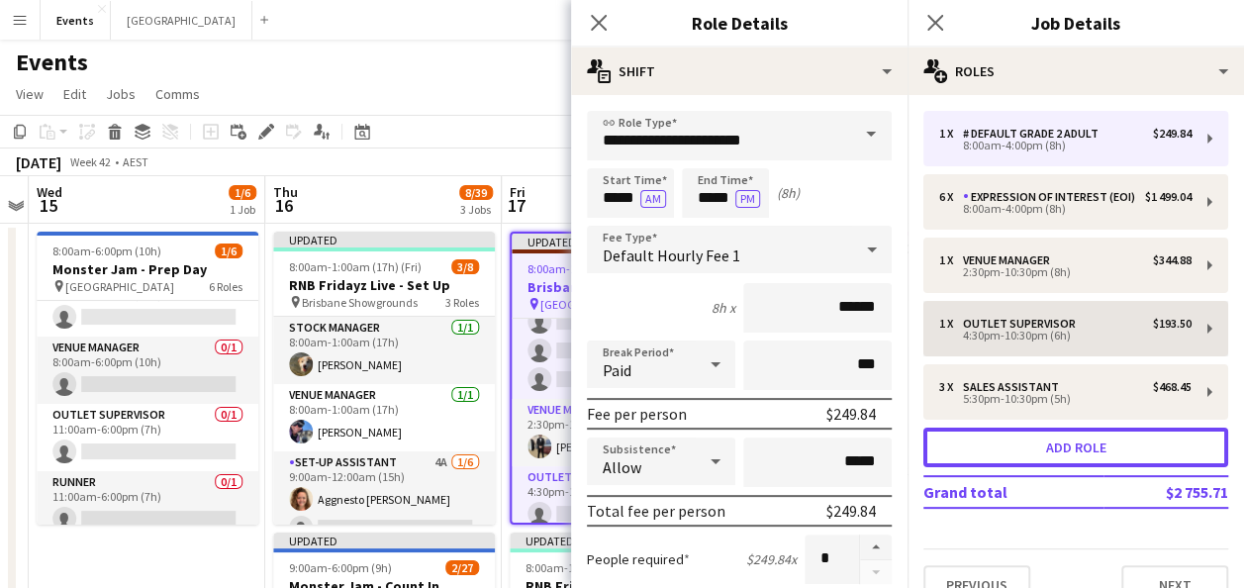
scroll to position [265, 0]
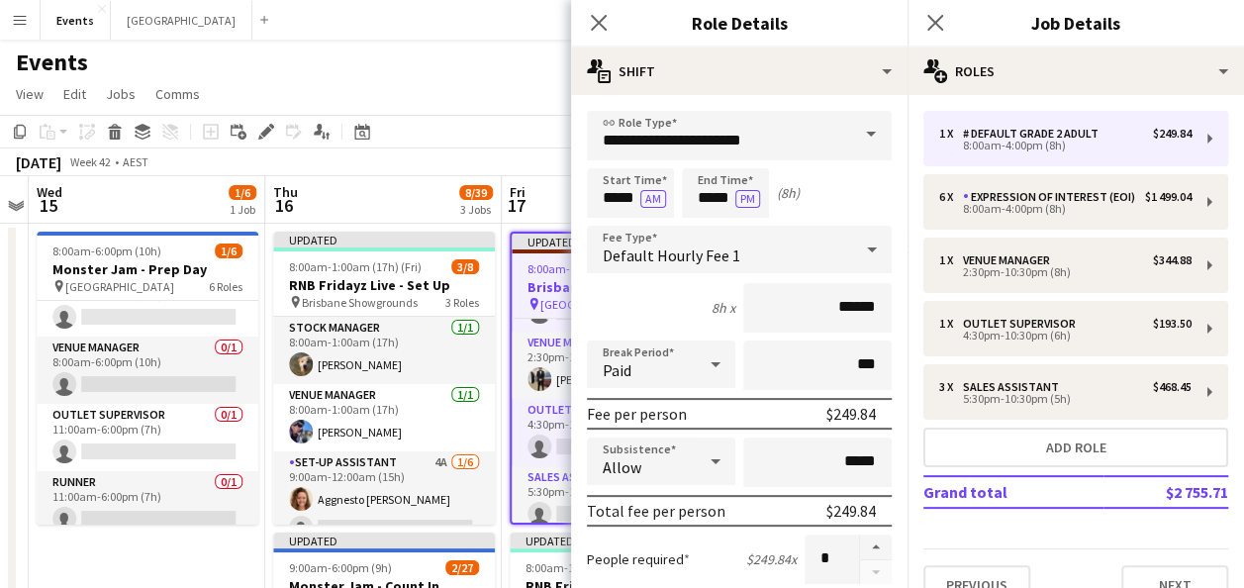
click at [858, 133] on span at bounding box center [871, 135] width 42 height 48
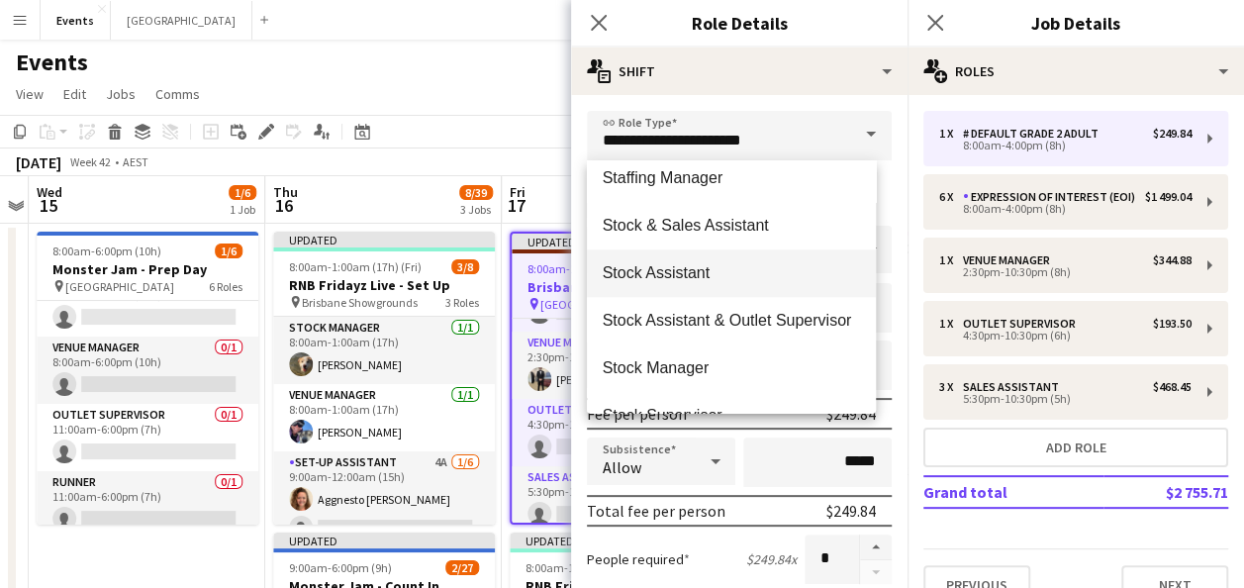
scroll to position [990, 0]
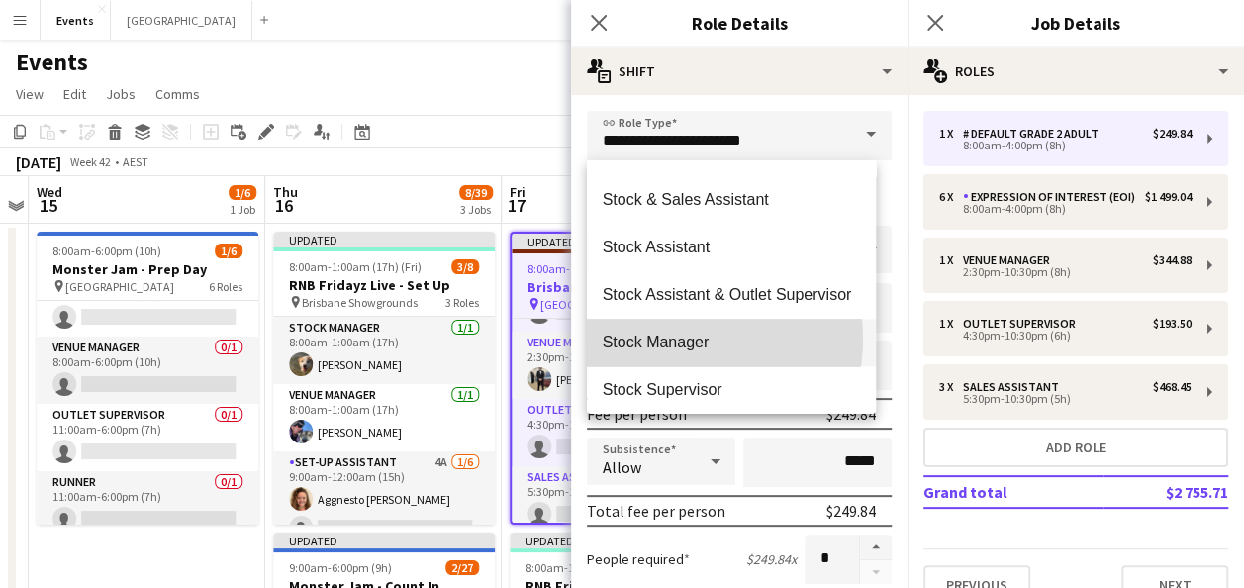
click at [673, 339] on span "Stock Manager" at bounding box center [732, 342] width 258 height 19
type input "**********"
type input "******"
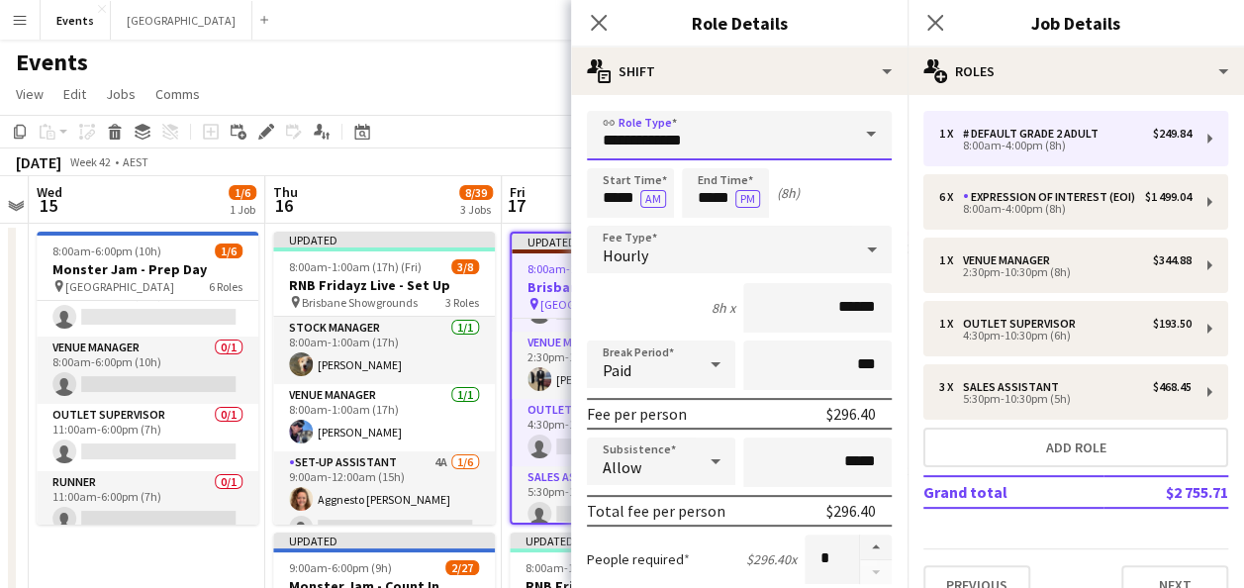
scroll to position [198, 0]
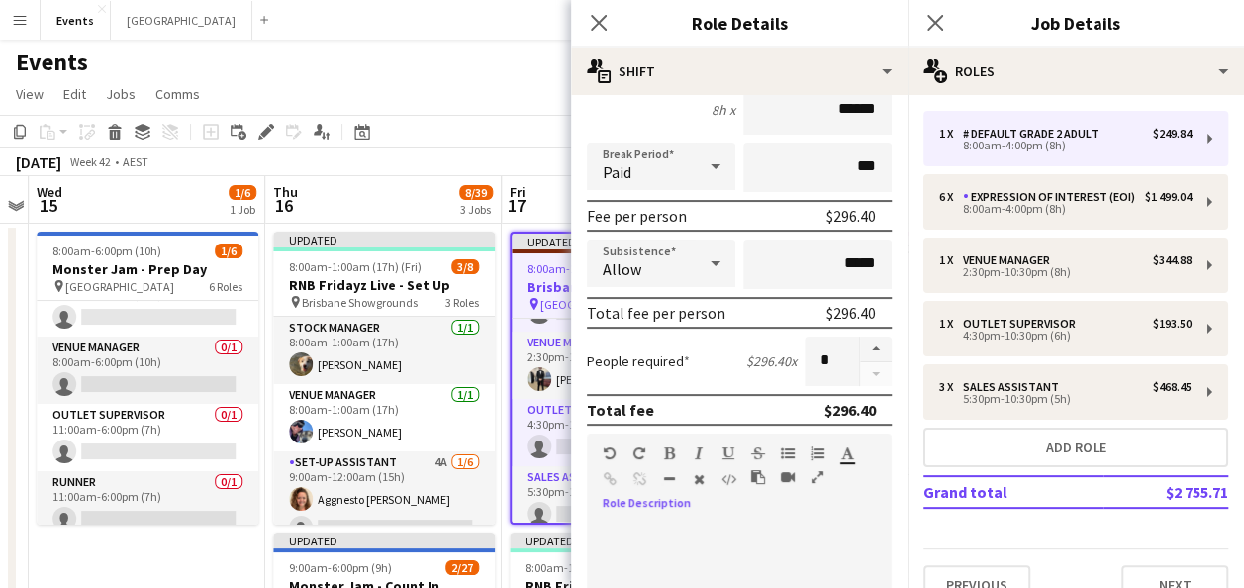
paste div
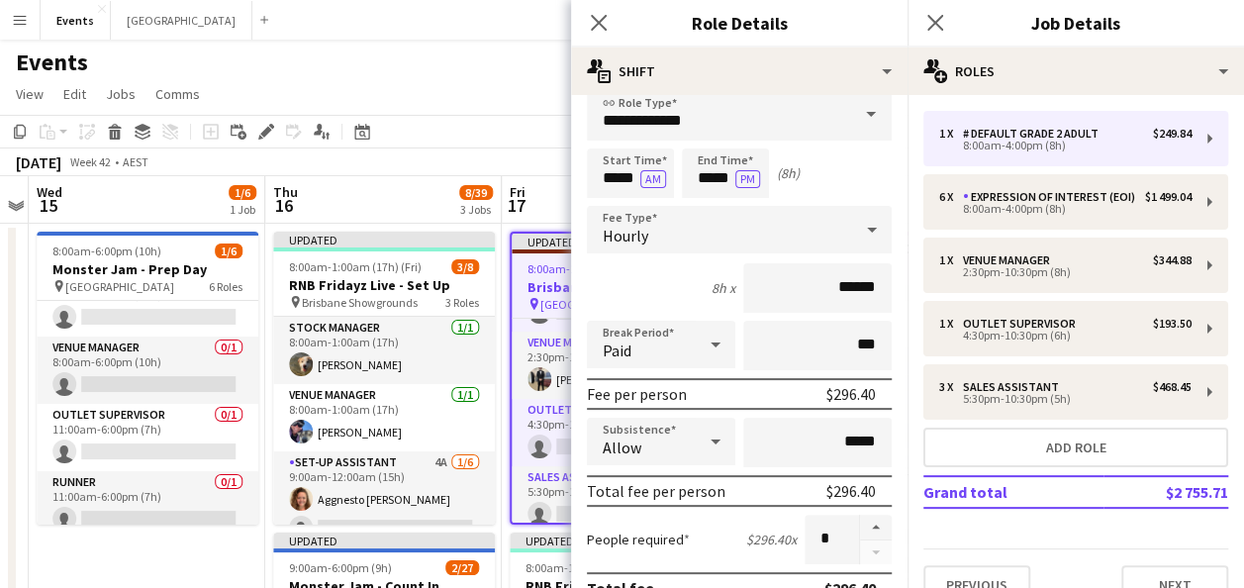
scroll to position [0, 0]
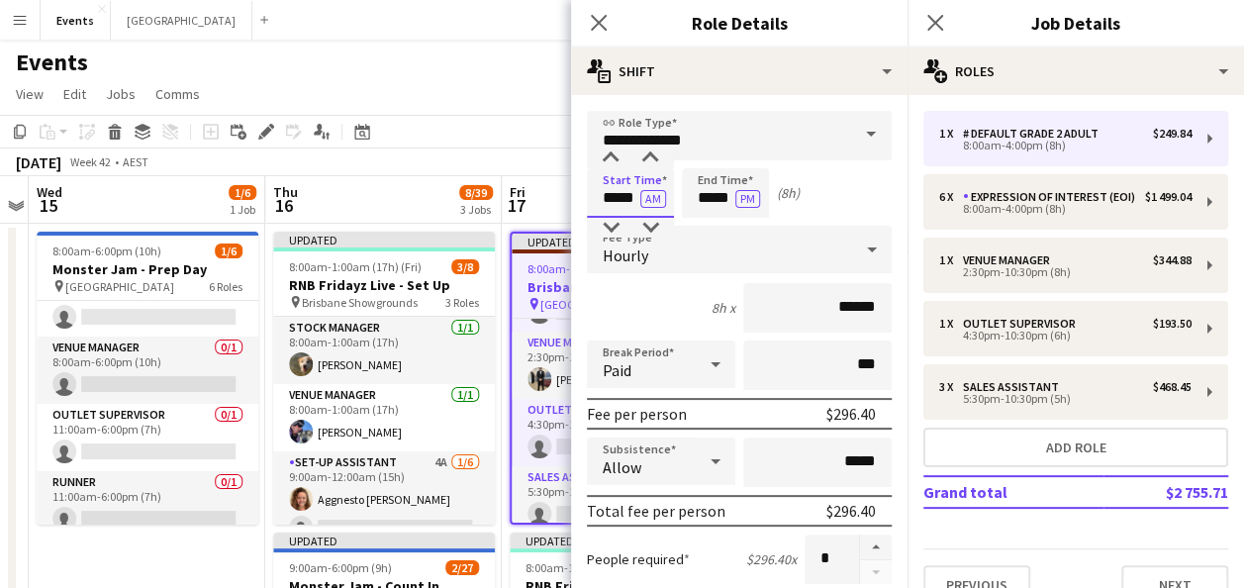
drag, startPoint x: 635, startPoint y: 200, endPoint x: 584, endPoint y: 202, distance: 51.5
type input "*****"
click at [640, 190] on button "AM" at bounding box center [653, 199] width 26 height 18
type input "*****"
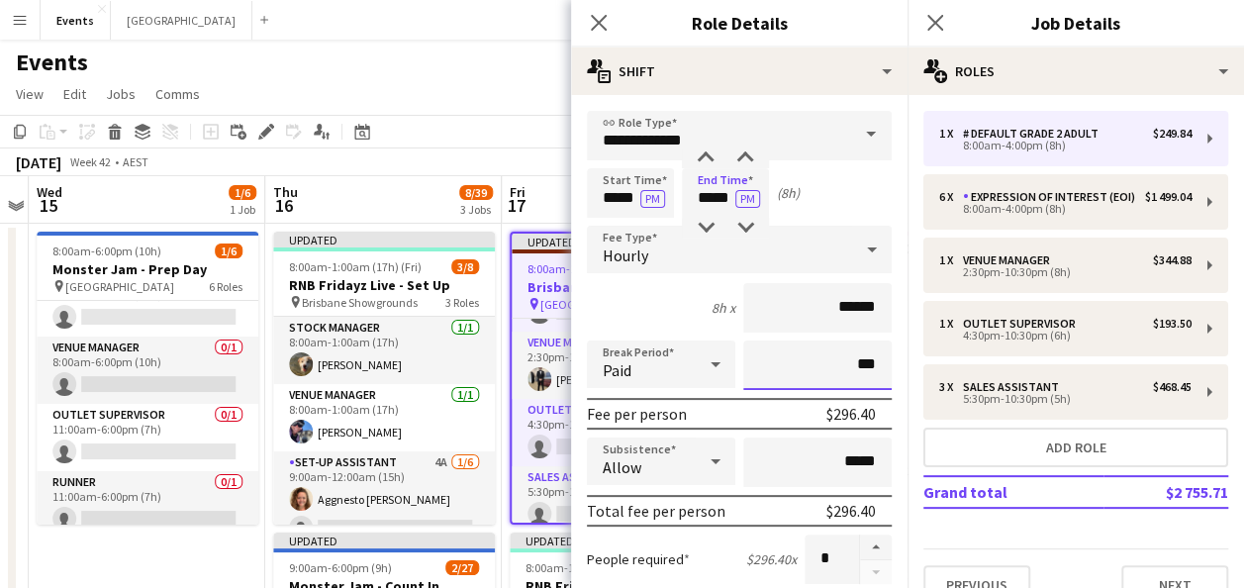
click at [824, 366] on input "***" at bounding box center [817, 364] width 148 height 49
type input "****"
click at [507, 119] on app-toolbar "Copy Paste Paste Ctrl+V Paste with crew Ctrl+Shift+V Paste linked Job [GEOGRAPH…" at bounding box center [622, 132] width 1244 height 34
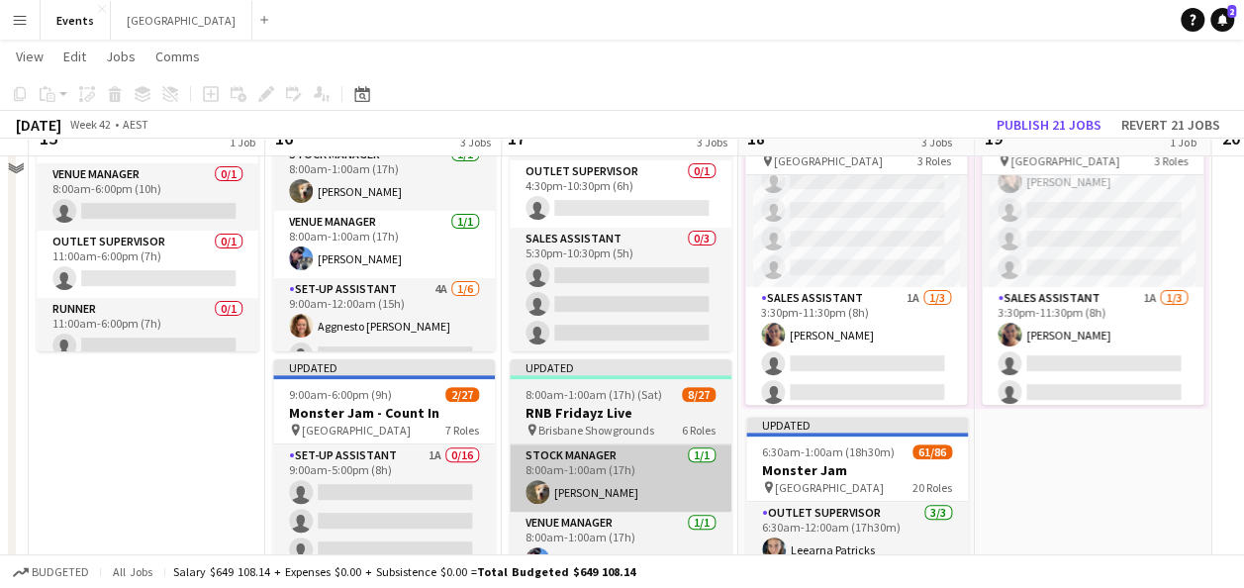
scroll to position [198, 0]
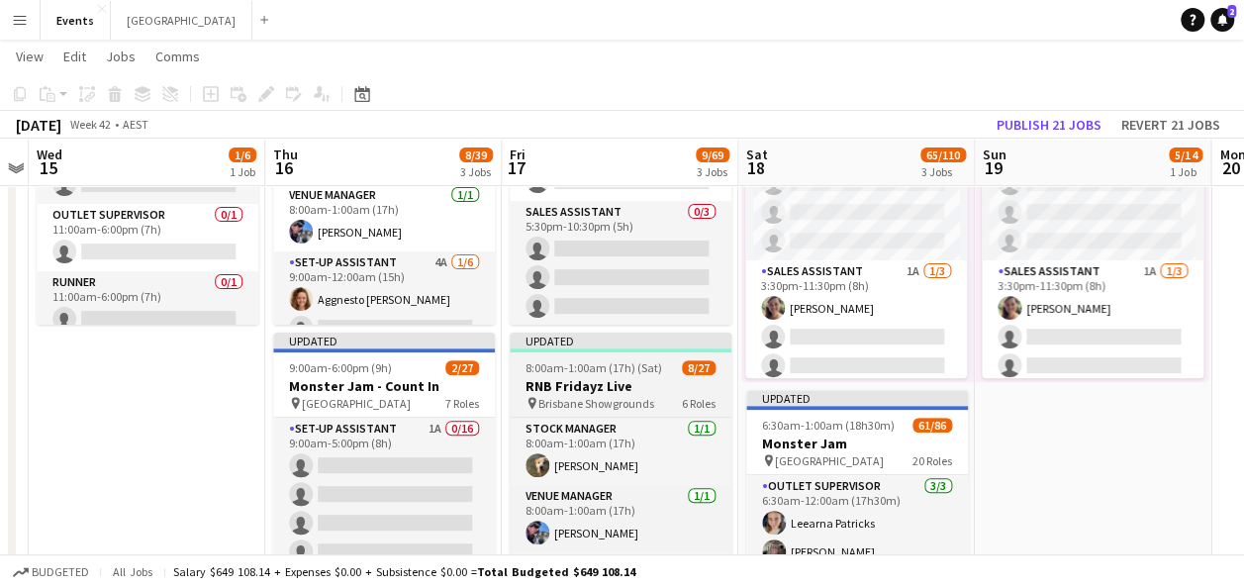
click at [627, 384] on h3 "RNB Fridayz Live" at bounding box center [621, 386] width 222 height 18
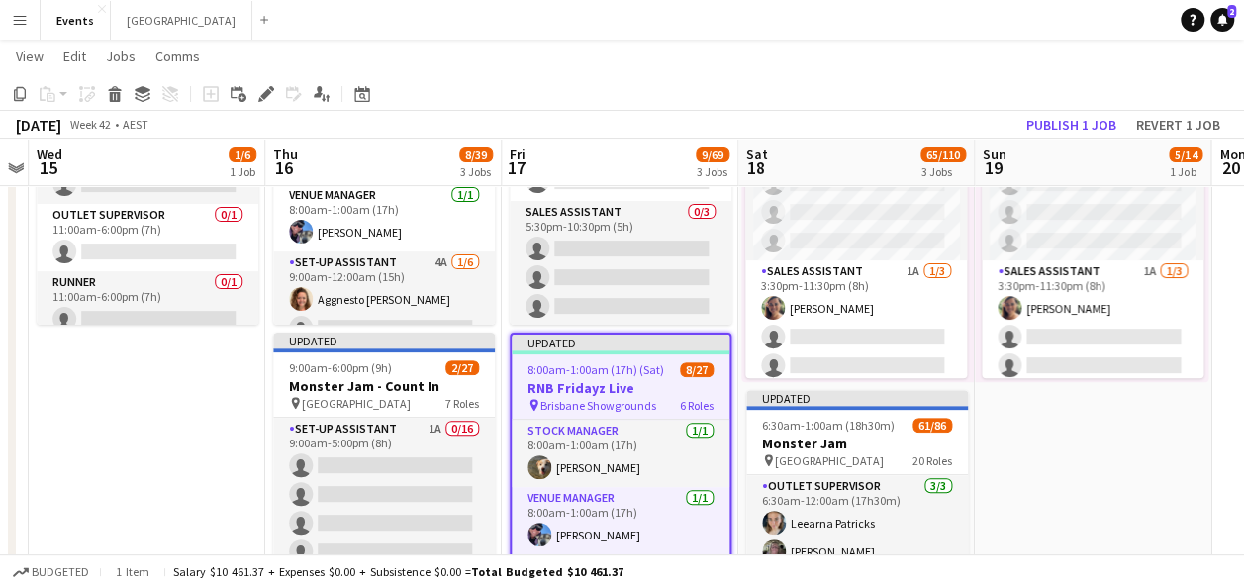
scroll to position [0, 680]
click at [325, 97] on icon "Applicants" at bounding box center [322, 94] width 16 height 16
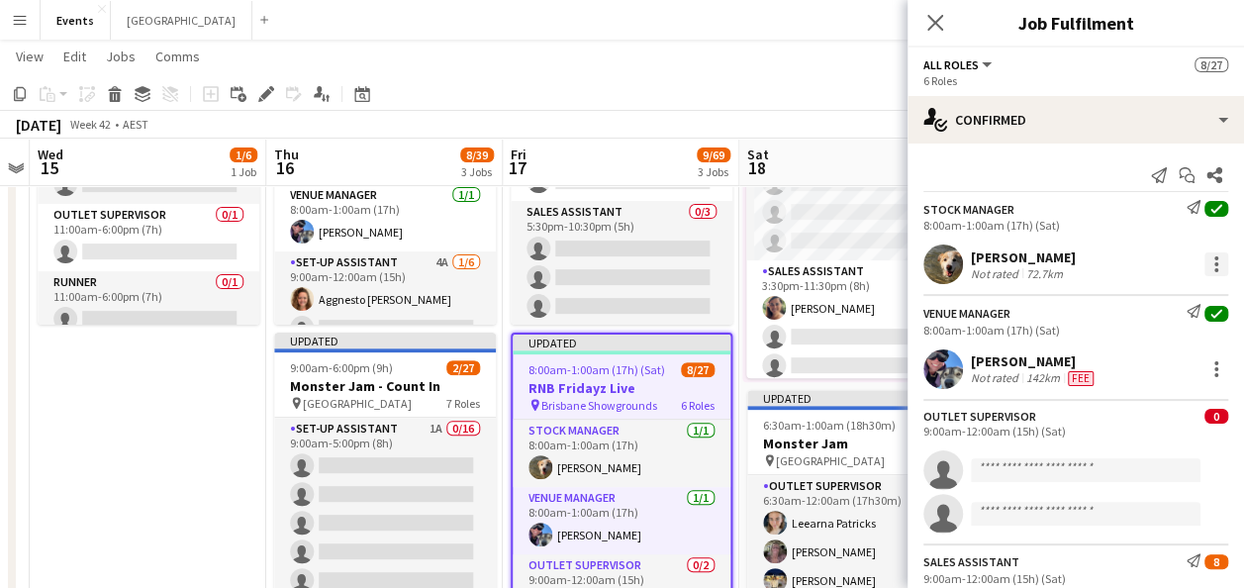
click at [1205, 271] on div at bounding box center [1217, 264] width 24 height 24
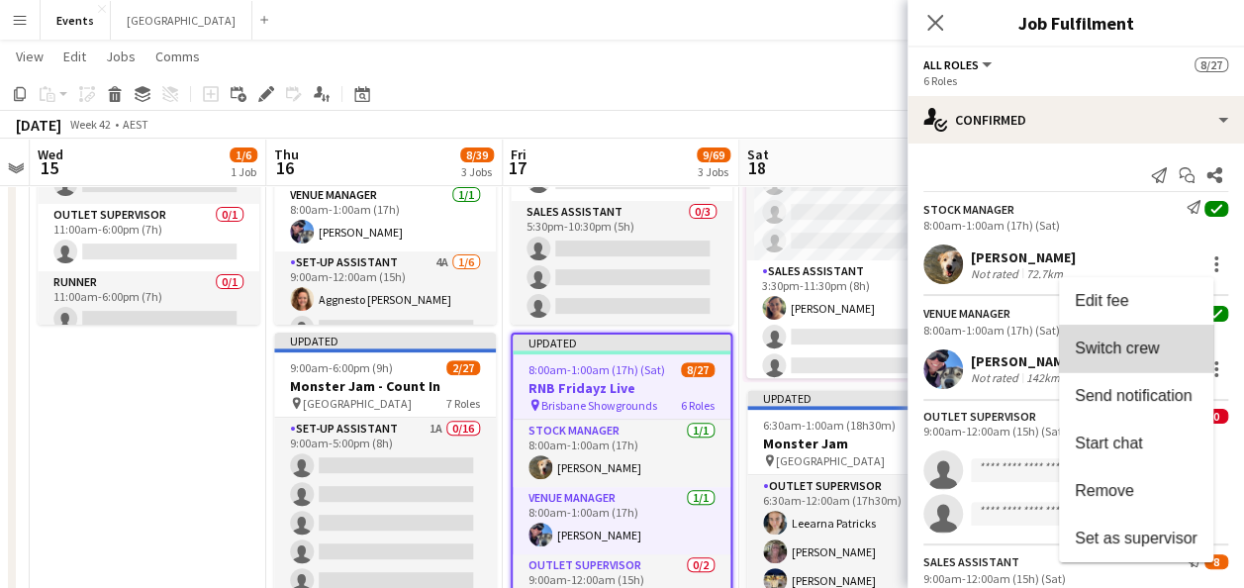
drag, startPoint x: 1140, startPoint y: 354, endPoint x: 1016, endPoint y: 363, distance: 125.0
click at [1139, 354] on span "Switch crew" at bounding box center [1117, 348] width 84 height 17
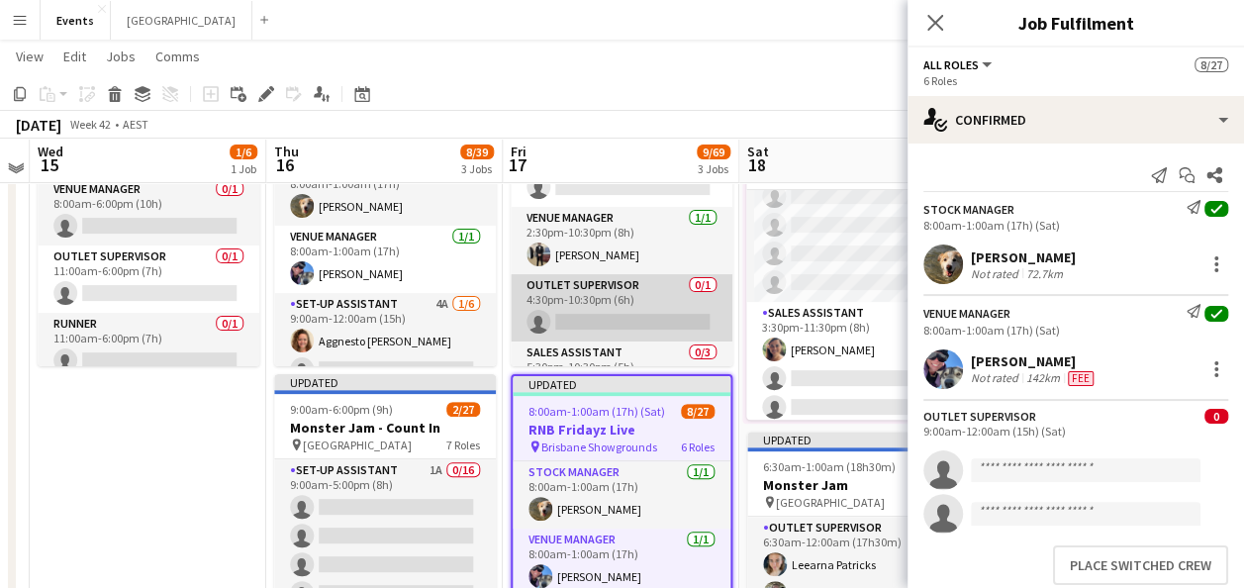
scroll to position [131, 0]
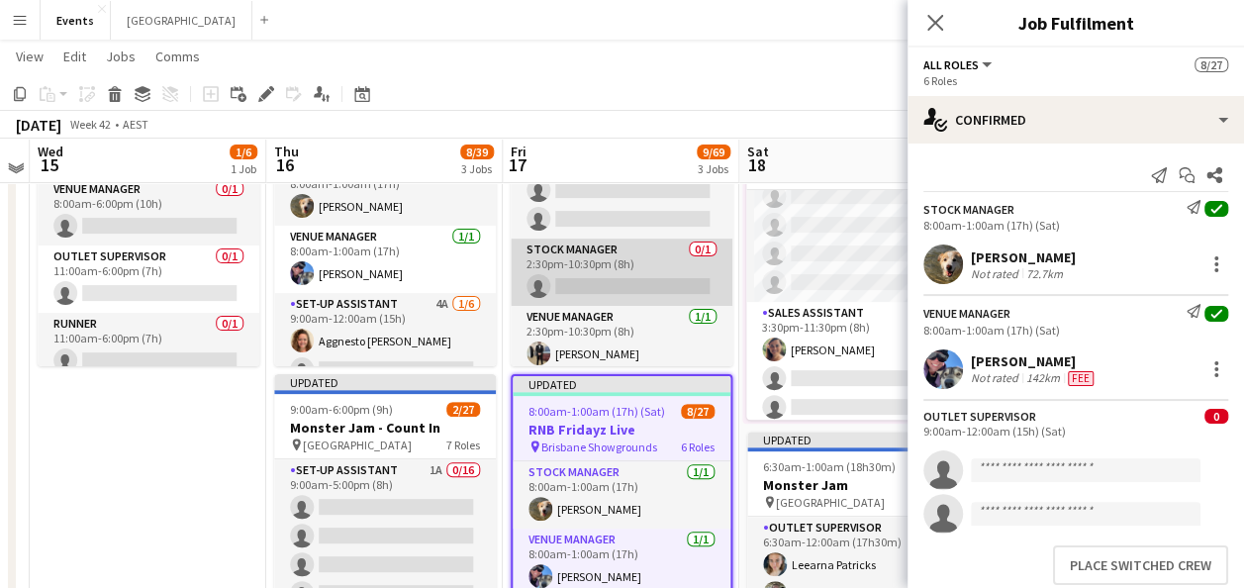
click at [604, 260] on app-card-role "Stock Manager 0/1 2:30pm-10:30pm (8h) single-neutral-actions" at bounding box center [622, 272] width 222 height 67
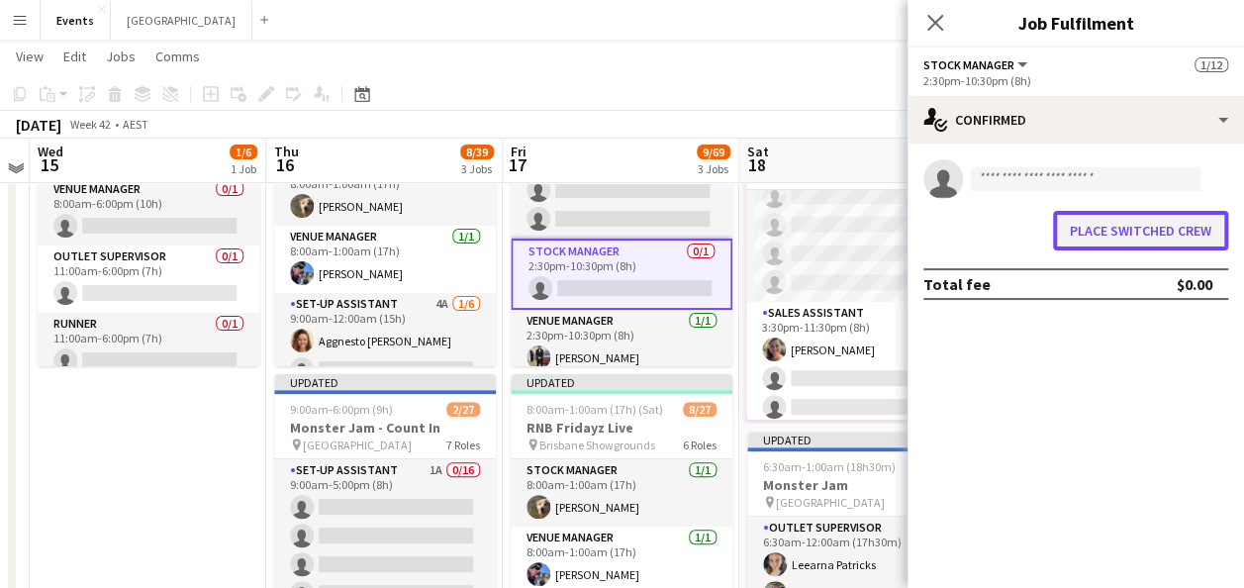
click at [1155, 234] on button "Place switched crew" at bounding box center [1140, 231] width 175 height 40
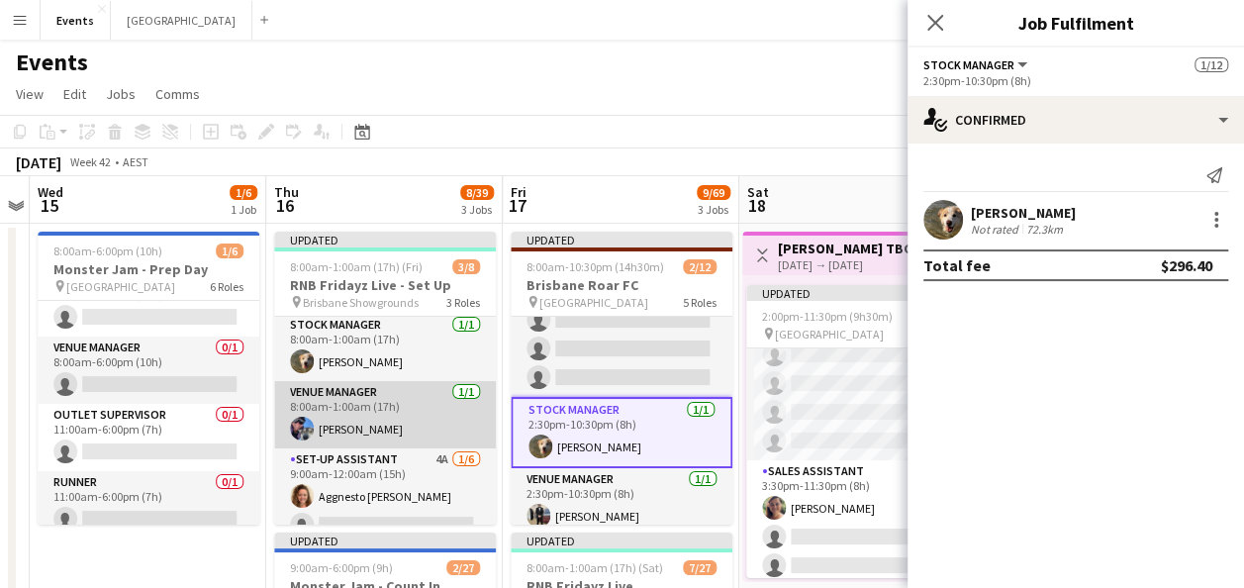
scroll to position [0, 0]
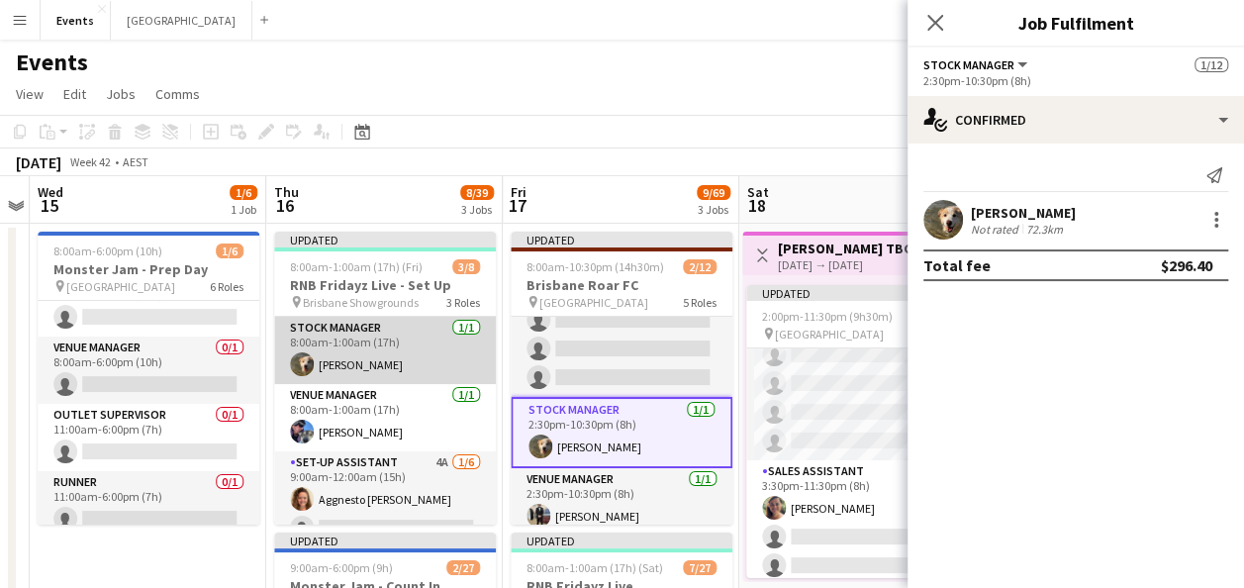
click at [386, 342] on app-card-role "Stock Manager [DATE] 8:00am-1:00am (17h) [PERSON_NAME]" at bounding box center [385, 350] width 222 height 67
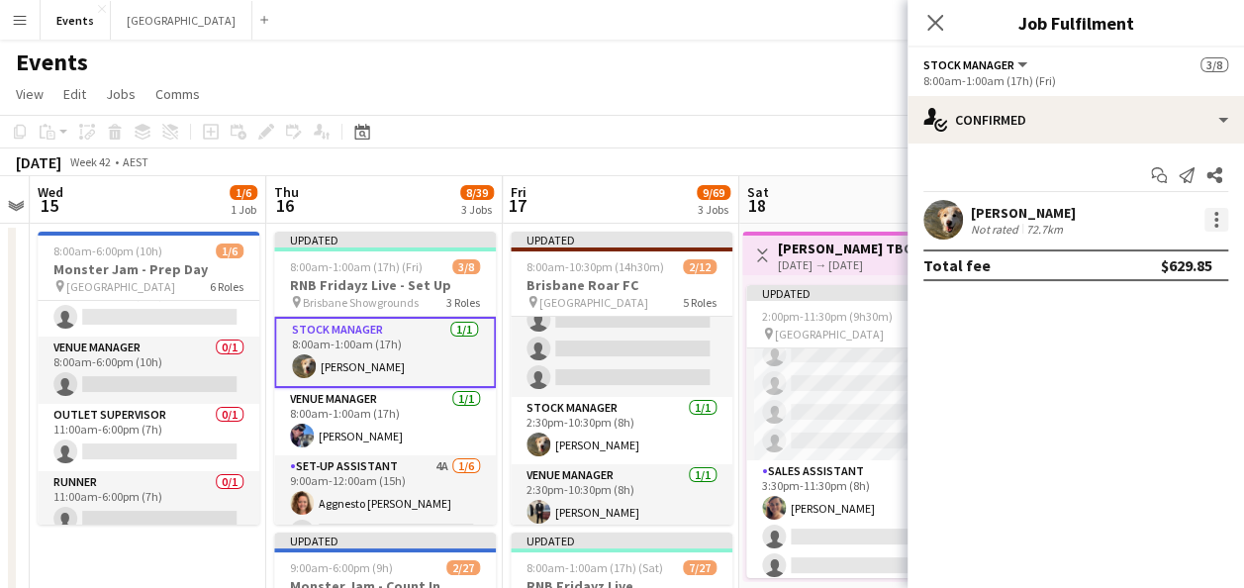
click at [1215, 215] on div at bounding box center [1217, 214] width 4 height 4
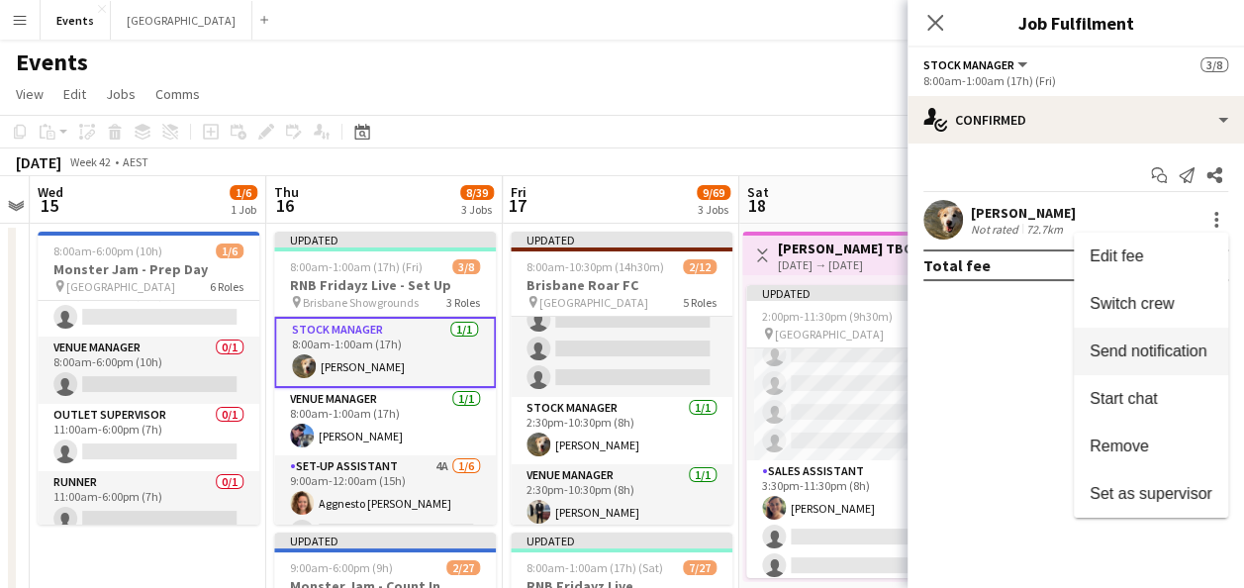
click at [1186, 305] on span "Switch crew" at bounding box center [1151, 304] width 123 height 18
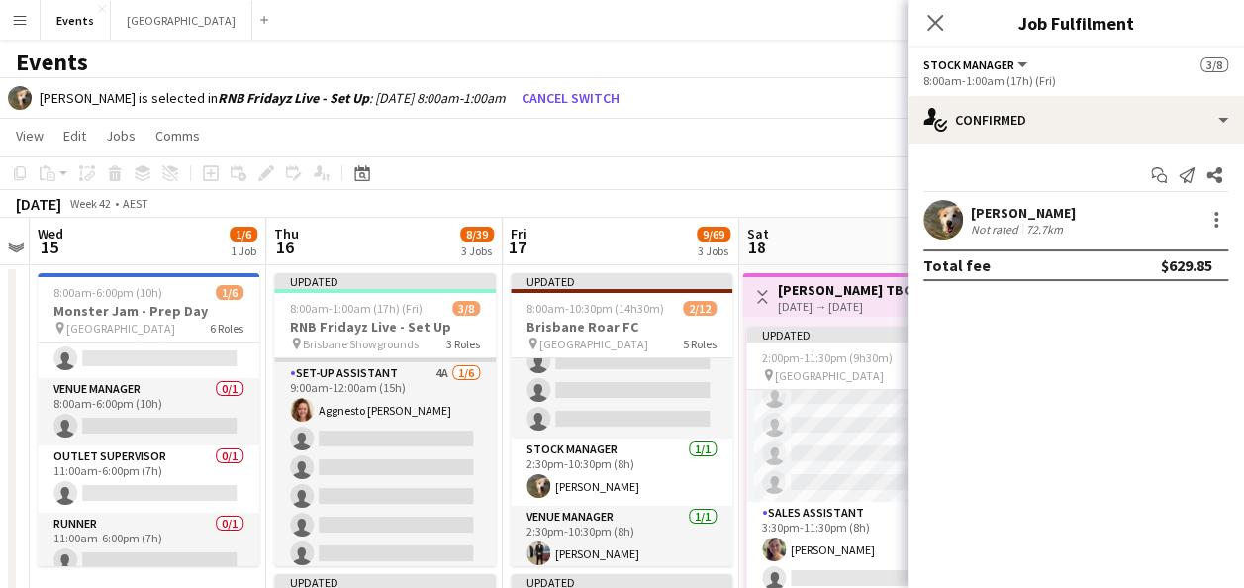
scroll to position [141, 0]
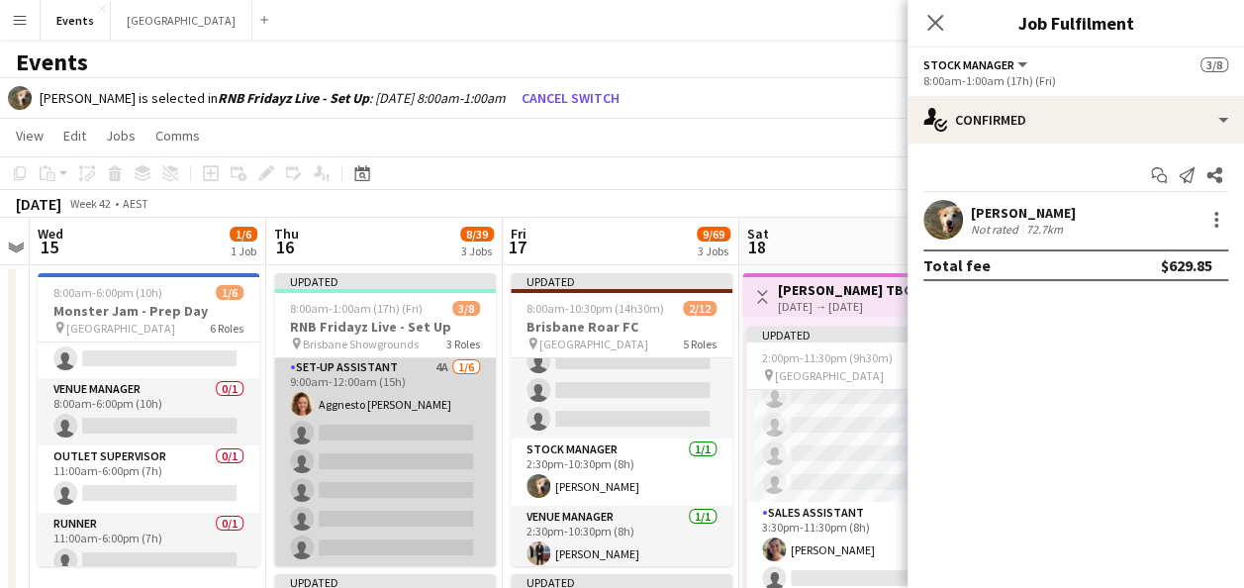
click at [374, 470] on app-card-role "Set-up Assistant 4A [DATE] 9:00am-12:00am (15h) Aggnesto [PERSON_NAME] single-n…" at bounding box center [385, 461] width 222 height 211
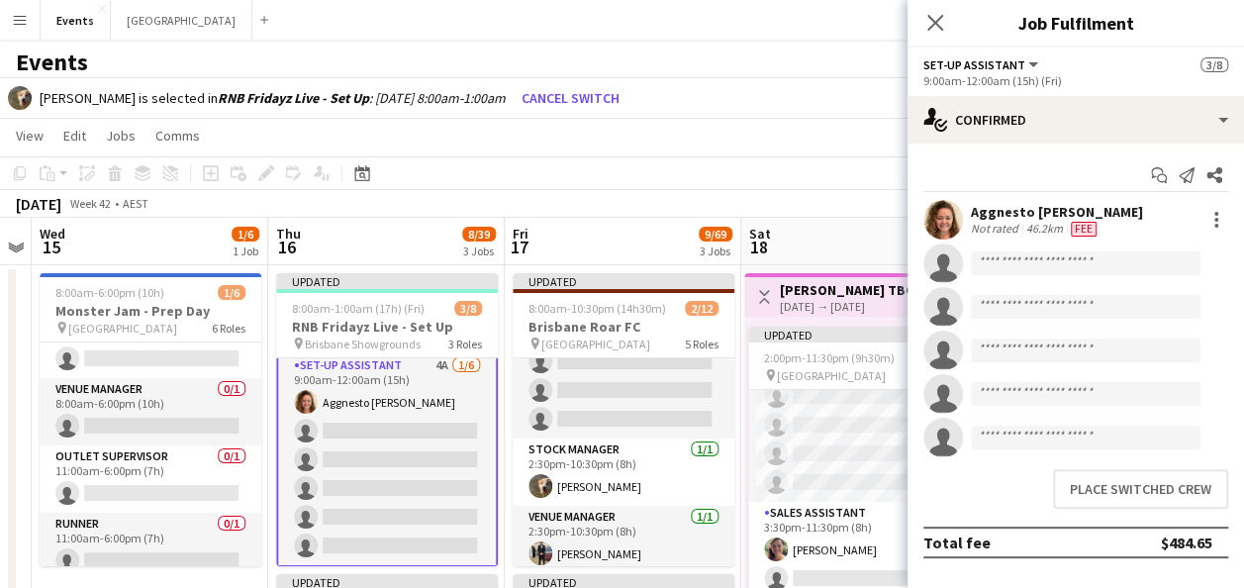
scroll to position [139, 0]
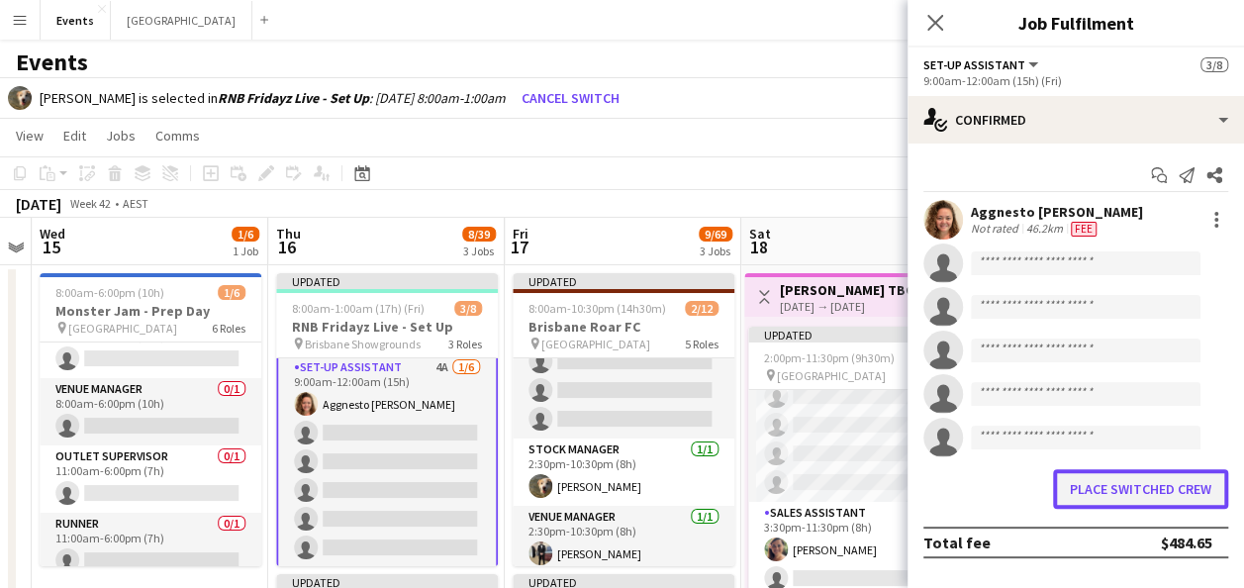
click at [1169, 482] on button "Place switched crew" at bounding box center [1140, 489] width 175 height 40
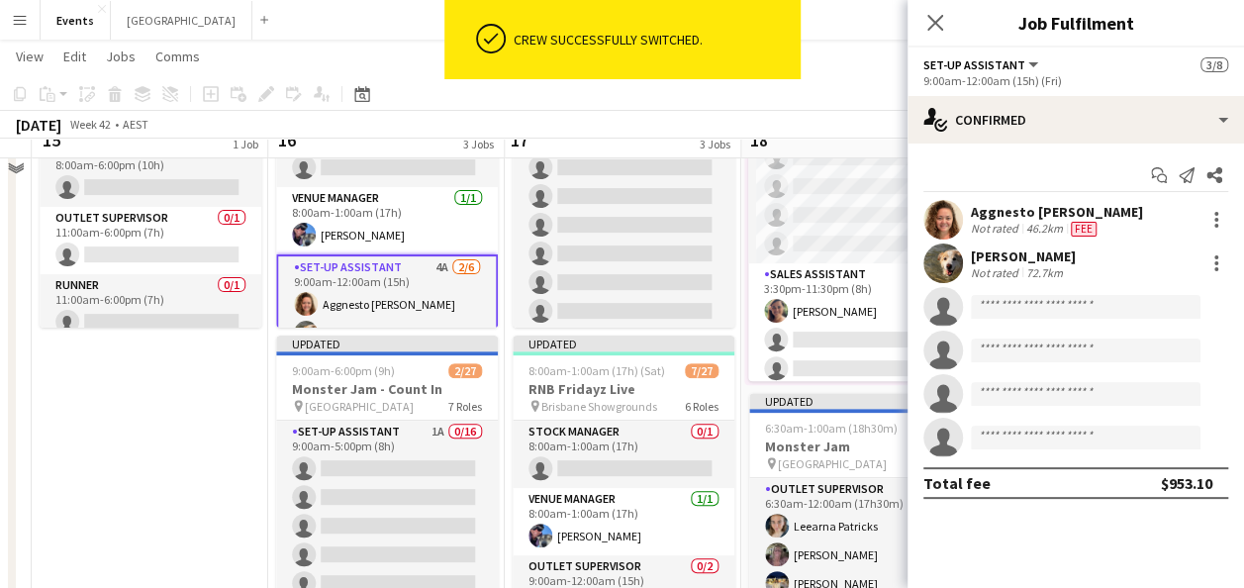
scroll to position [198, 0]
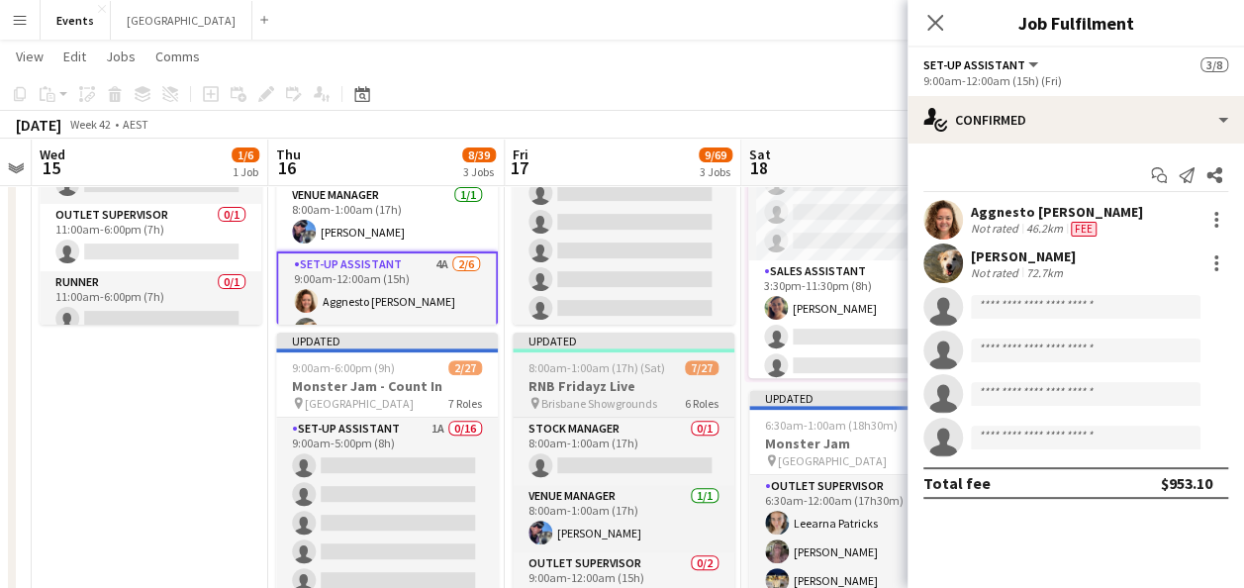
click at [634, 359] on app-job-card "Updated 8:00am-1:00am (17h) (Sat) 7/27 RNB Fridayz Live pin Brisbane Showground…" at bounding box center [624, 479] width 222 height 293
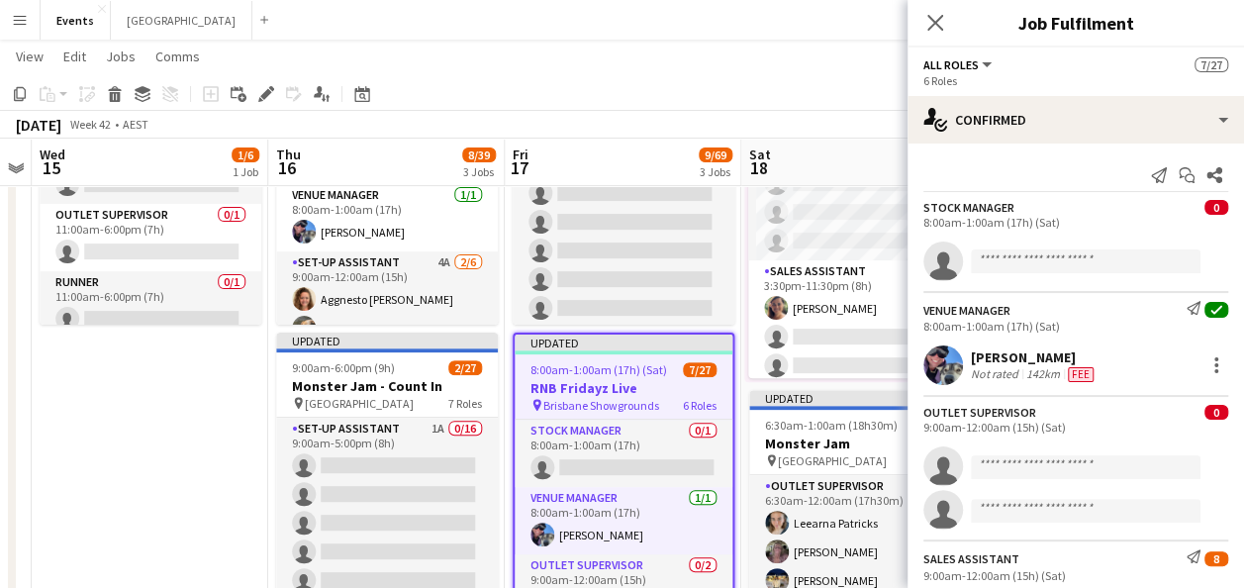
click at [137, 427] on app-date-cell "8:00am-6:00pm (10h) 1/6 Monster Jam - Prep Day pin Cbus Super Stadium 6 Roles A…" at bounding box center [150, 524] width 237 height 1000
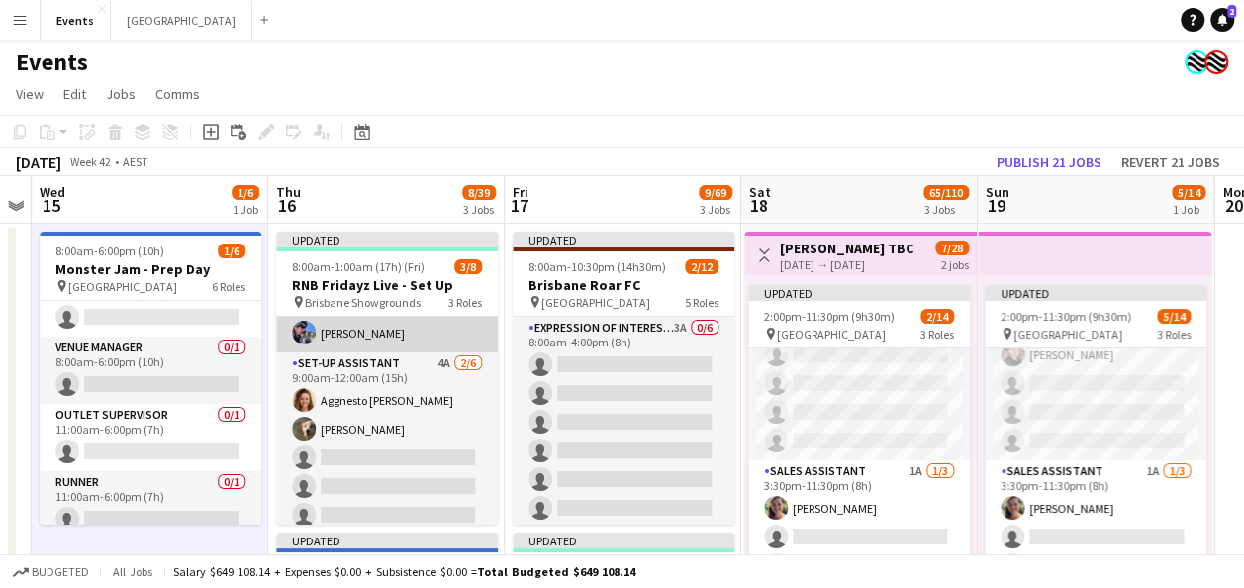
scroll to position [0, 0]
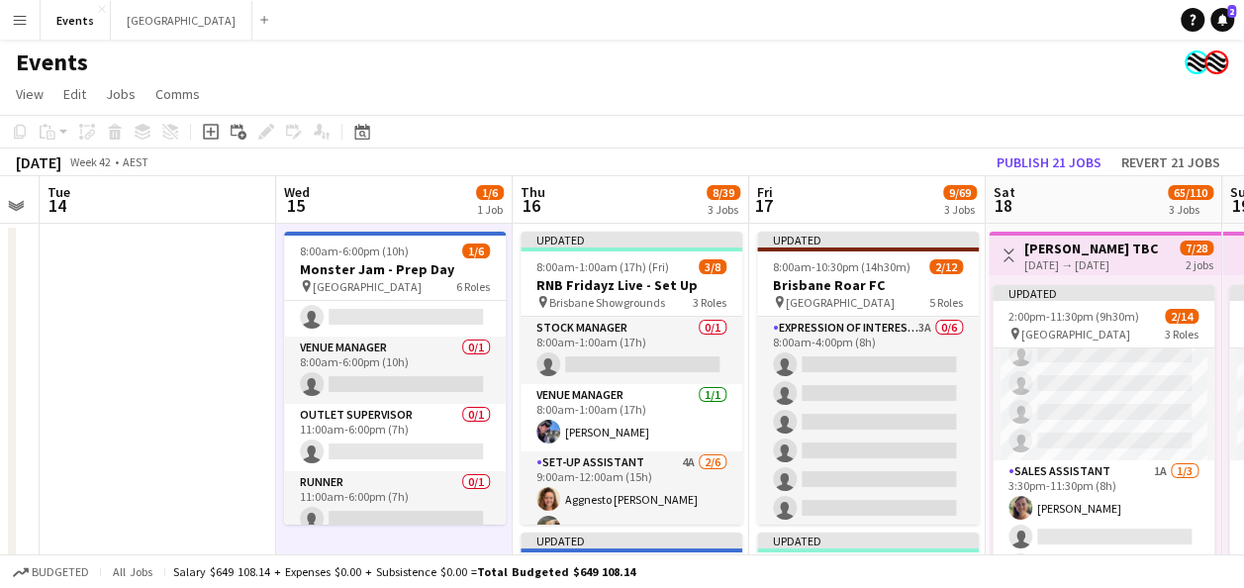
drag, startPoint x: 28, startPoint y: 402, endPoint x: 724, endPoint y: 426, distance: 696.2
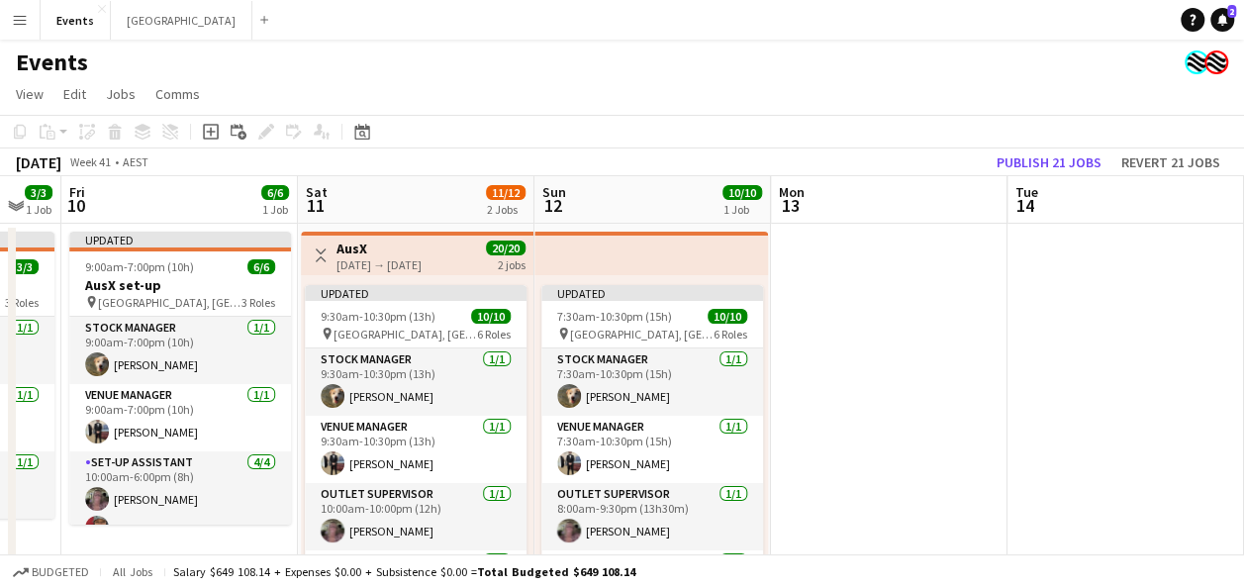
scroll to position [0, 408]
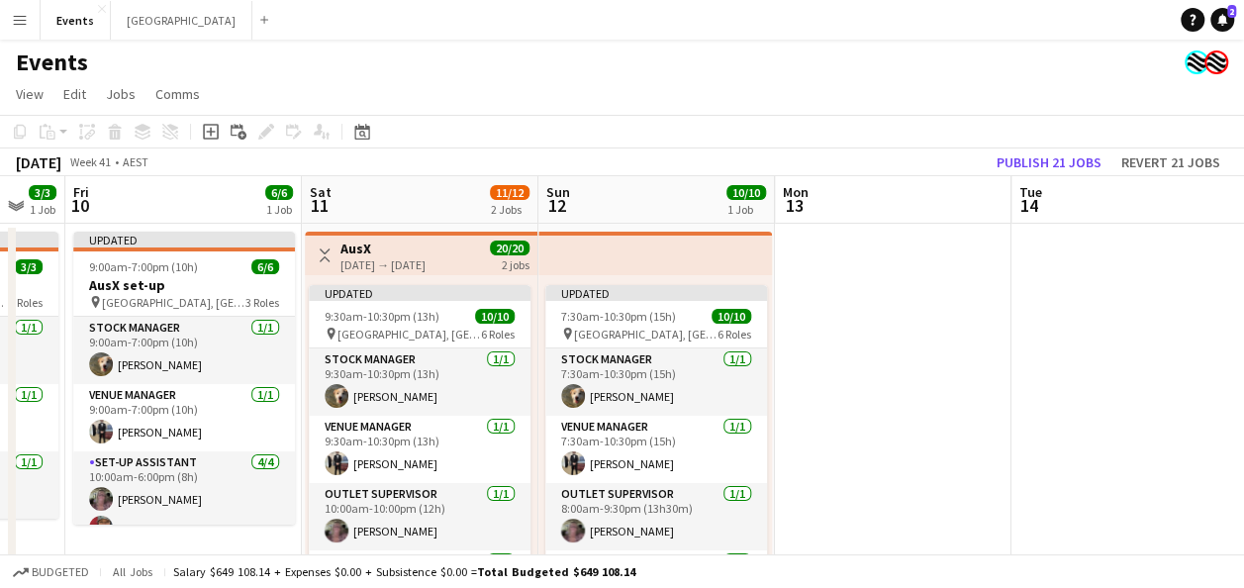
drag, startPoint x: 653, startPoint y: 416, endPoint x: 986, endPoint y: 411, distance: 332.6
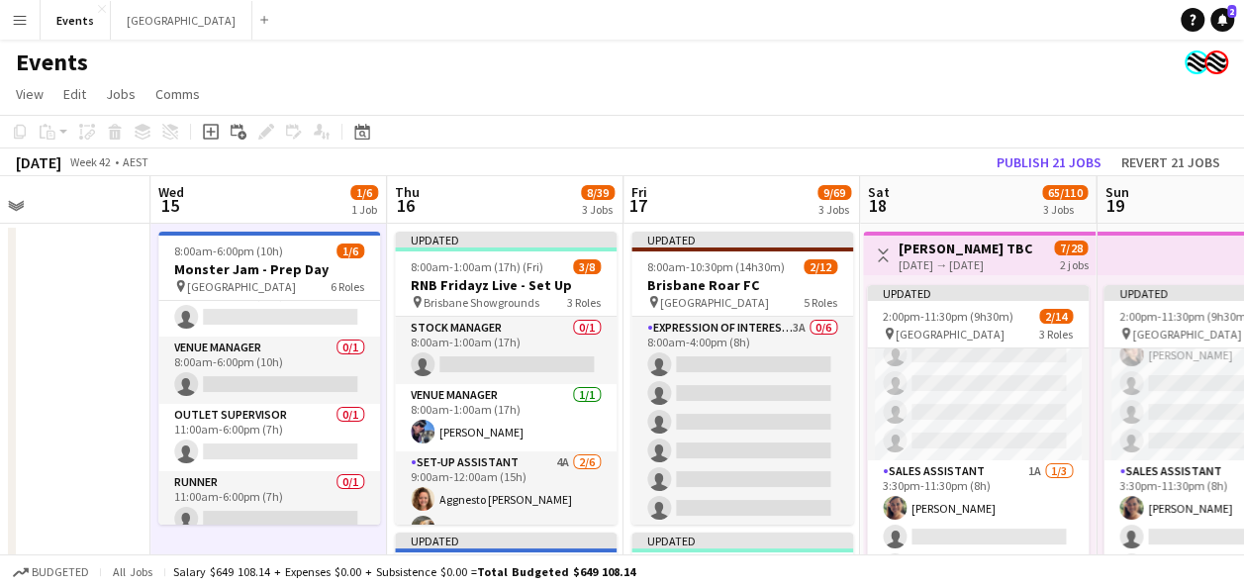
scroll to position [0, 822]
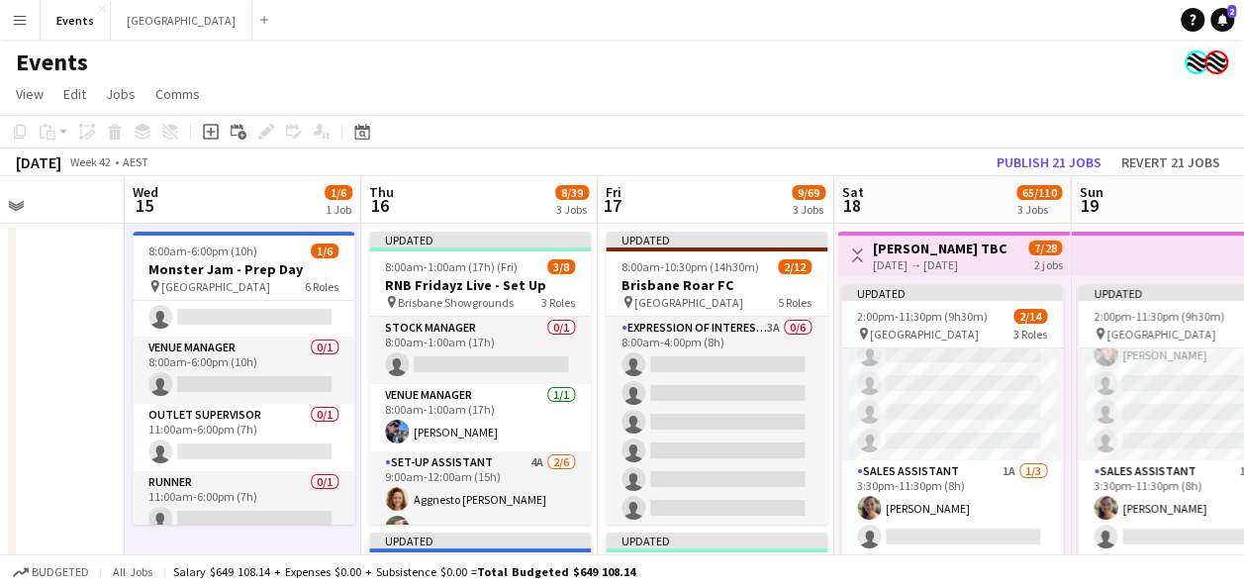
drag, startPoint x: 1123, startPoint y: 422, endPoint x: -2, endPoint y: 397, distance: 1125.7
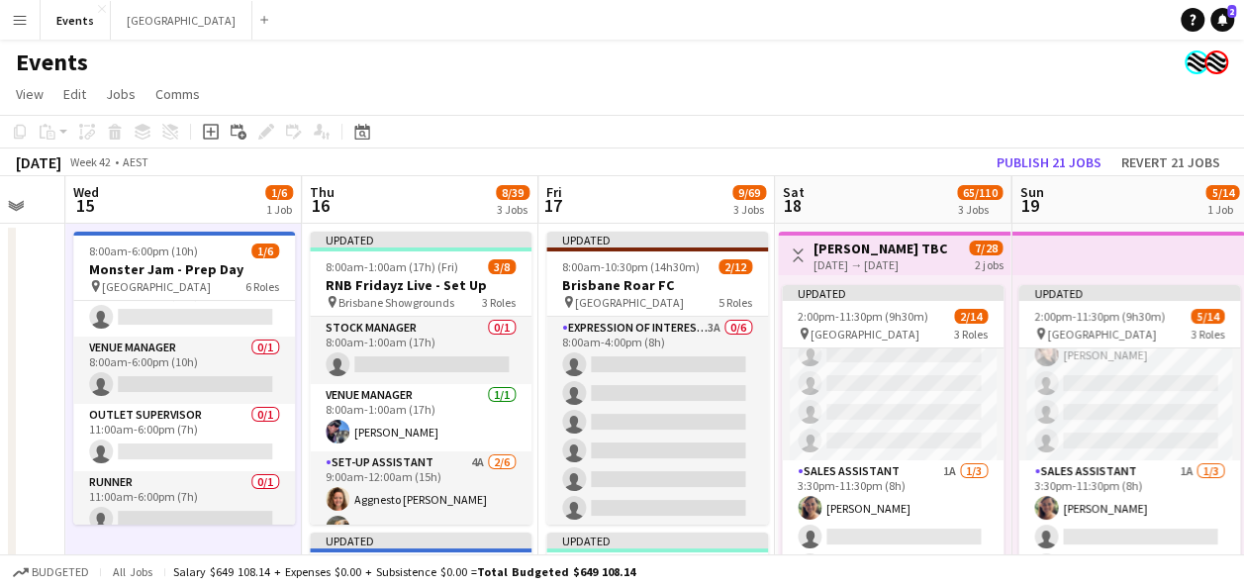
scroll to position [0, 883]
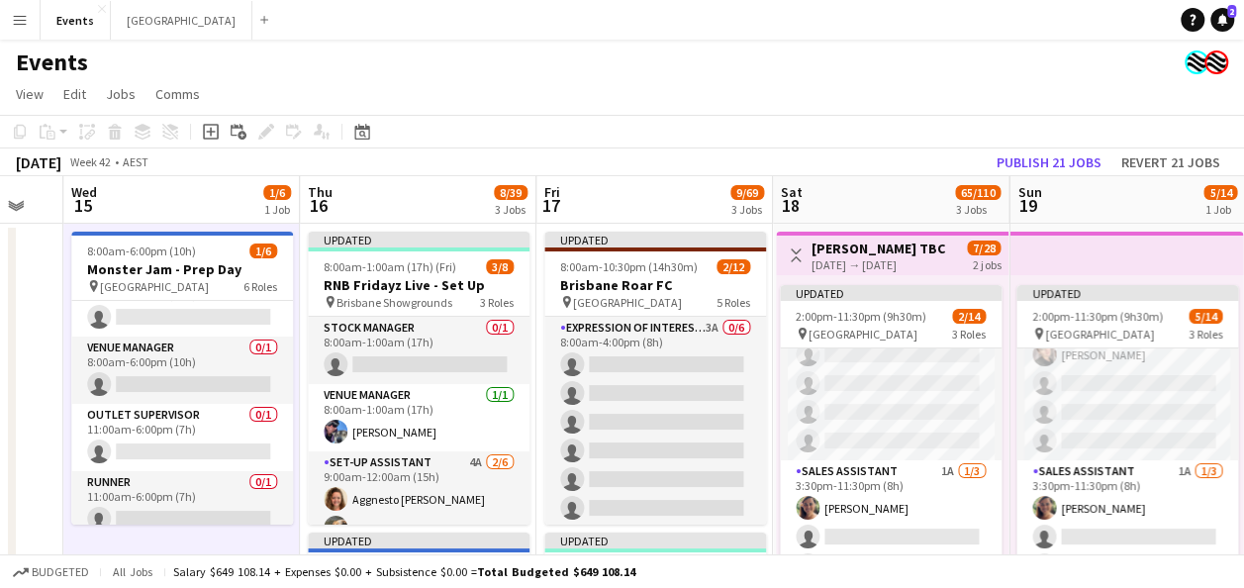
drag, startPoint x: 778, startPoint y: 406, endPoint x: 717, endPoint y: 406, distance: 61.4
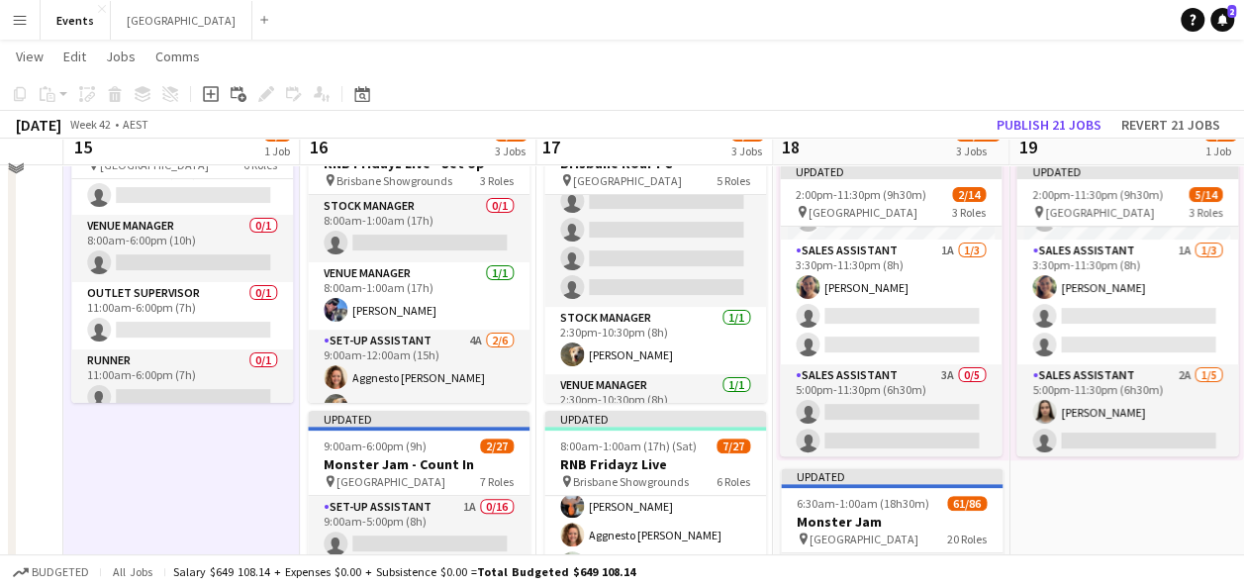
scroll to position [99, 0]
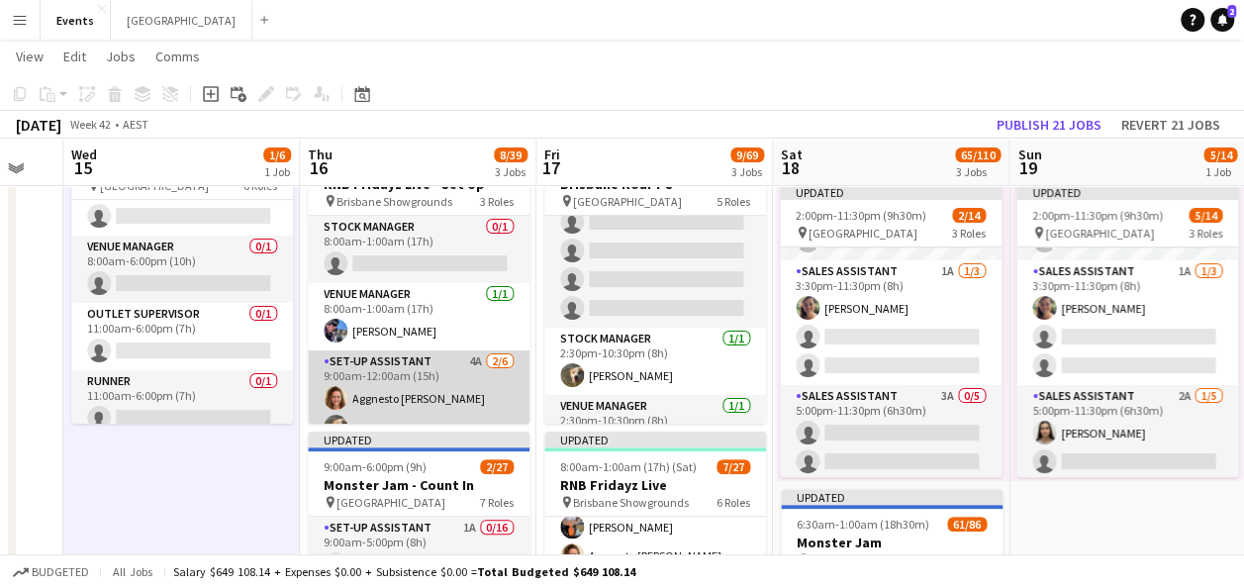
click at [427, 364] on app-card-role "Set-up Assistant 4A [DATE] 9:00am-12:00am (15h) [PERSON_NAME] [PERSON_NAME] sin…" at bounding box center [419, 455] width 222 height 211
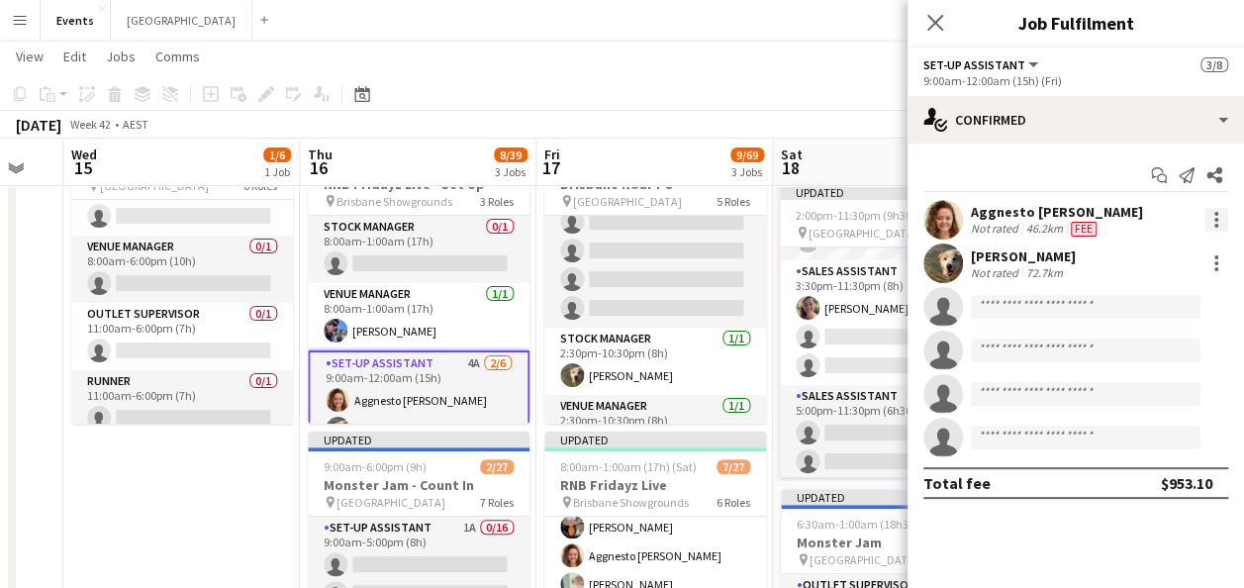
click at [1219, 218] on div at bounding box center [1217, 220] width 24 height 24
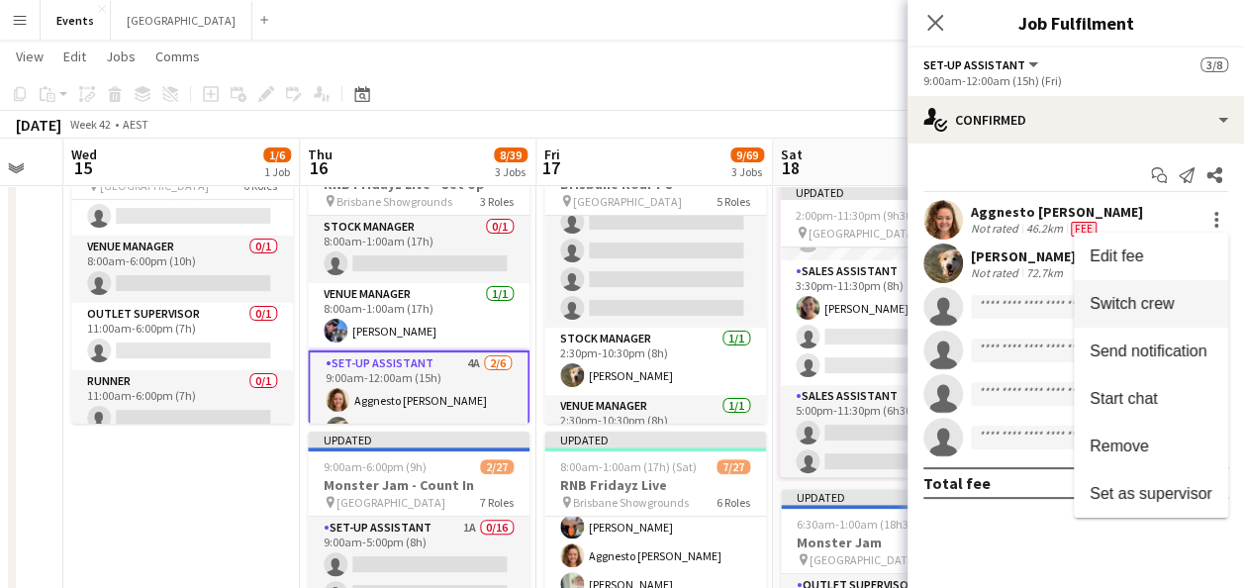
click at [1171, 305] on span "Switch crew" at bounding box center [1132, 303] width 84 height 17
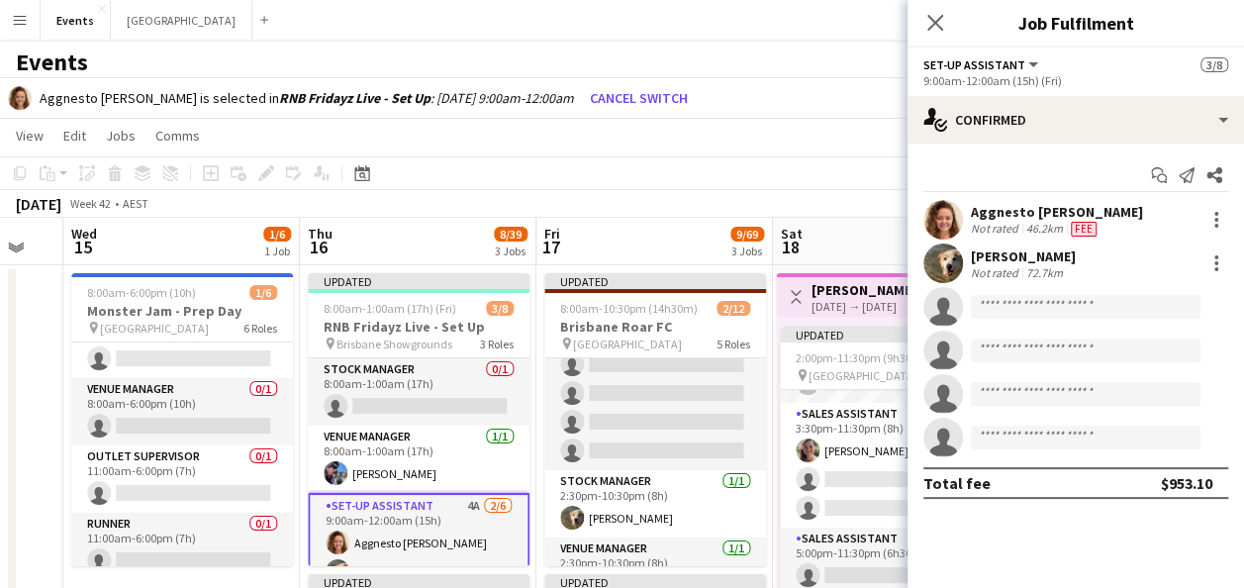
scroll to position [0, 0]
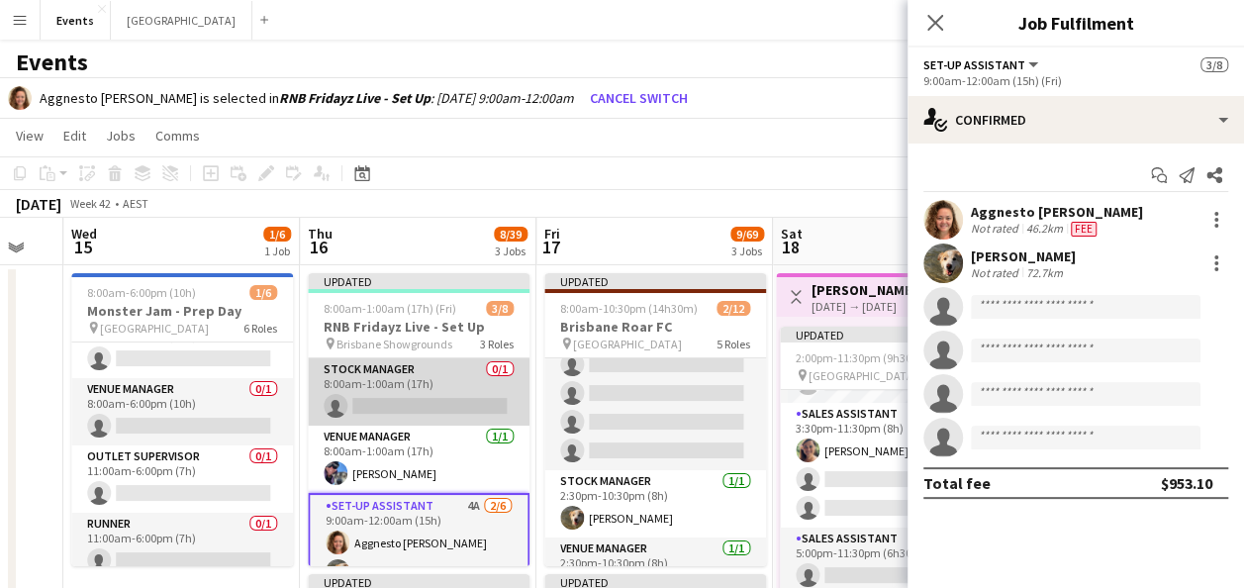
click at [413, 380] on app-card-role "Stock Manager 0/1 8:00am-1:00am (17h) single-neutral-actions" at bounding box center [419, 391] width 222 height 67
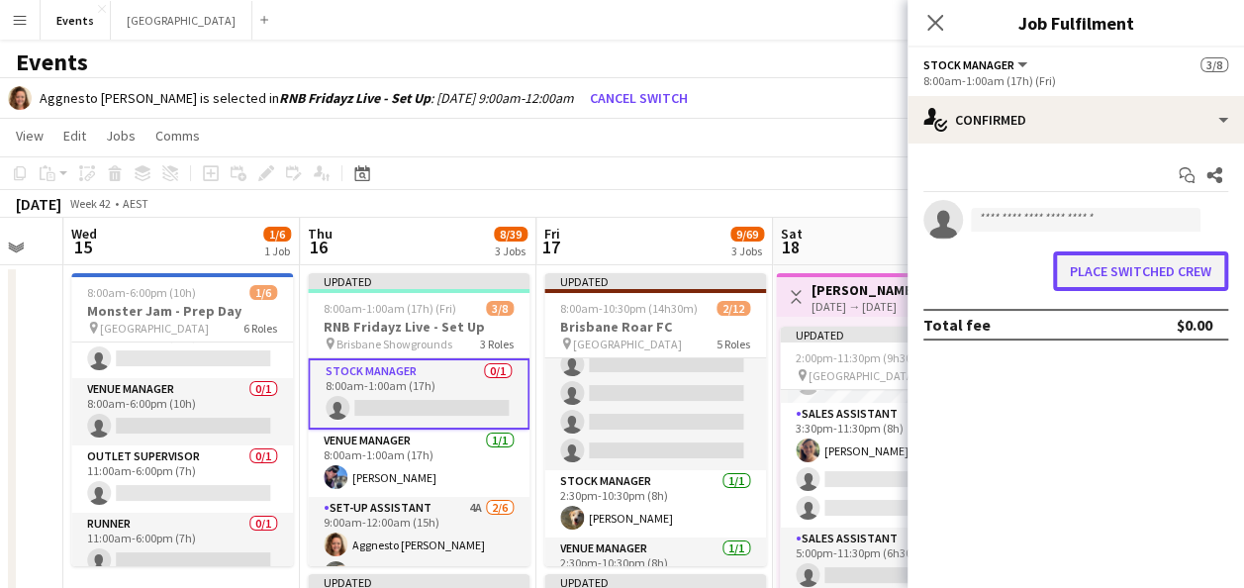
click at [1152, 266] on button "Place switched crew" at bounding box center [1140, 271] width 175 height 40
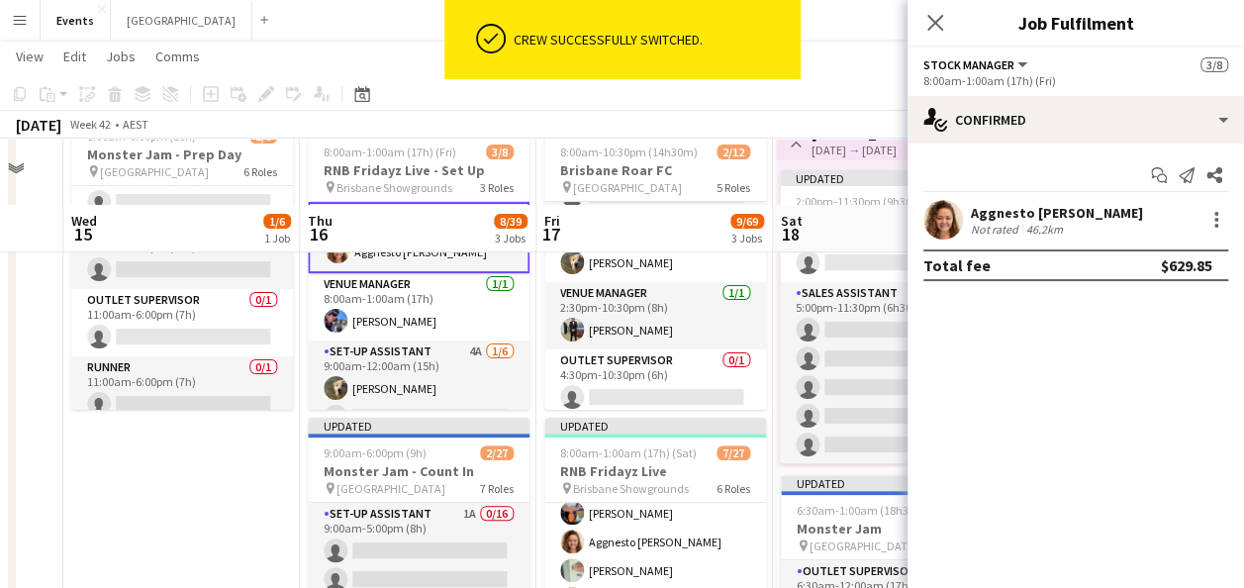
scroll to position [198, 0]
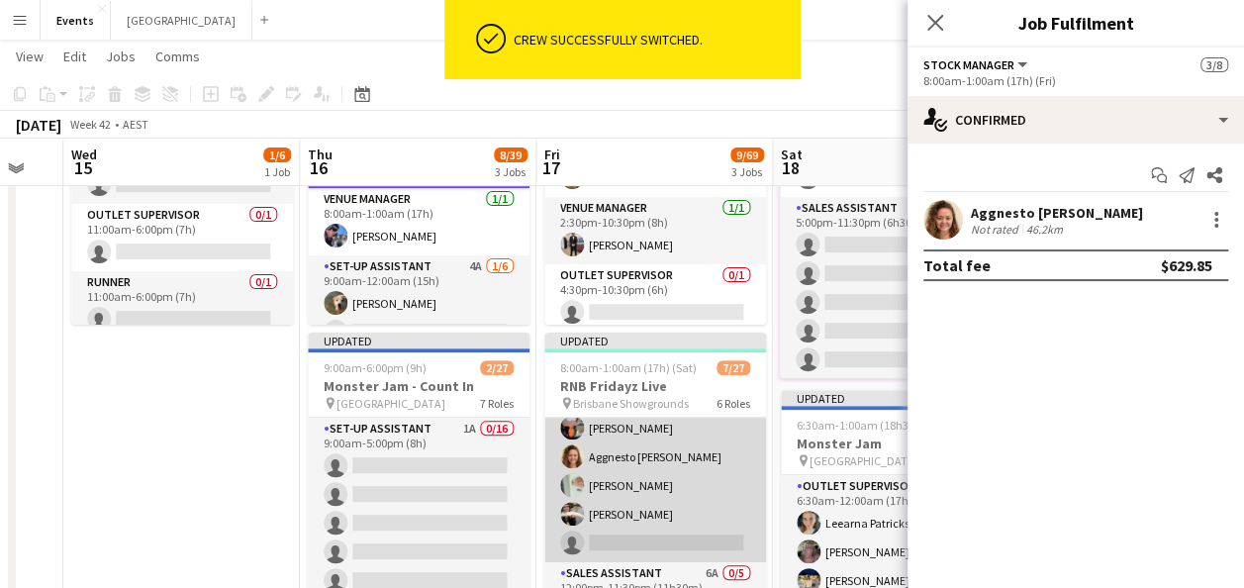
click at [657, 473] on app-card-role "Sales Assistant 8A [DATE] 9:00am-12:00am (15h) [PERSON_NAME] [PERSON_NAME] Aggn…" at bounding box center [655, 456] width 222 height 211
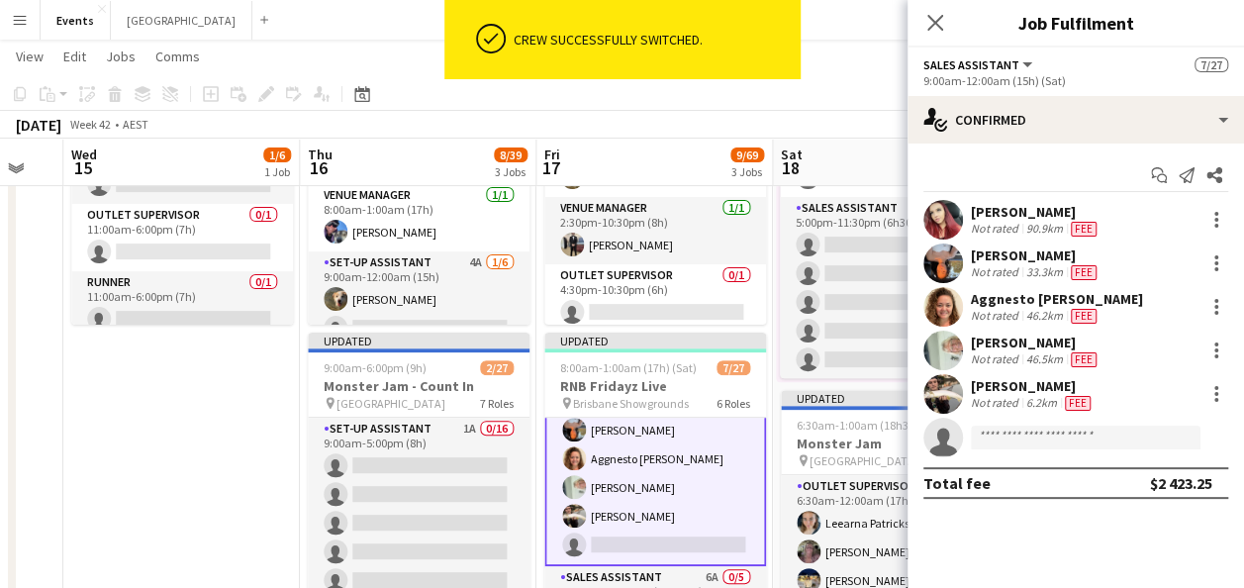
scroll to position [299, 0]
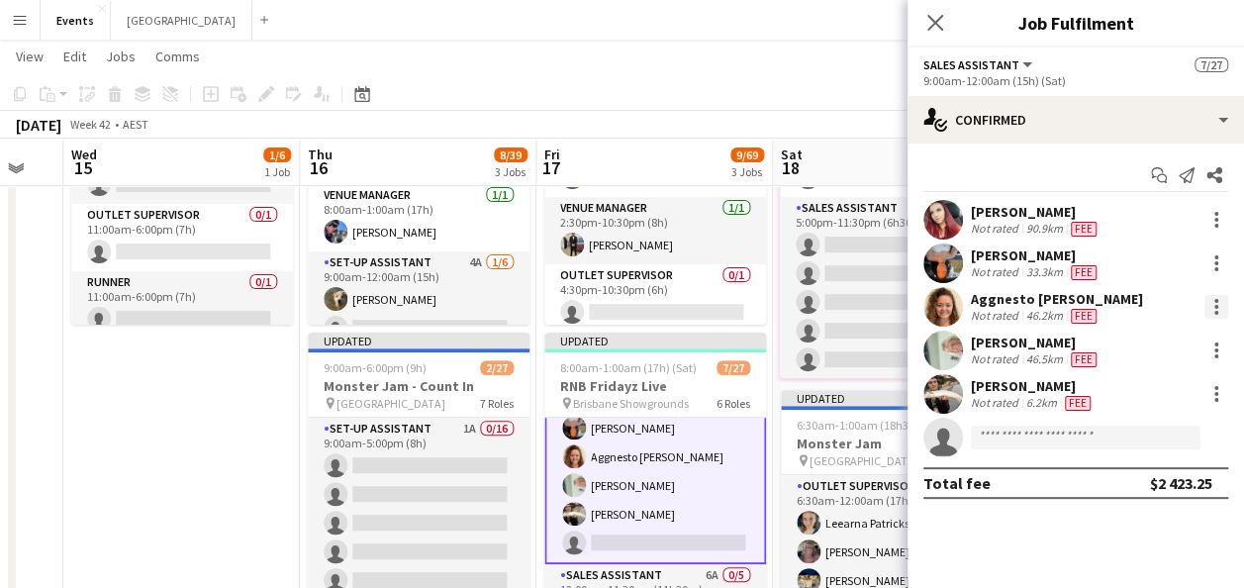
click at [1215, 305] on div at bounding box center [1217, 307] width 4 height 4
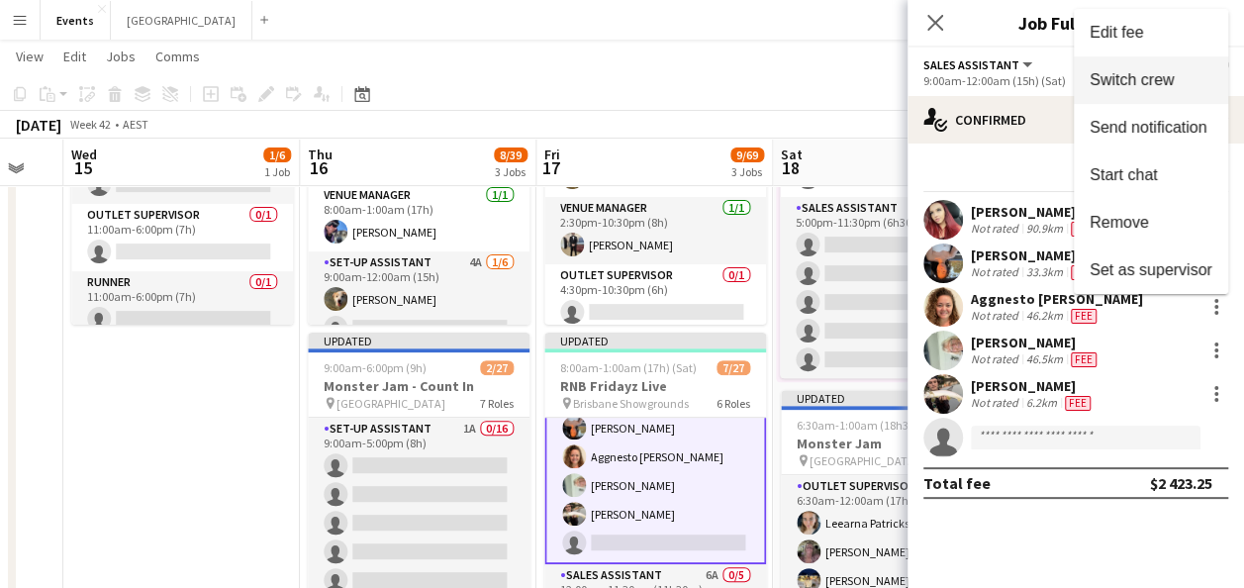
click at [1172, 79] on span "Switch crew" at bounding box center [1132, 79] width 84 height 17
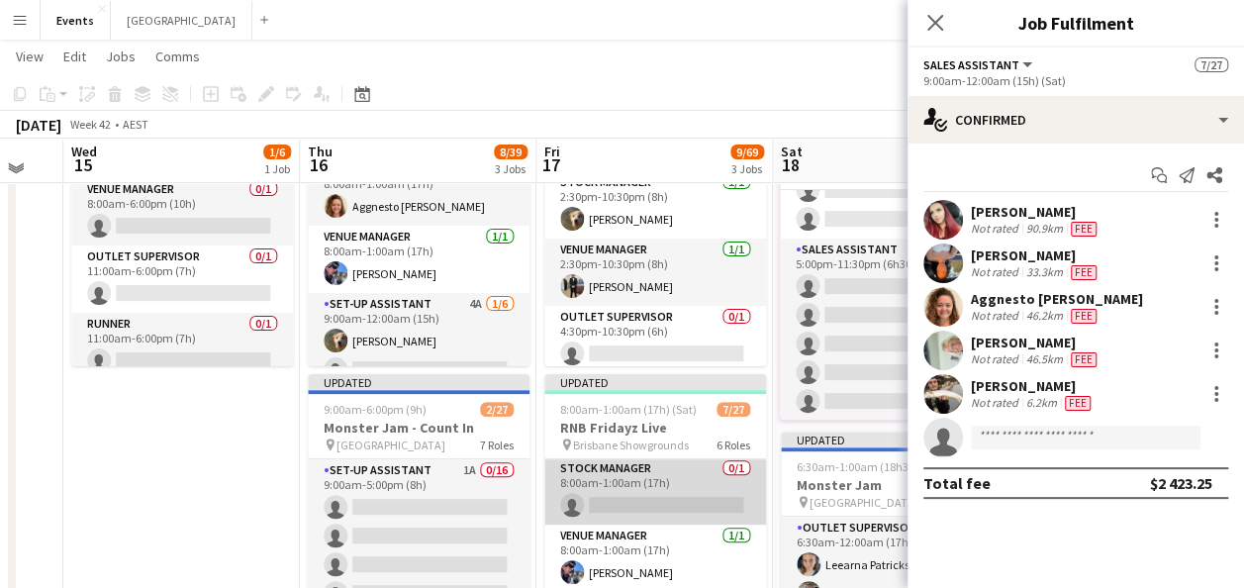
click at [620, 480] on app-card-role "Stock Manager 0/1 8:00am-1:00am (17h) single-neutral-actions" at bounding box center [655, 490] width 222 height 67
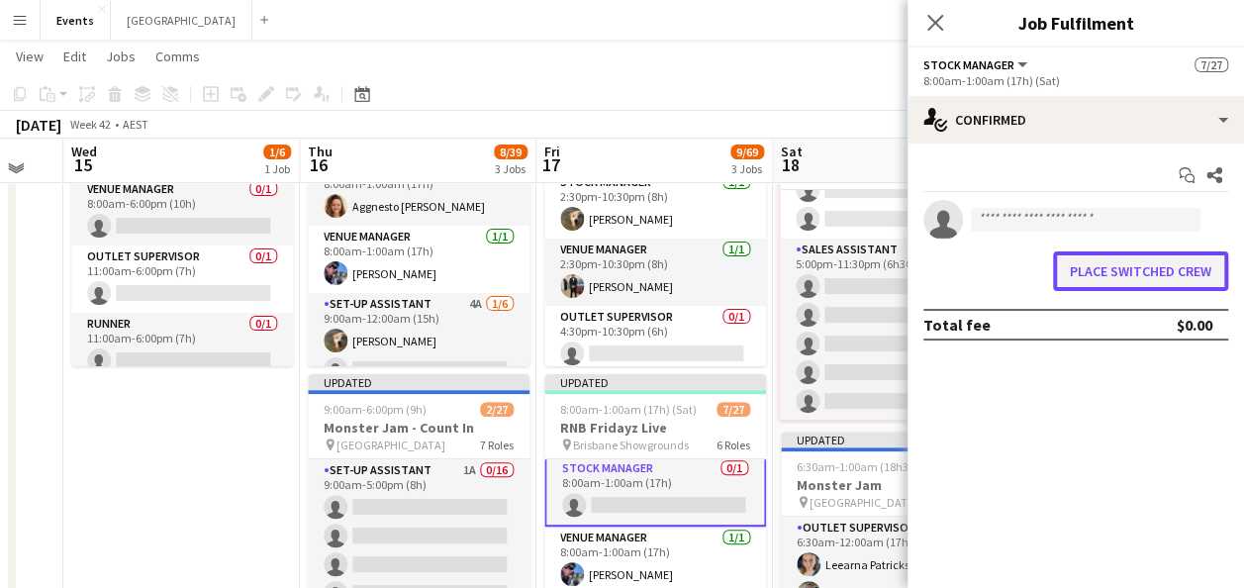
click at [1154, 269] on button "Place switched crew" at bounding box center [1140, 271] width 175 height 40
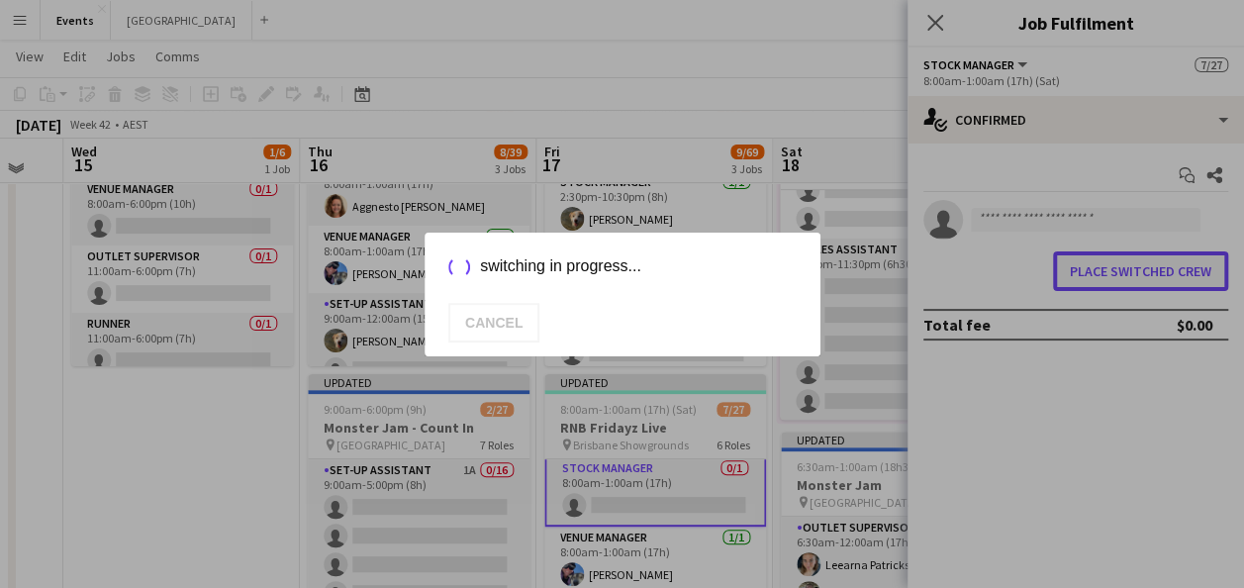
scroll to position [0, 0]
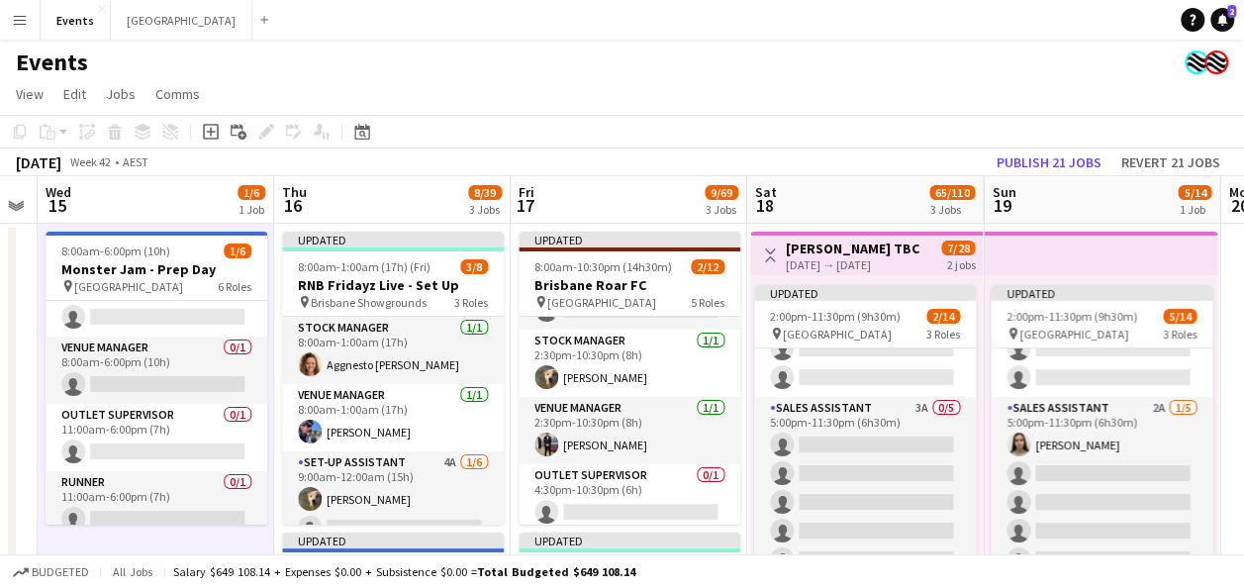
scroll to position [0, 921]
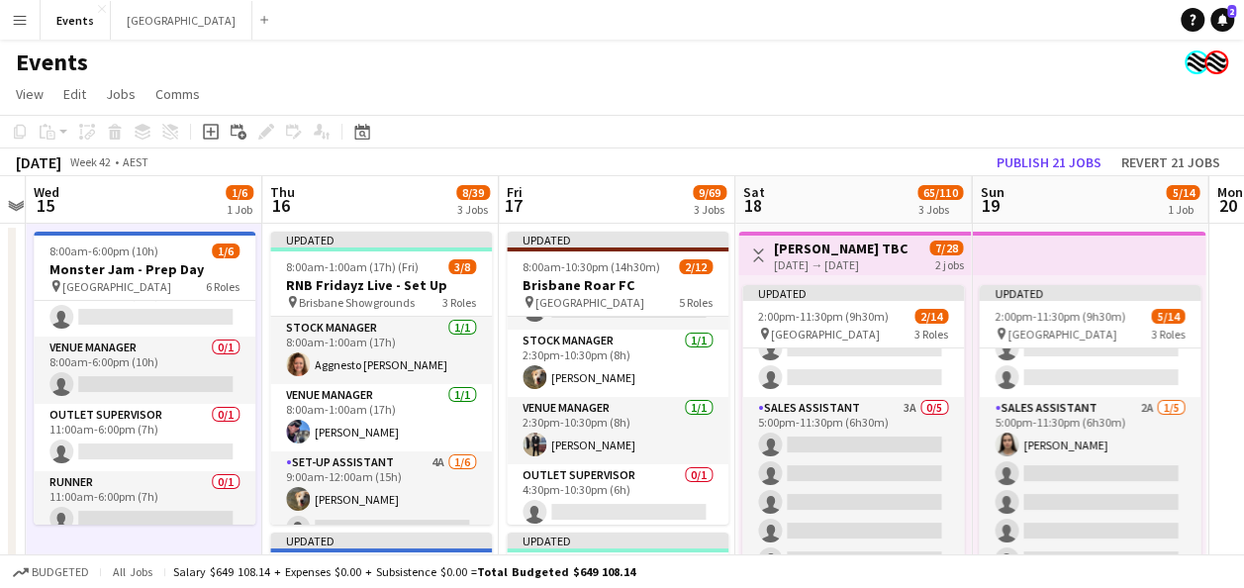
drag, startPoint x: 41, startPoint y: 309, endPoint x: 3, endPoint y: 311, distance: 37.7
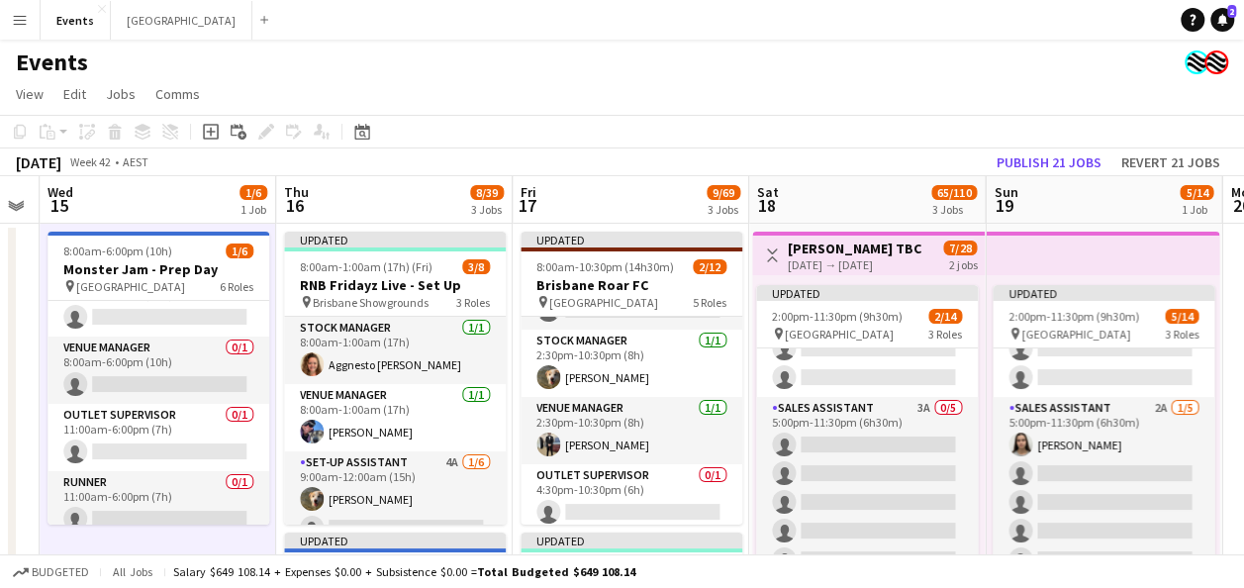
drag, startPoint x: 1226, startPoint y: 346, endPoint x: 1251, endPoint y: 340, distance: 25.7
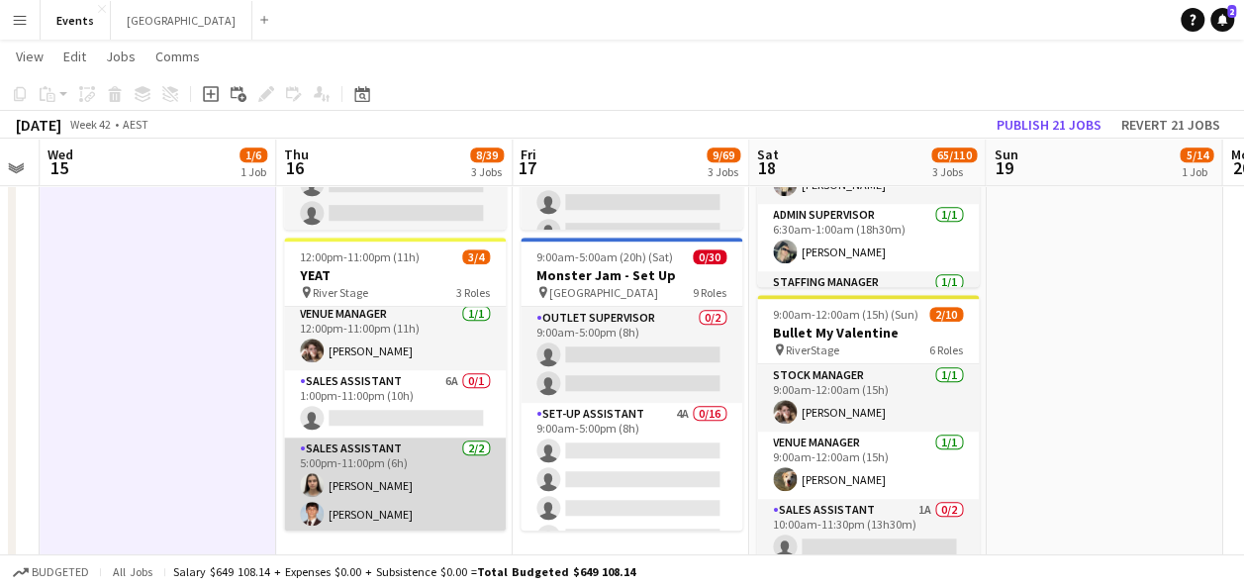
scroll to position [6, 0]
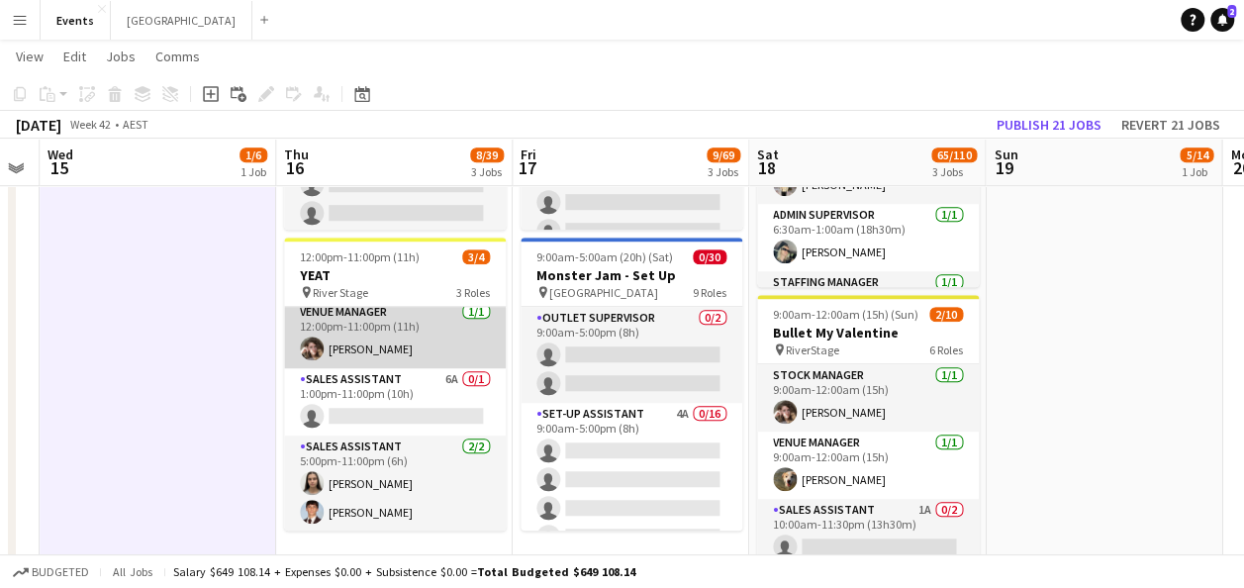
click at [403, 363] on app-card-role "Venue Manager [DATE] 12:00pm-11:00pm (11h) [PERSON_NAME]" at bounding box center [395, 334] width 222 height 67
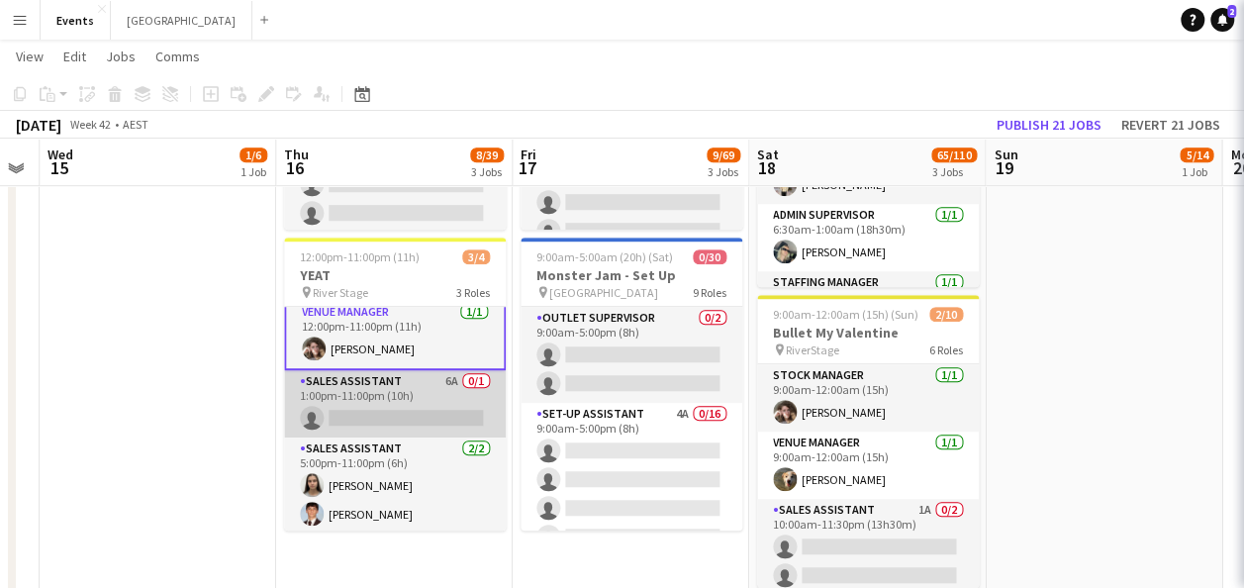
click at [383, 396] on app-card-role "Sales Assistant 6A 0/1 1:00pm-11:00pm (10h) single-neutral-actions" at bounding box center [395, 403] width 222 height 67
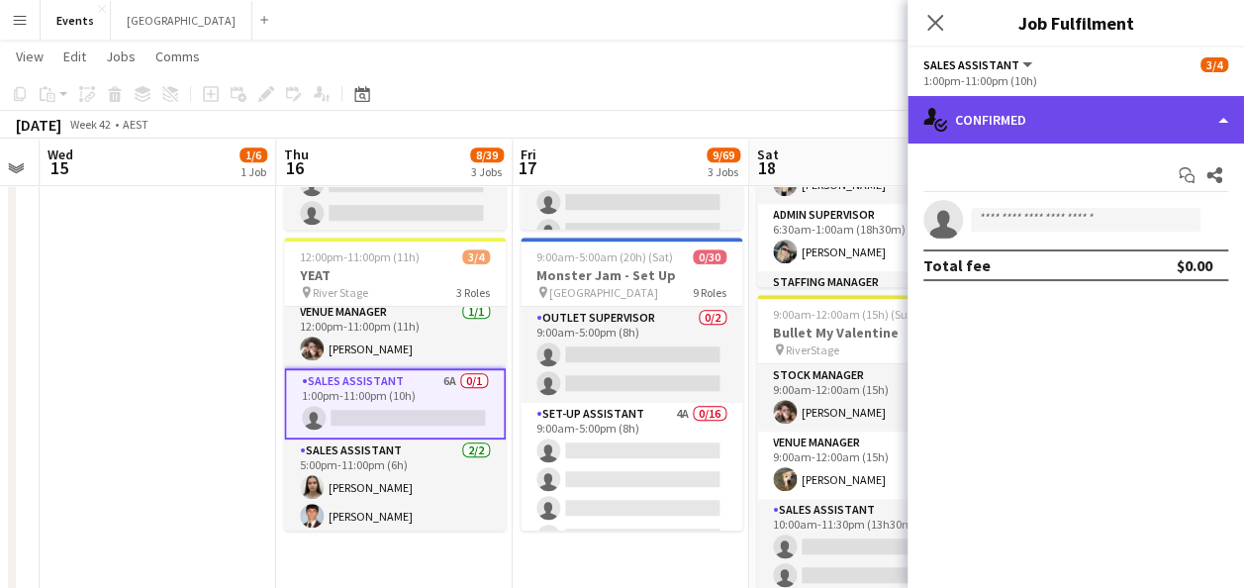
click at [984, 133] on div "single-neutral-actions-check-2 Confirmed" at bounding box center [1076, 120] width 337 height 48
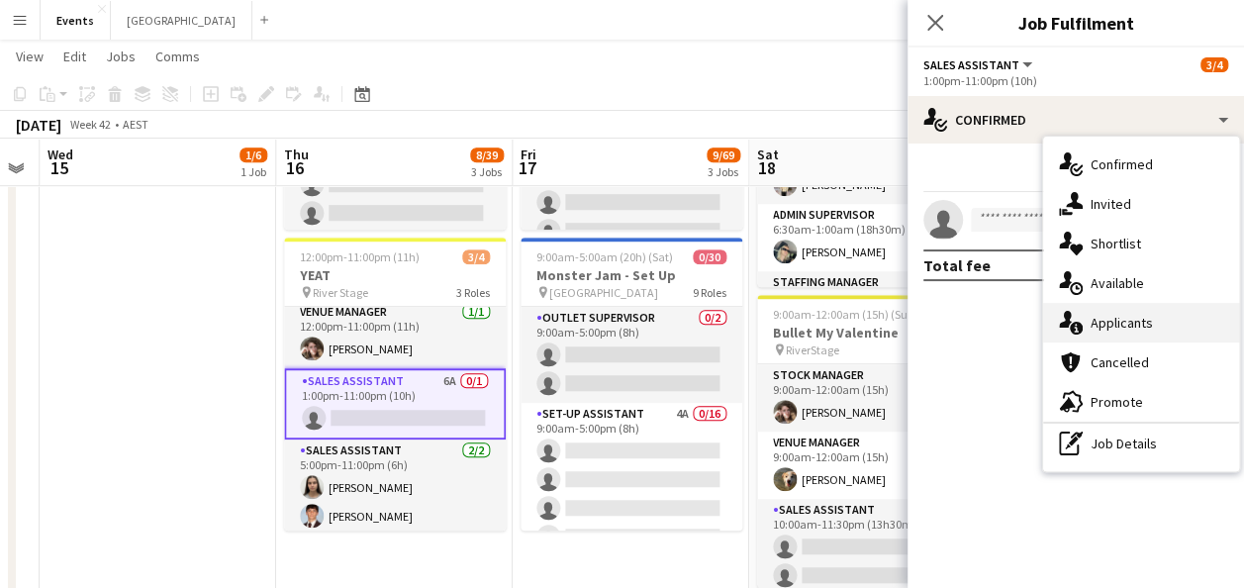
click at [1140, 323] on span "Applicants" at bounding box center [1122, 323] width 62 height 18
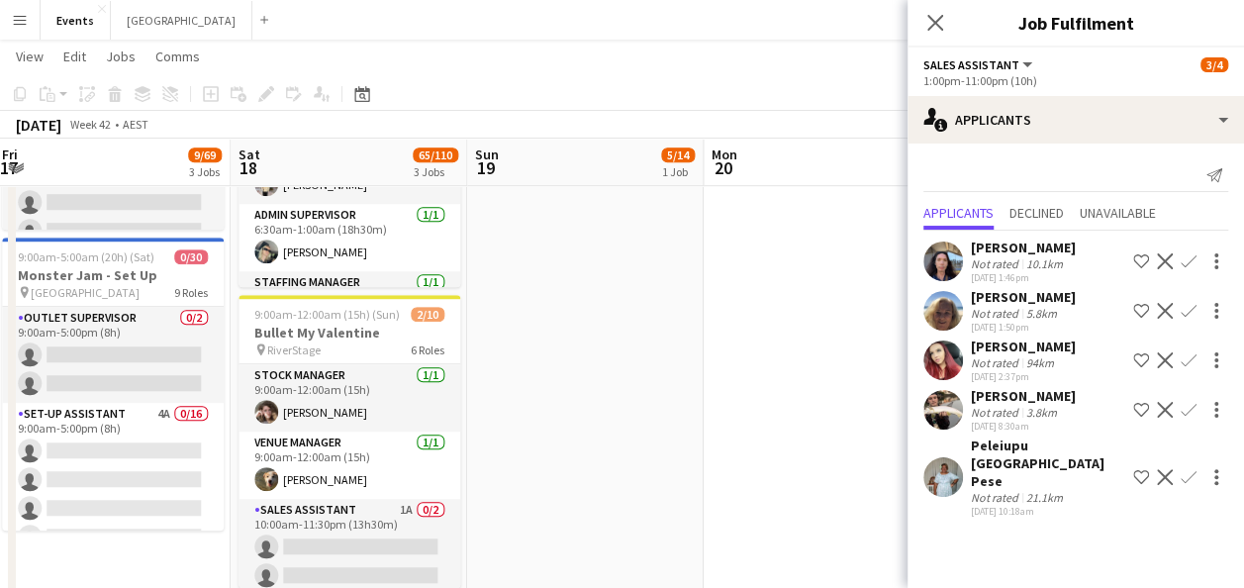
scroll to position [0, 729]
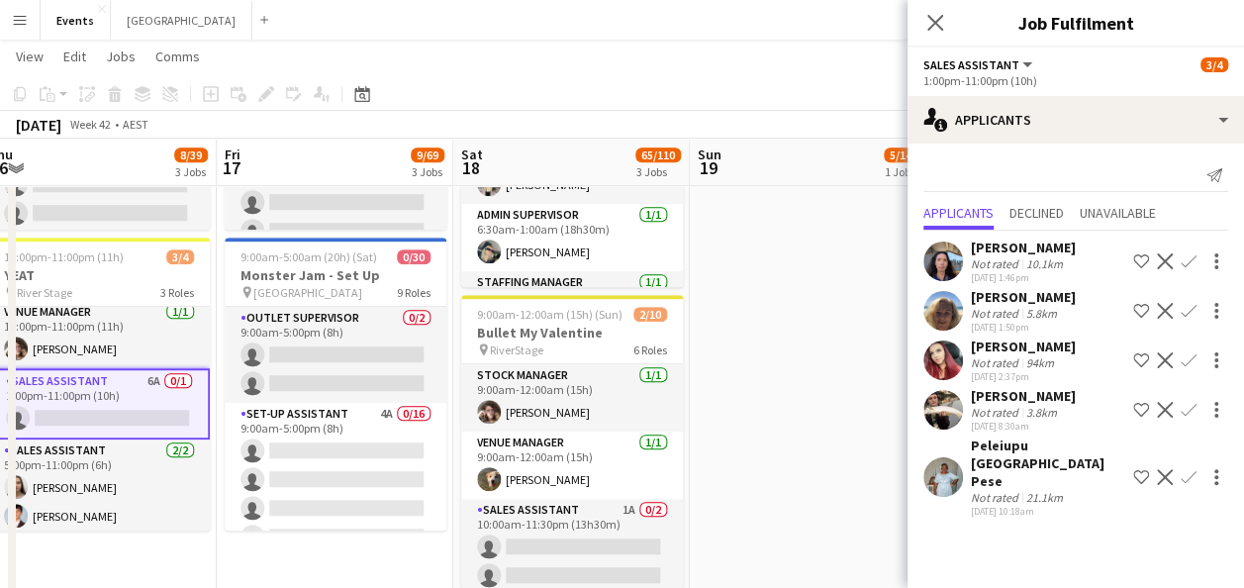
drag, startPoint x: 632, startPoint y: 544, endPoint x: 349, endPoint y: 555, distance: 282.3
click at [349, 555] on app-calendar-viewport "Mon 13 Tue 14 Wed 15 1/6 1 Job Thu 16 8/39 3 Jobs Fri 17 9/69 3 Jobs Sat 18 65/…" at bounding box center [622, 55] width 1244 height 1144
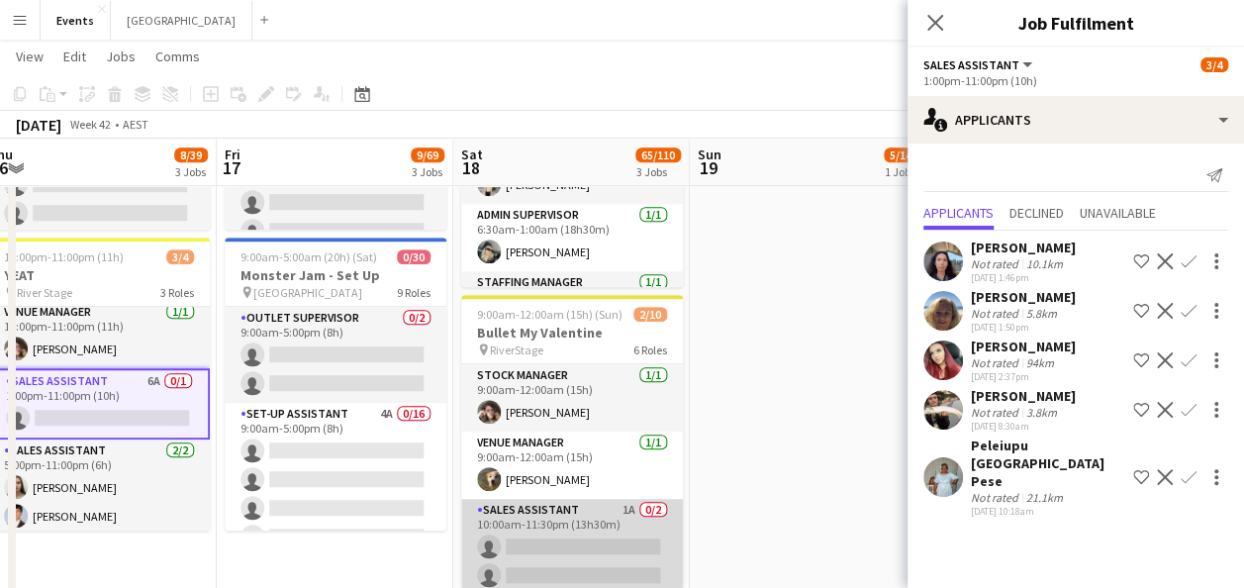
click at [531, 556] on app-card-role "Sales Assistant 1A 0/2 10:00am-11:30pm (13h30m) single-neutral-actions single-n…" at bounding box center [572, 547] width 222 height 96
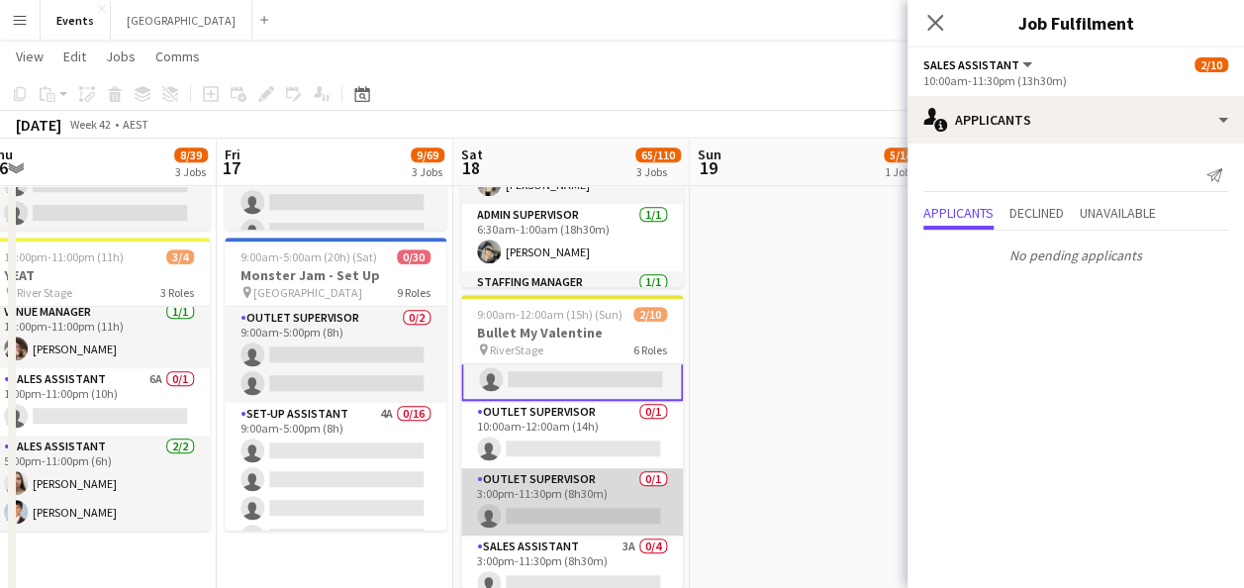
scroll to position [297, 0]
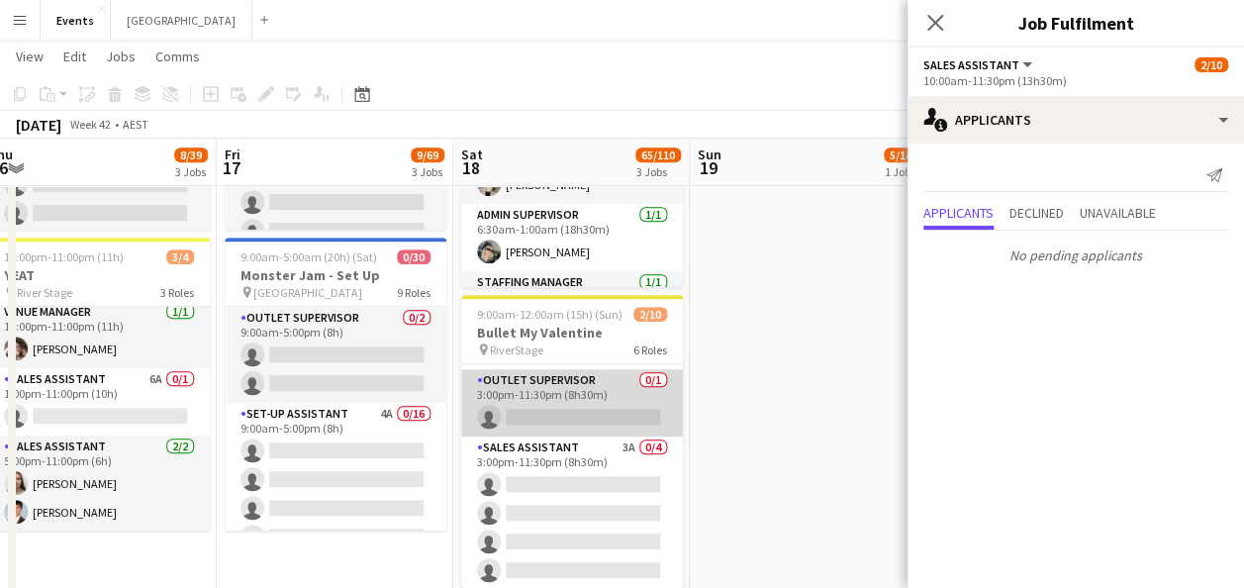
click at [578, 390] on app-card-role "Outlet Supervisor 0/1 3:00pm-11:30pm (8h30m) single-neutral-actions" at bounding box center [572, 402] width 222 height 67
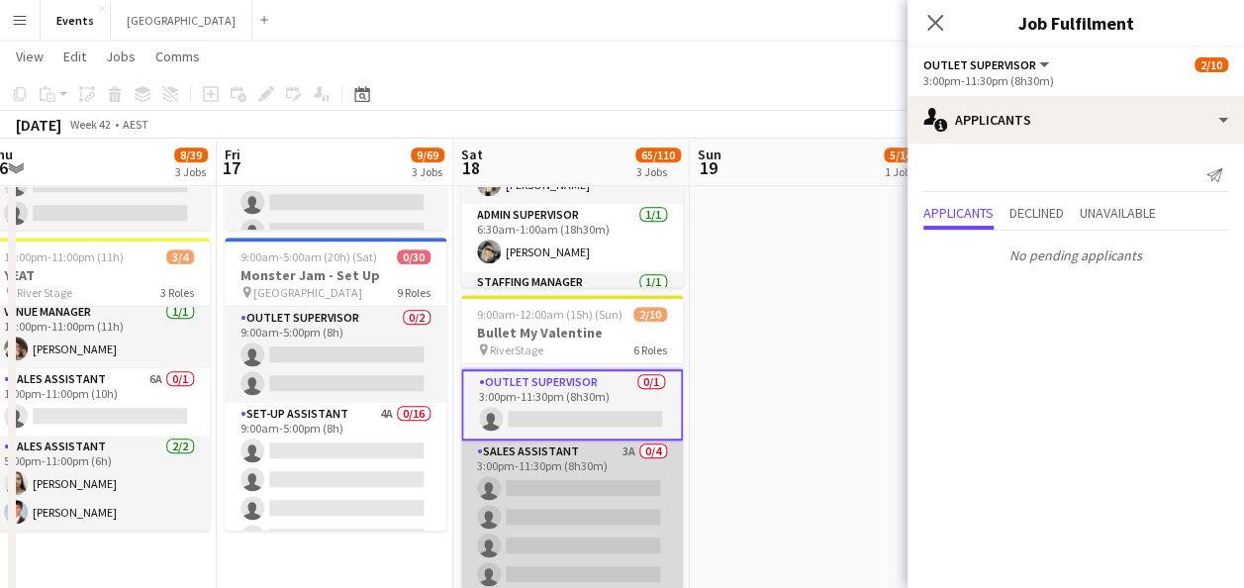
click at [552, 486] on app-card-role "Sales Assistant 3A 0/4 3:00pm-11:30pm (8h30m) single-neutral-actions single-neu…" at bounding box center [572, 516] width 222 height 153
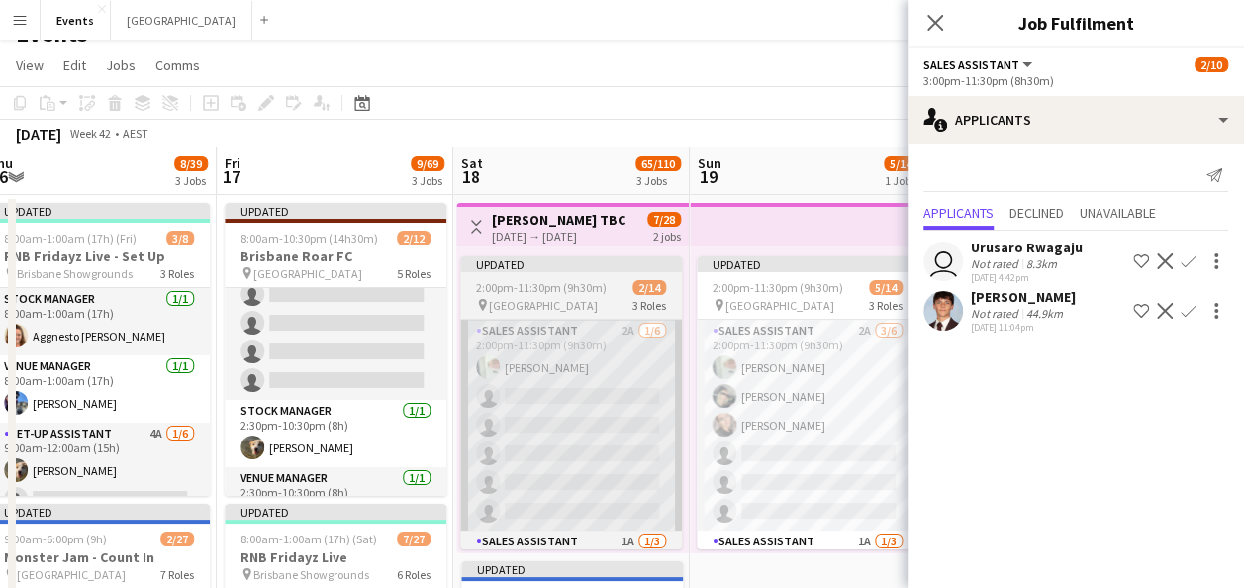
scroll to position [0, 0]
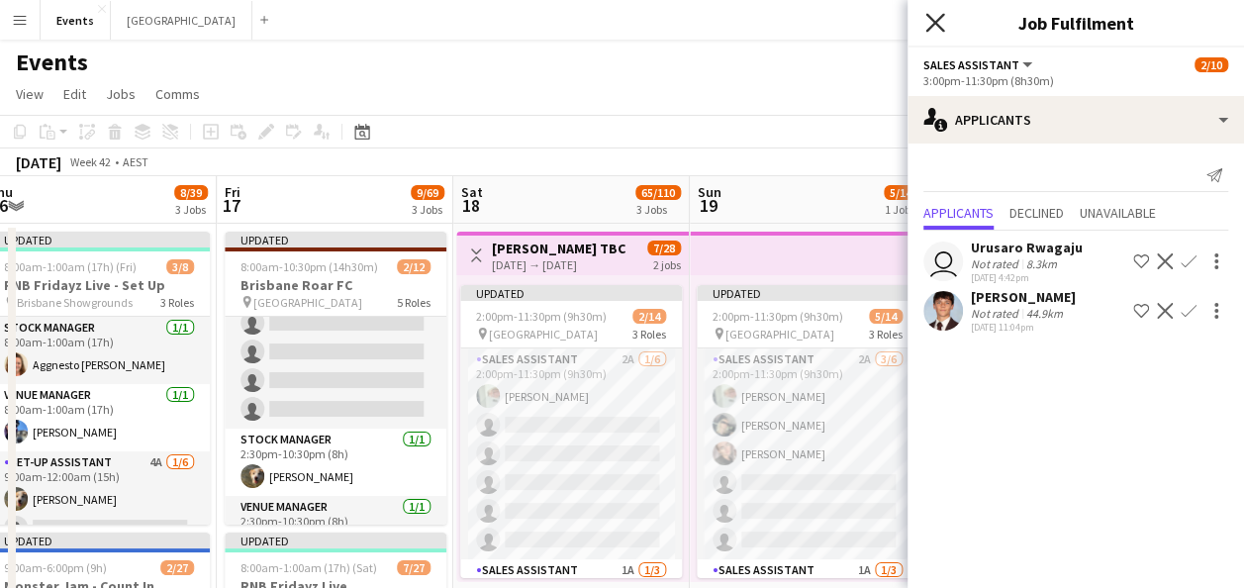
click at [938, 26] on icon at bounding box center [934, 22] width 19 height 19
